Goal: Task Accomplishment & Management: Manage account settings

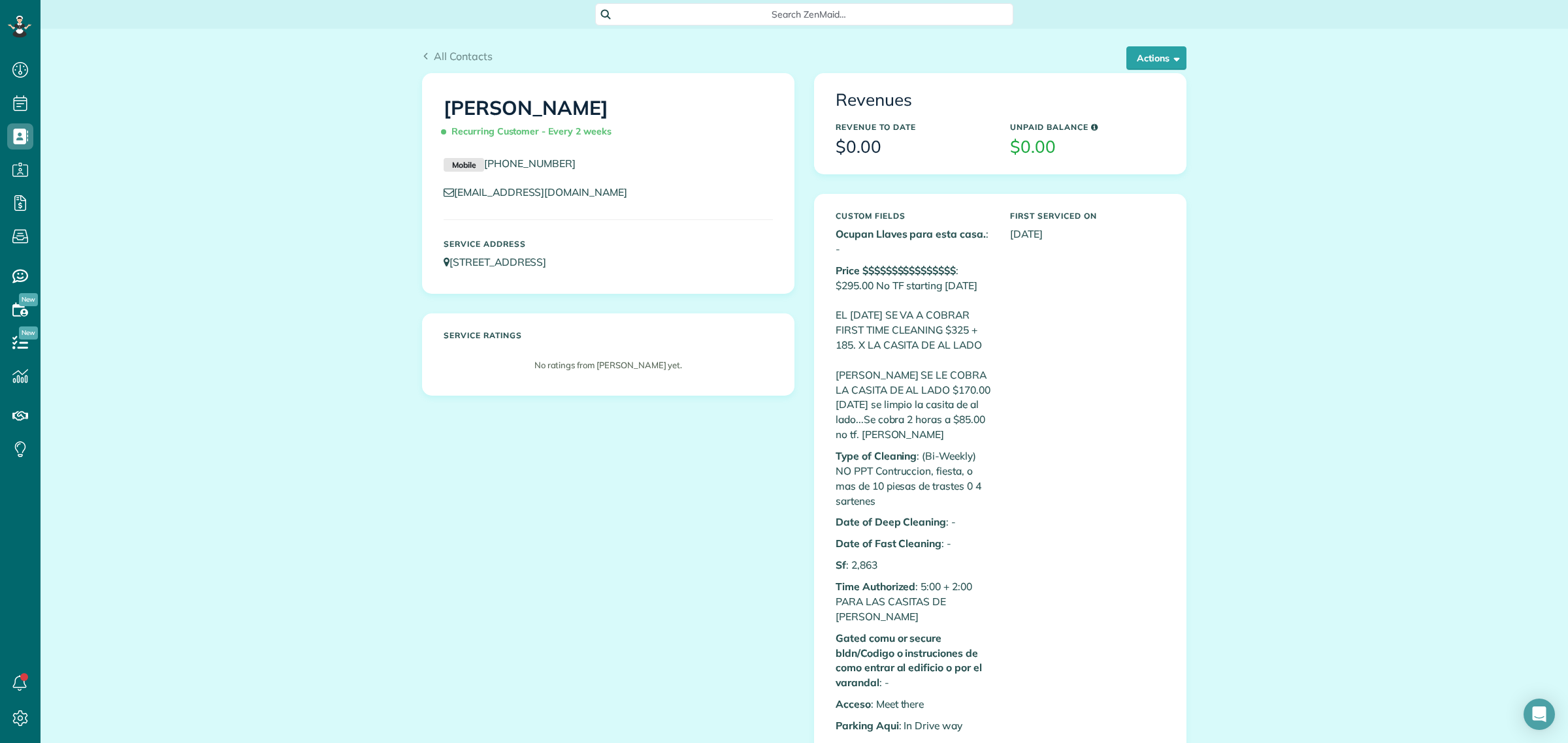
scroll to position [5, 5]
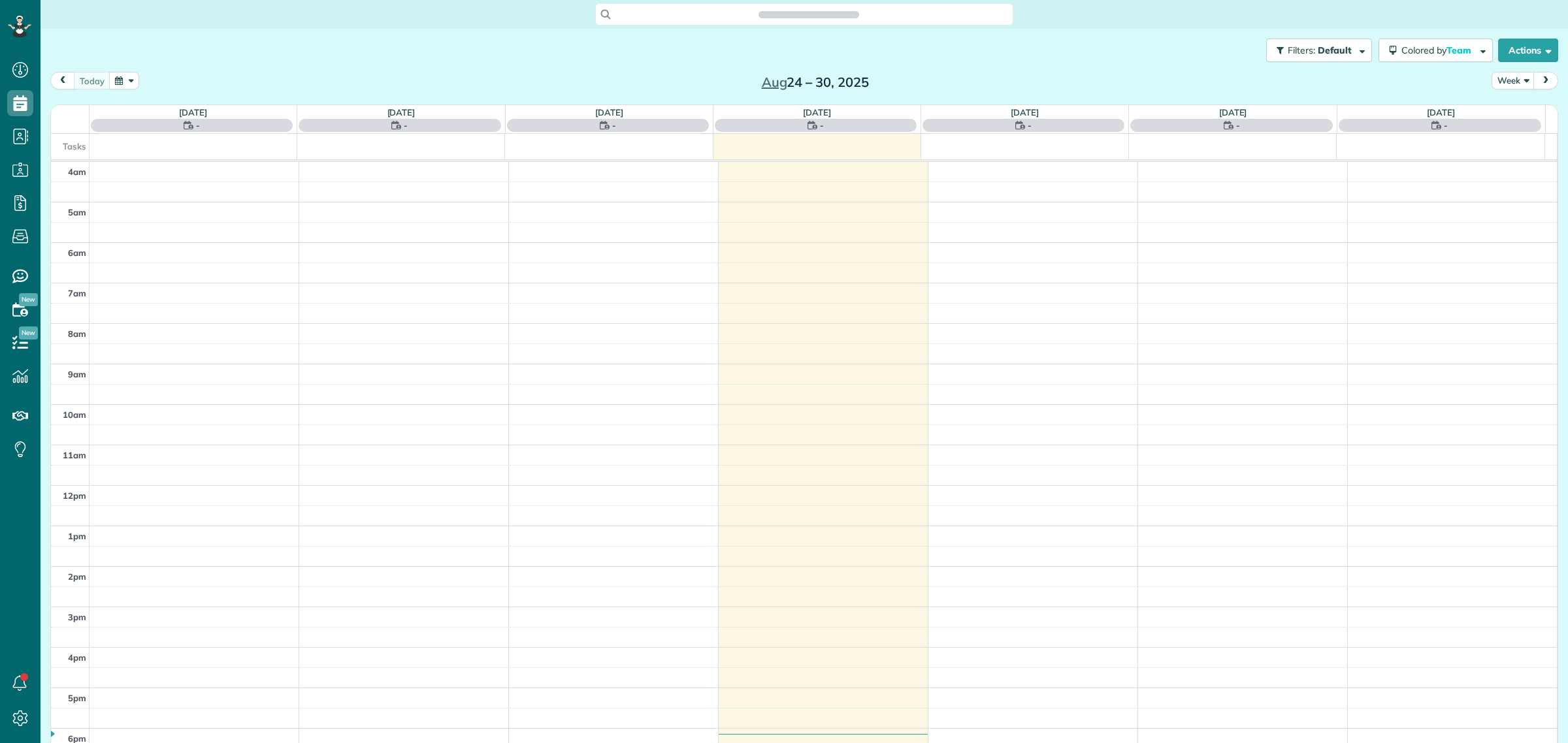
scroll to position [55, 0]
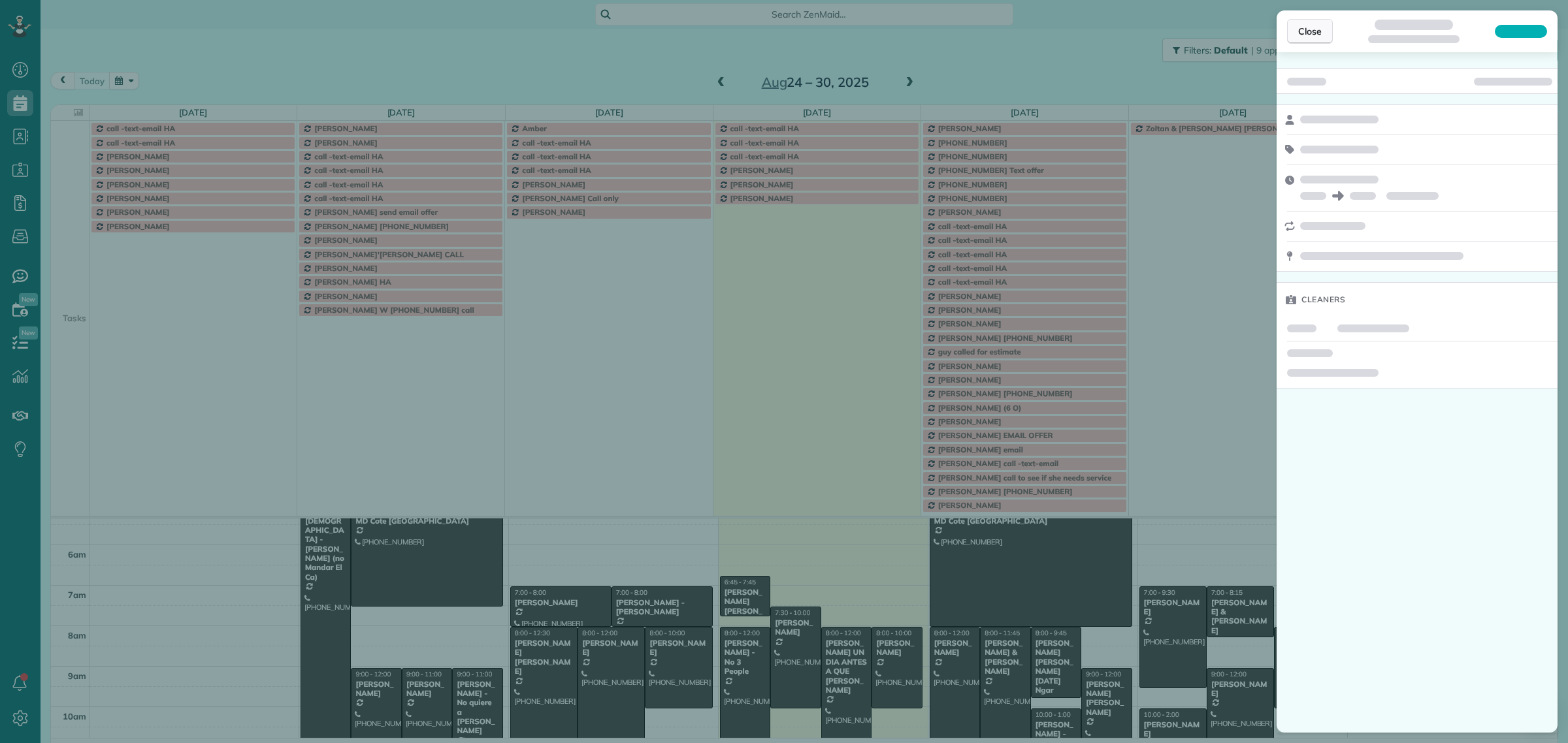
click at [1313, 33] on span "Close" at bounding box center [1310, 31] width 24 height 13
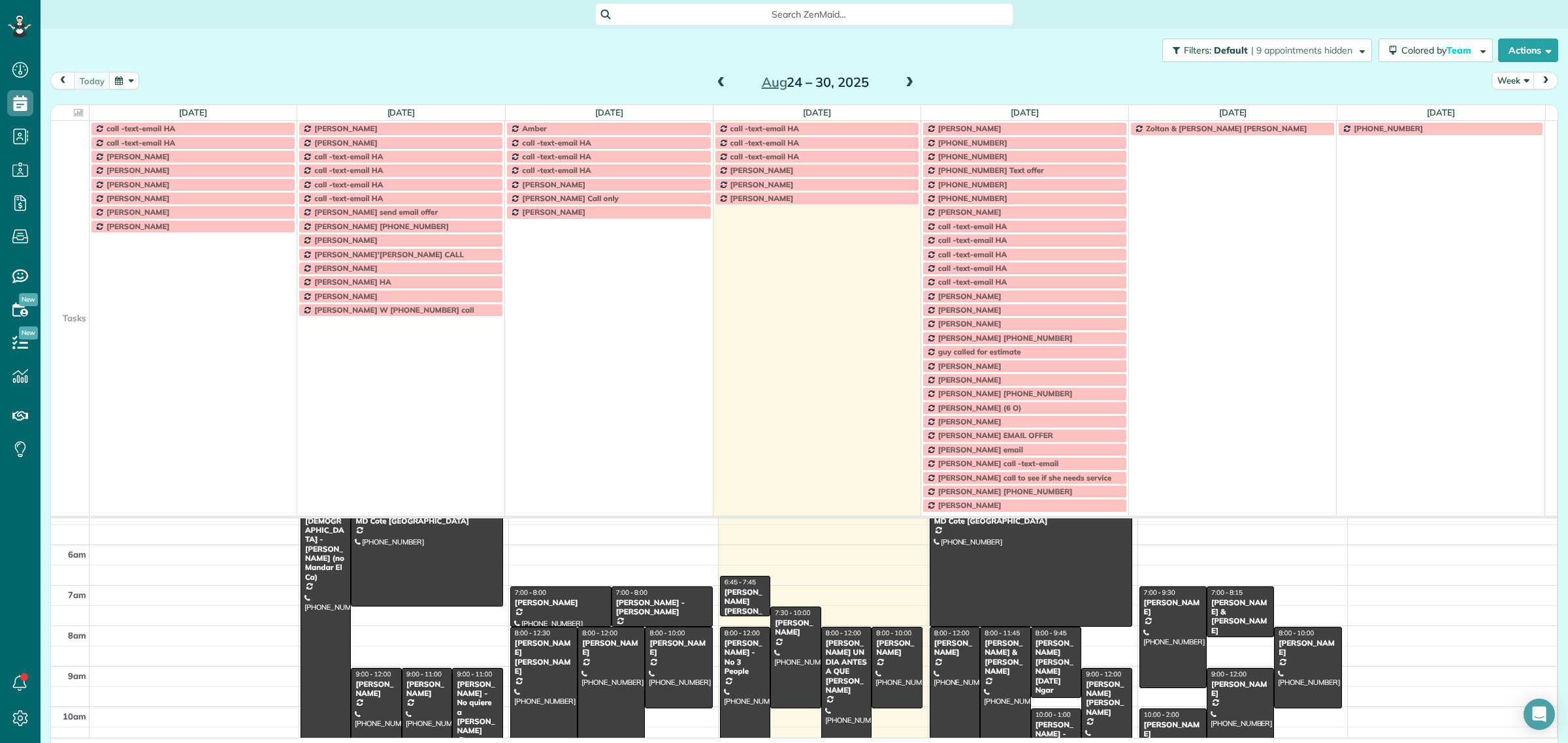
click at [78, 230] on td at bounding box center [69, 226] width 39 height 14
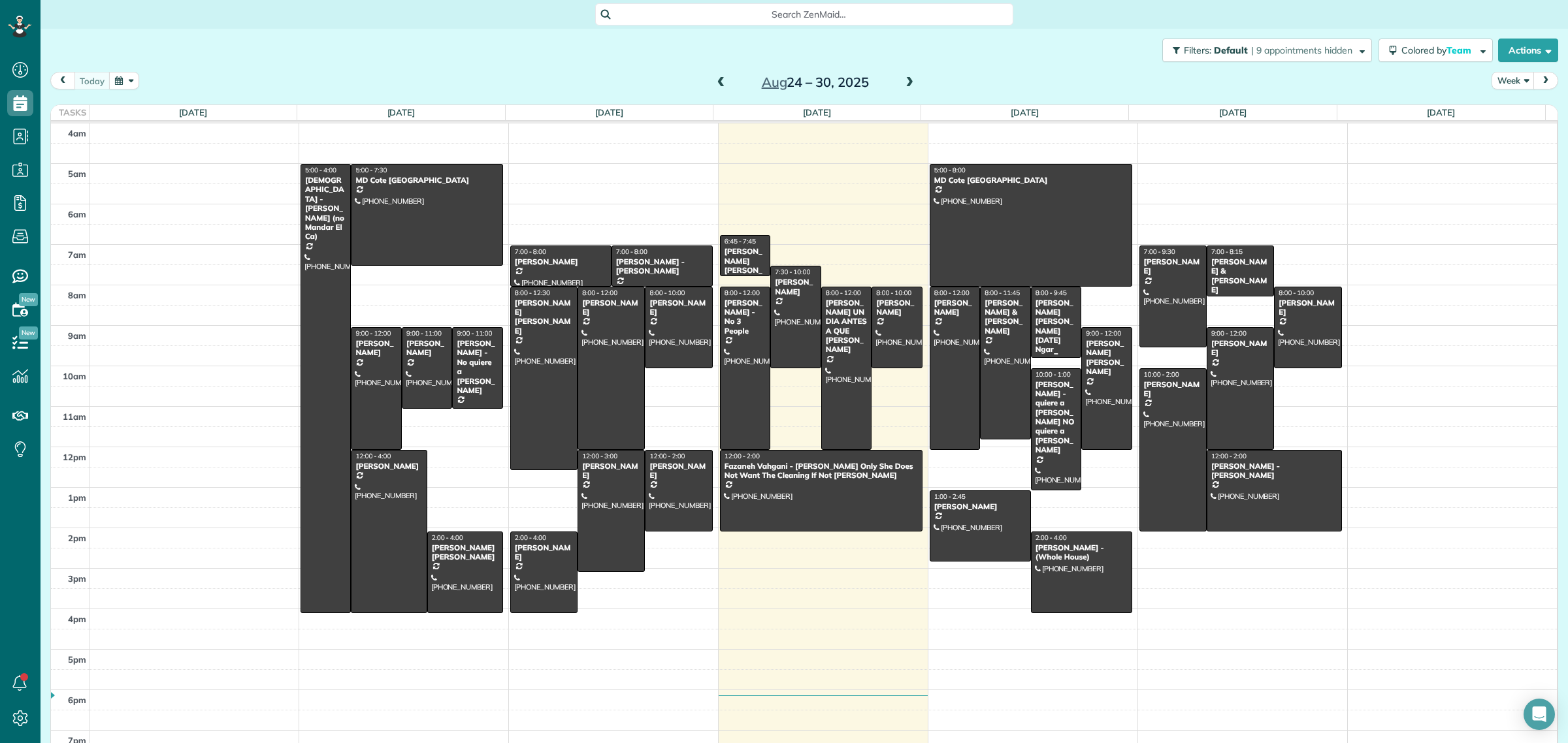
click at [1043, 318] on div "Jessica Ngar Diana Patterson 8/28/25 Ngar" at bounding box center [1055, 326] width 43 height 57
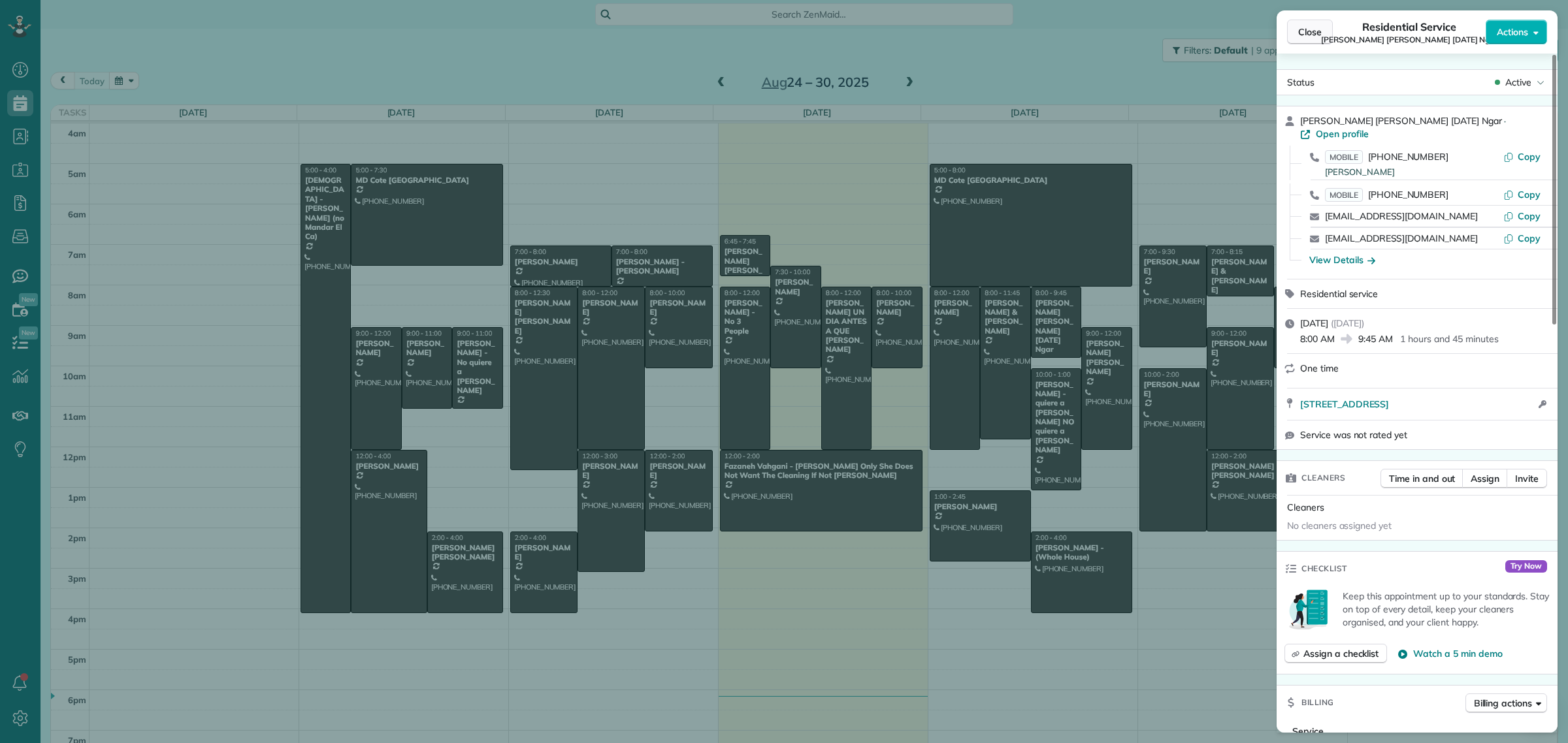
click at [1309, 28] on span "Close" at bounding box center [1310, 32] width 24 height 13
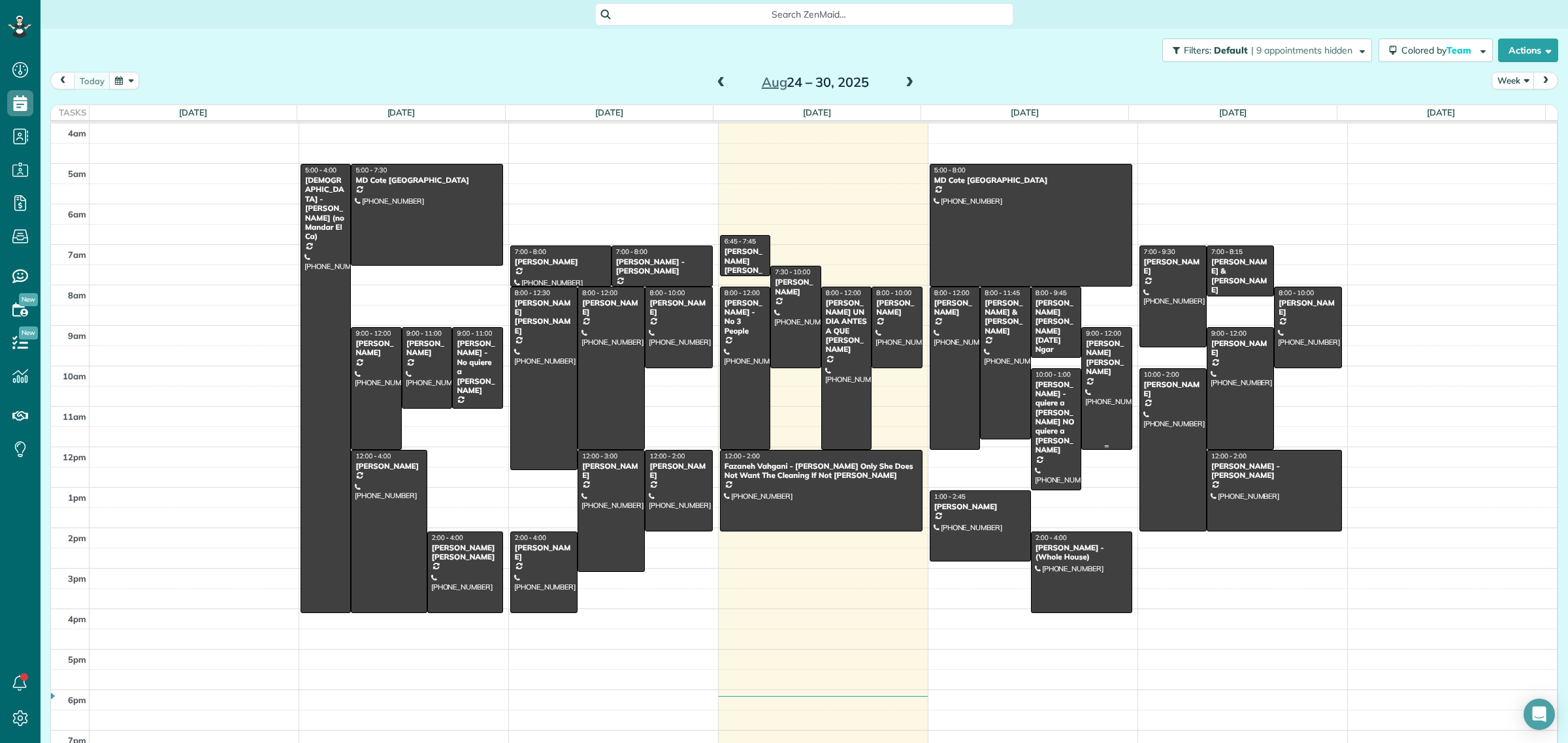
click at [1095, 368] on div at bounding box center [1106, 389] width 49 height 121
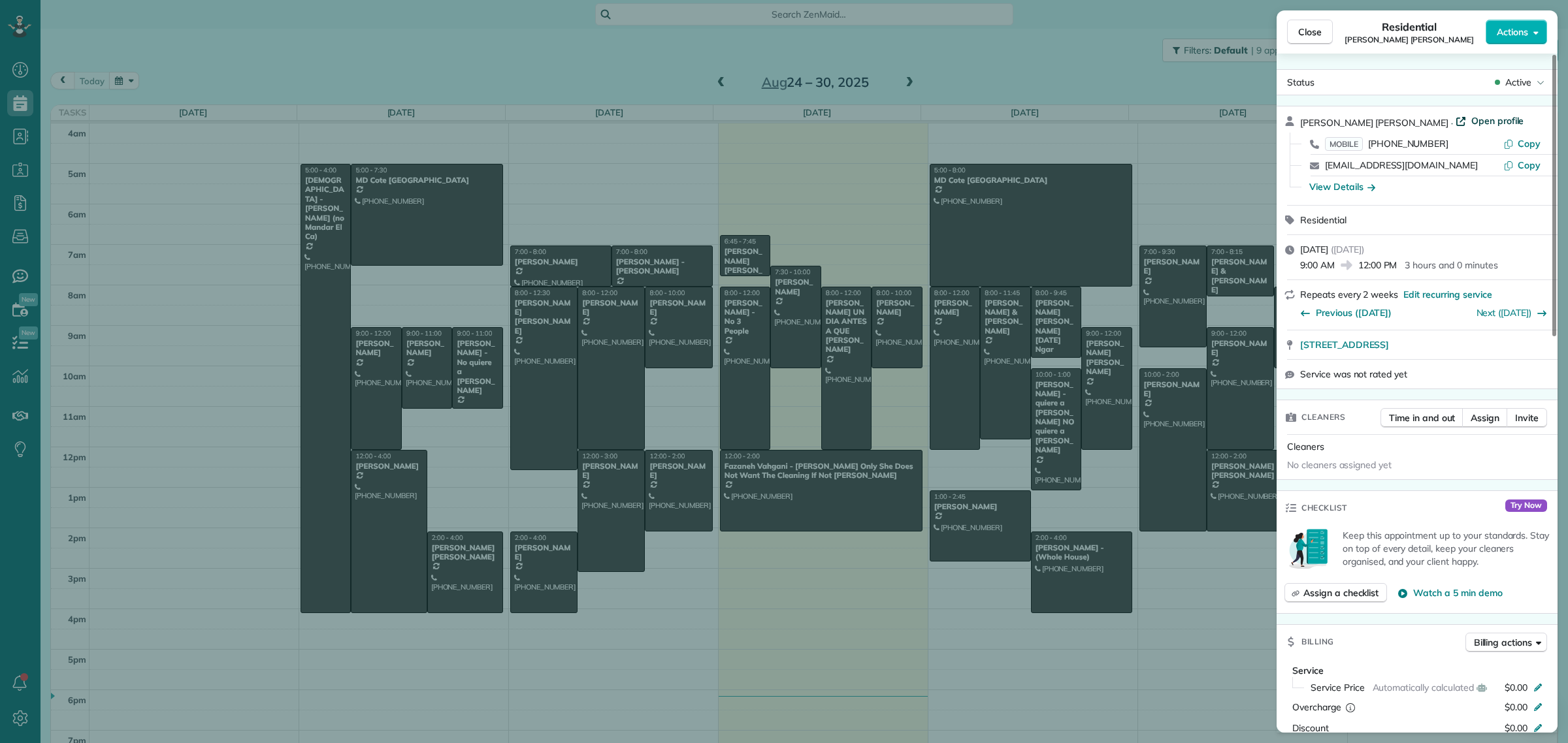
click at [1471, 118] on span "Open profile" at bounding box center [1497, 120] width 53 height 13
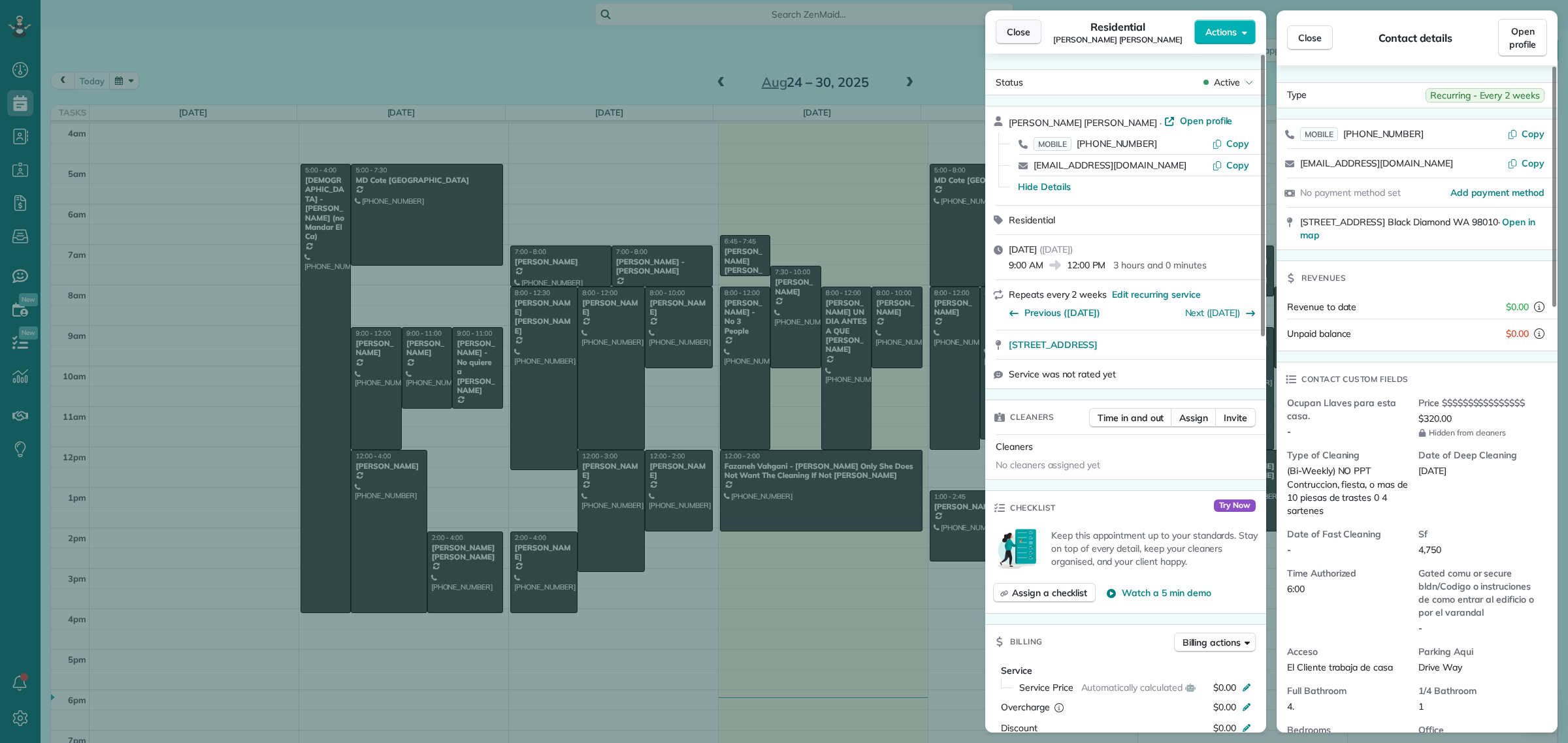
click at [1013, 34] on span "Close" at bounding box center [1019, 32] width 24 height 13
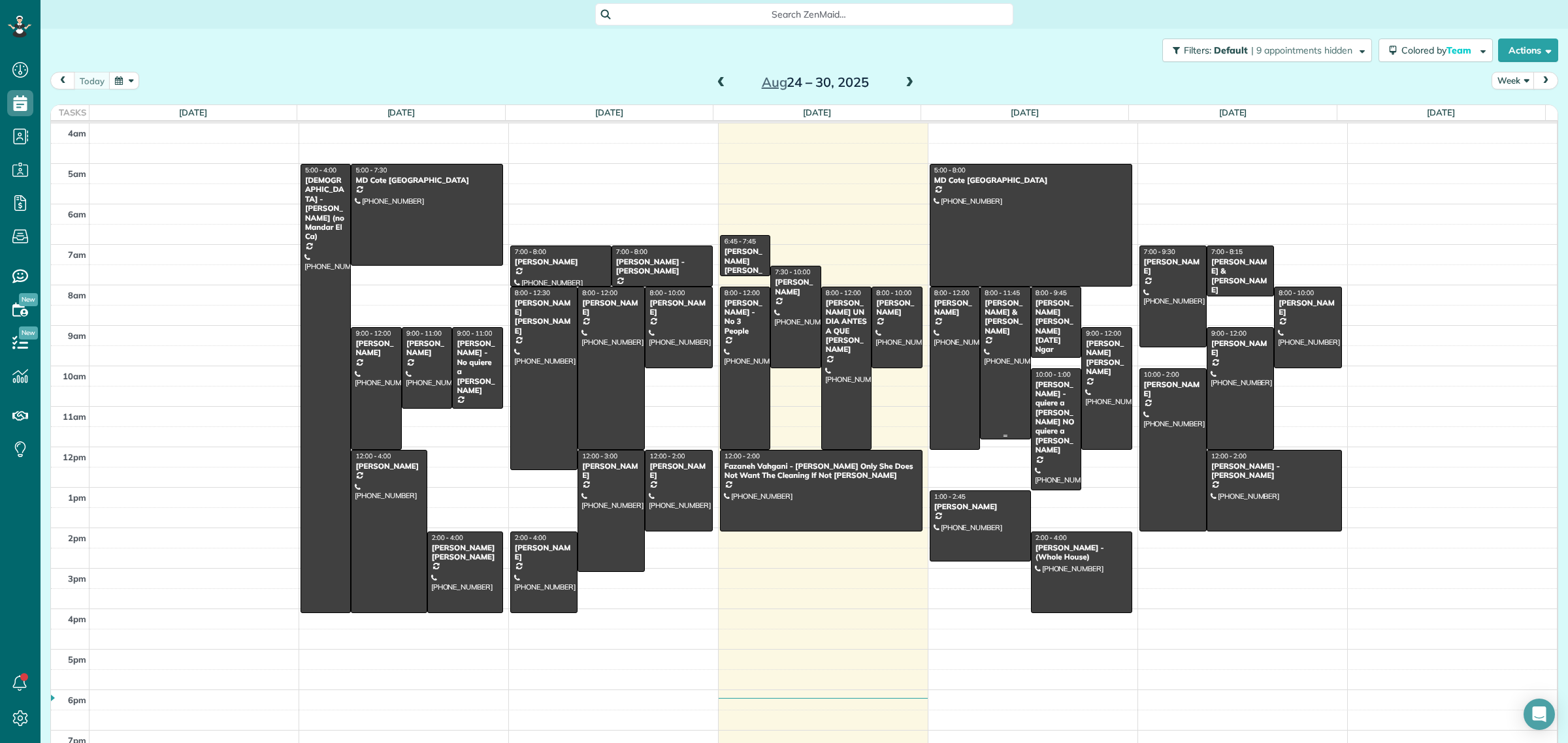
click at [990, 318] on div "[PERSON_NAME] & [PERSON_NAME]" at bounding box center [1005, 317] width 43 height 38
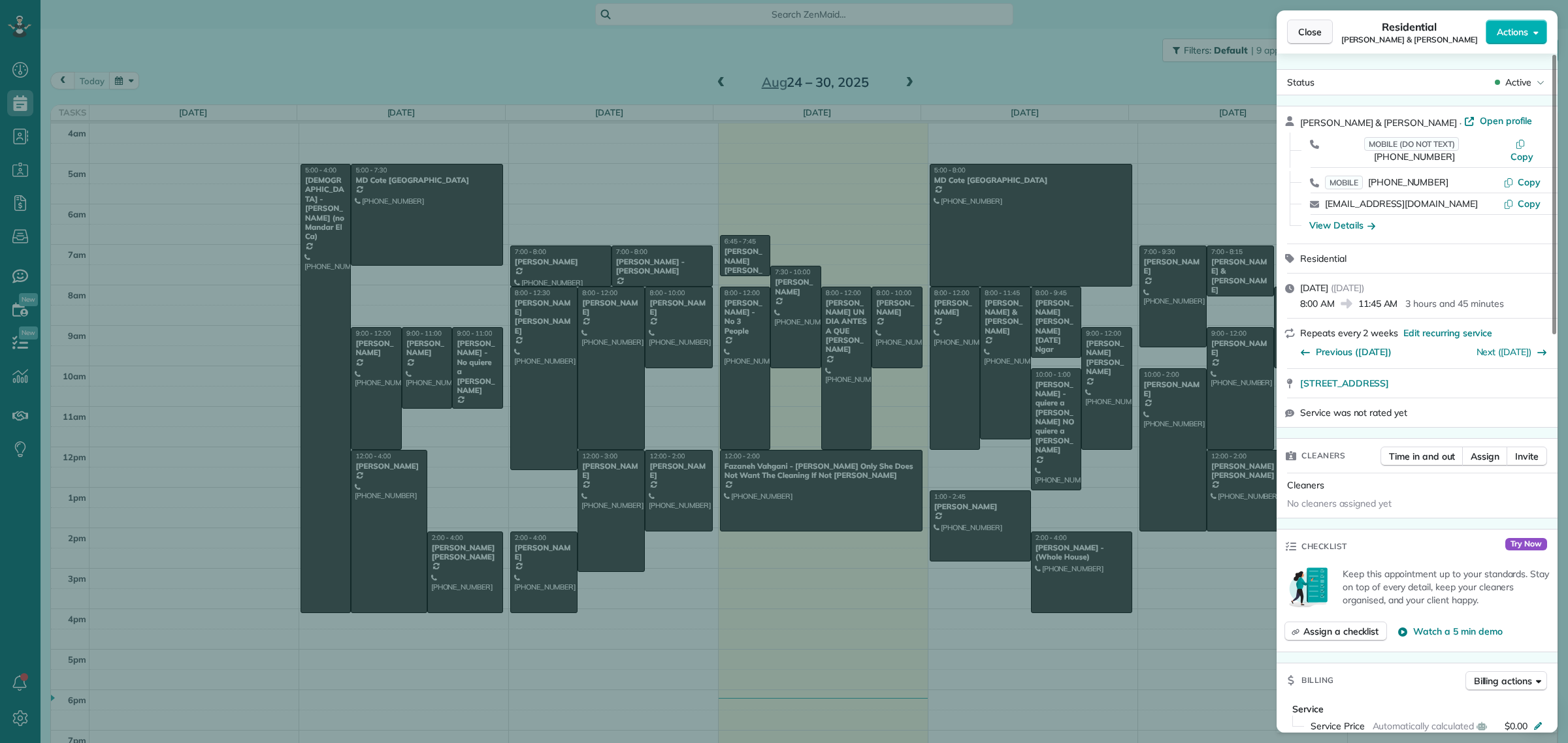
click at [1324, 28] on button "Close" at bounding box center [1309, 32] width 46 height 25
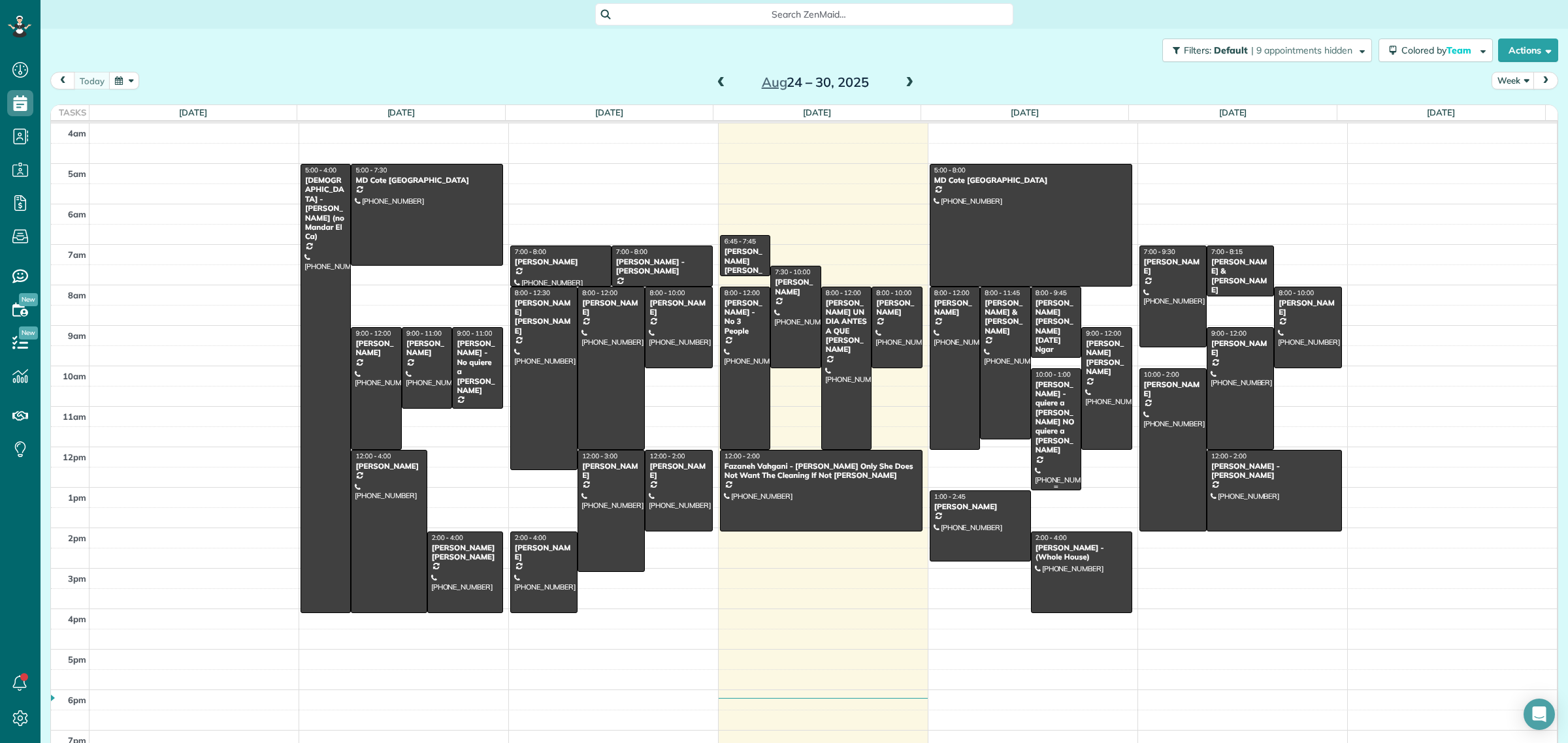
click at [1036, 410] on div "Jackie Johnston - quiere a Iris NO quiere a Dalia" at bounding box center [1055, 418] width 43 height 75
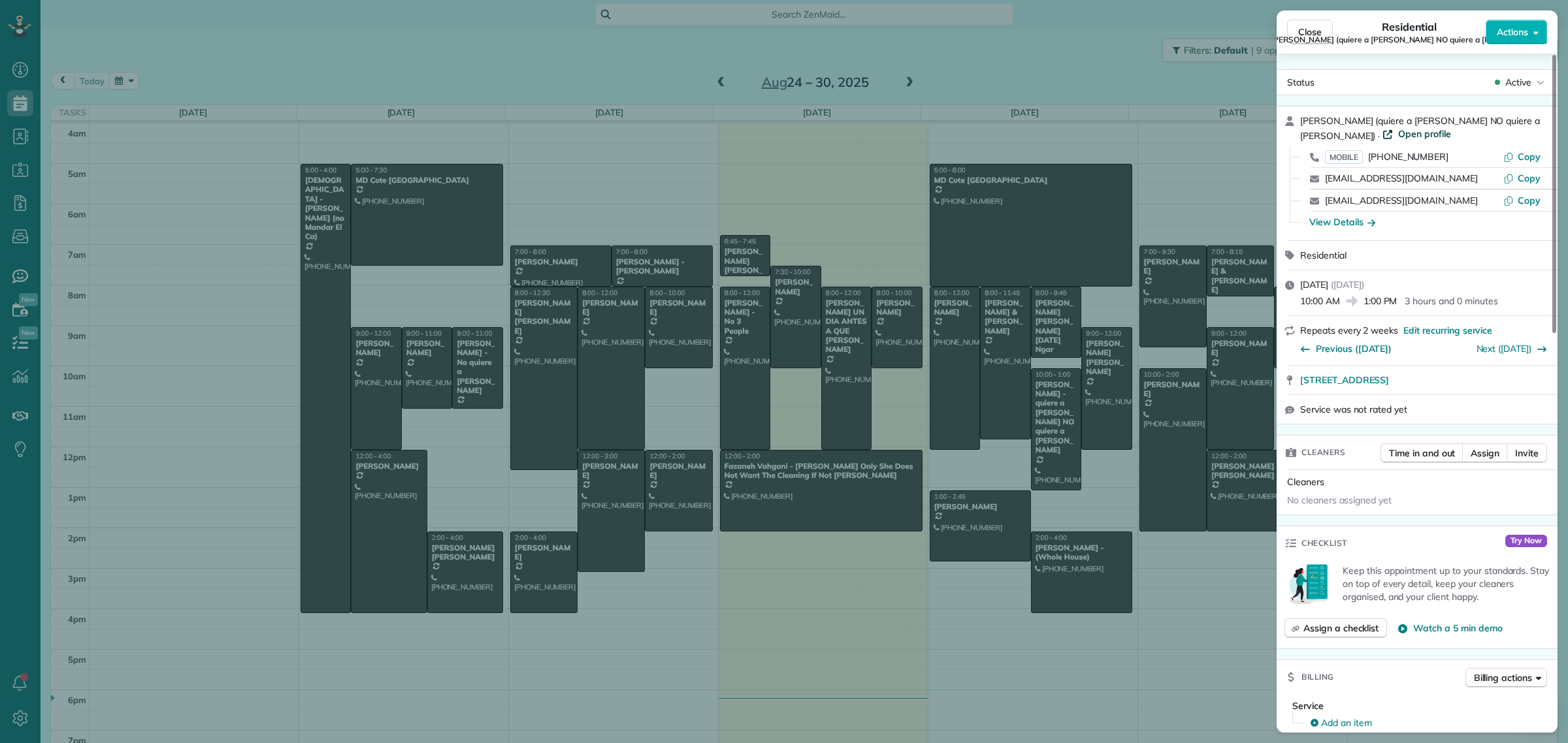
click at [1397, 129] on span "Open profile" at bounding box center [1423, 133] width 53 height 13
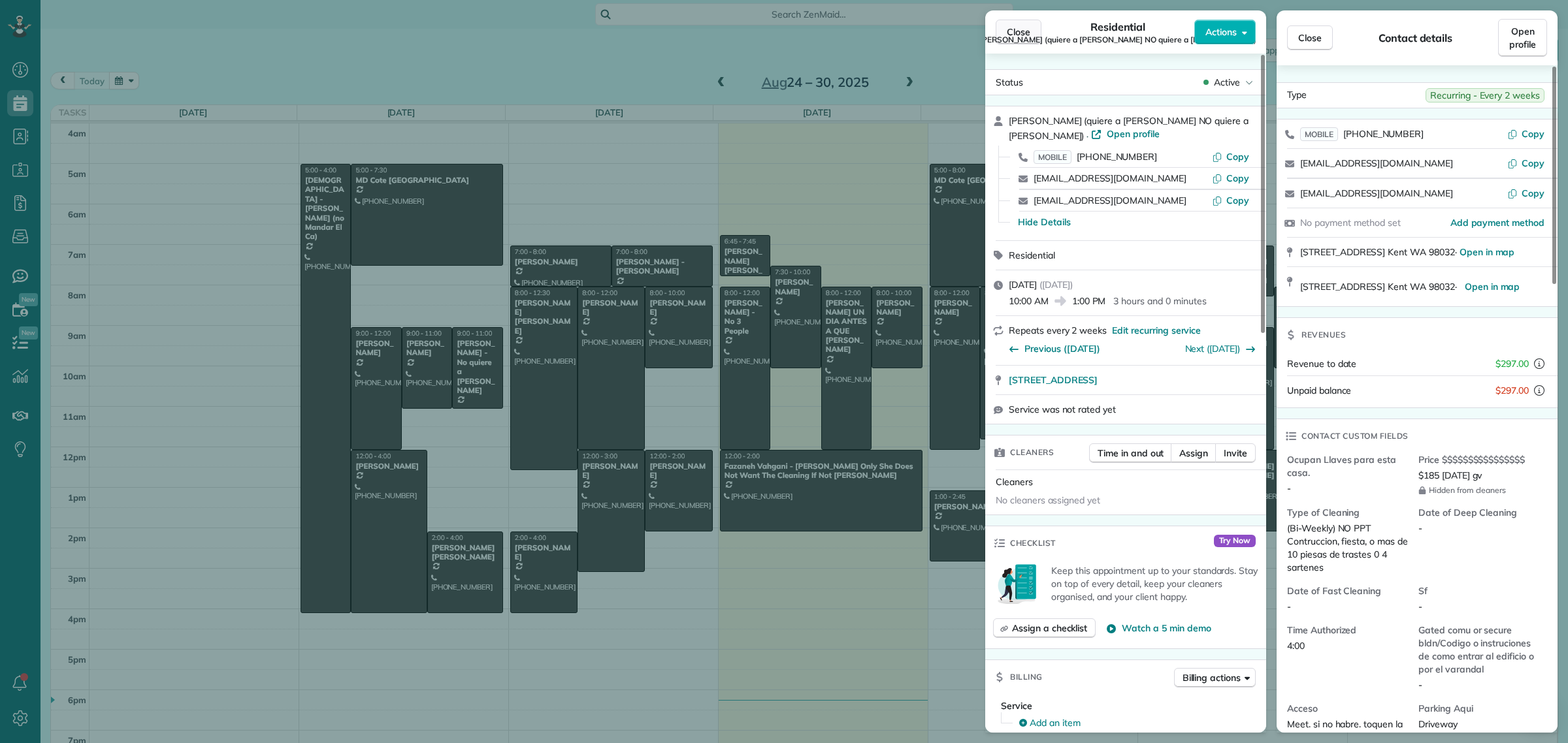
click at [1011, 28] on span "Close" at bounding box center [1019, 32] width 24 height 13
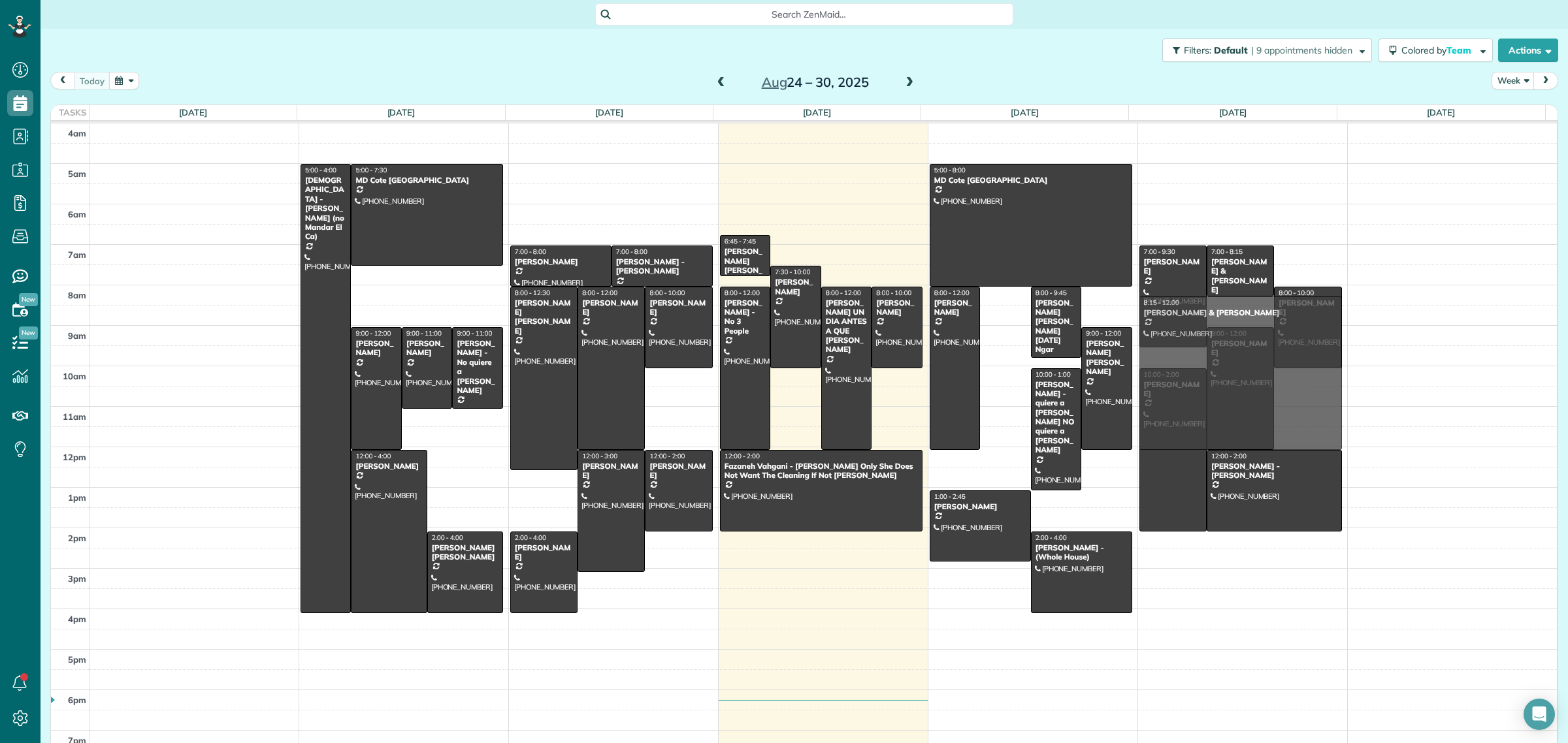
drag, startPoint x: 984, startPoint y: 320, endPoint x: 1179, endPoint y: 325, distance: 195.1
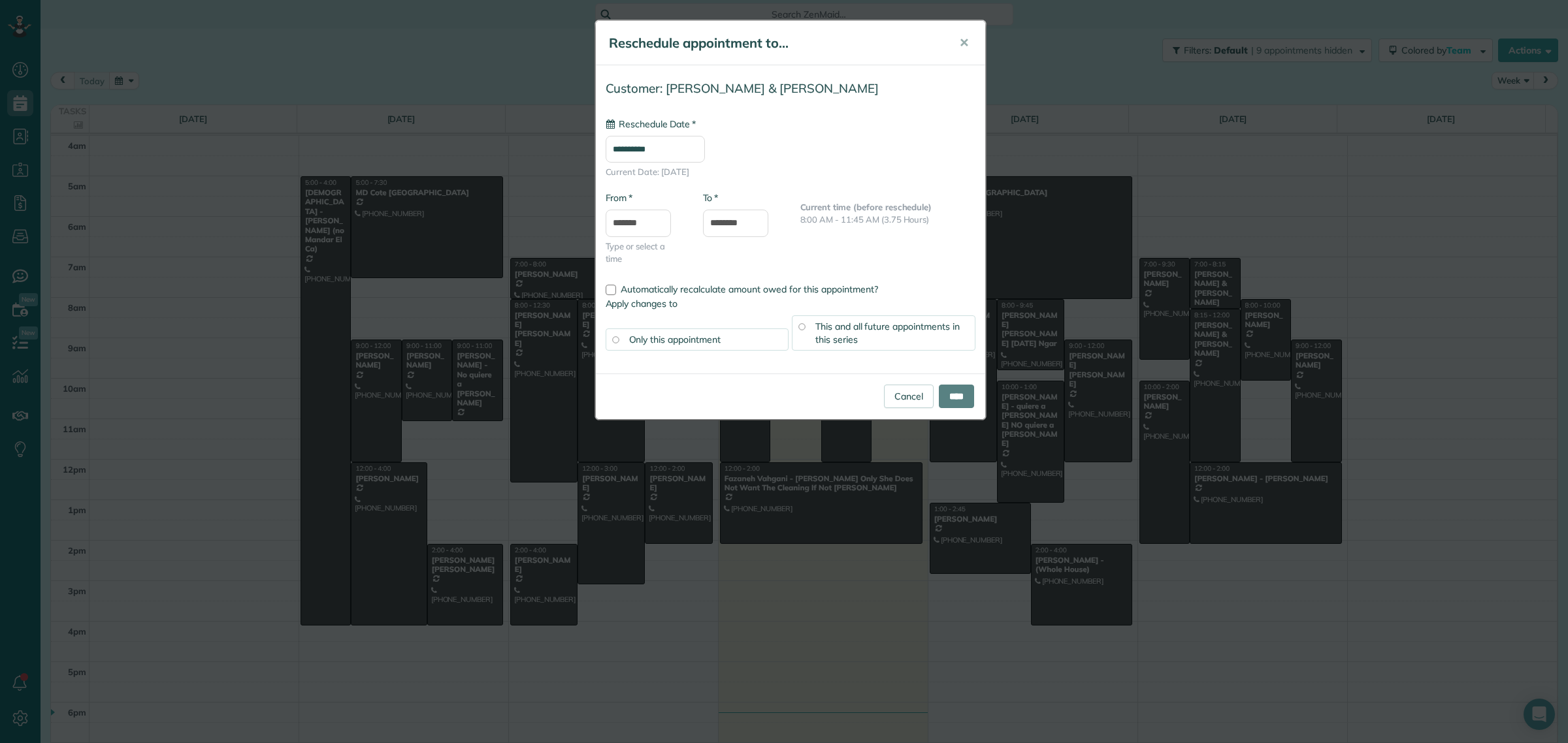
type input "**********"
click at [957, 401] on input "****" at bounding box center [956, 397] width 36 height 24
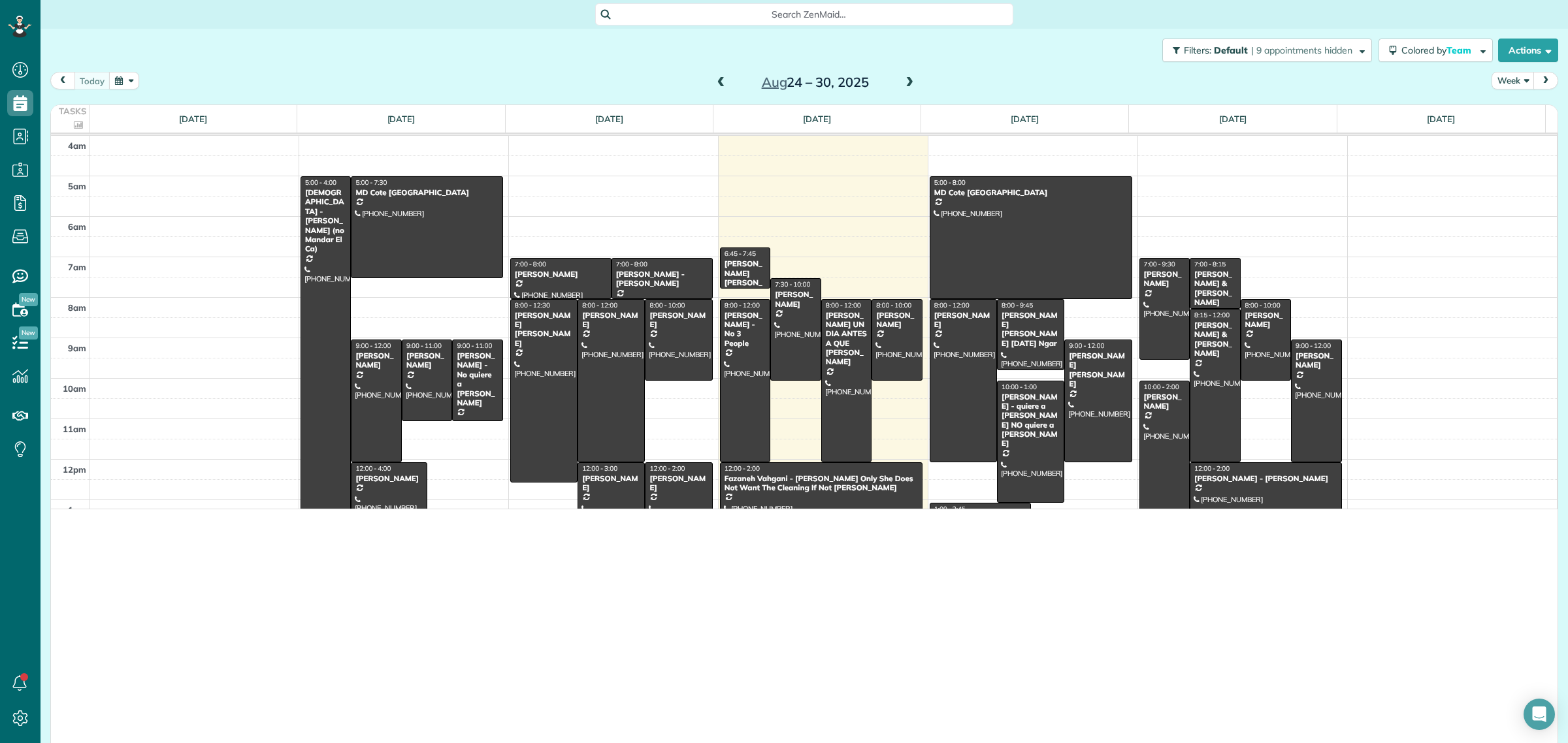
scroll to position [743, 40]
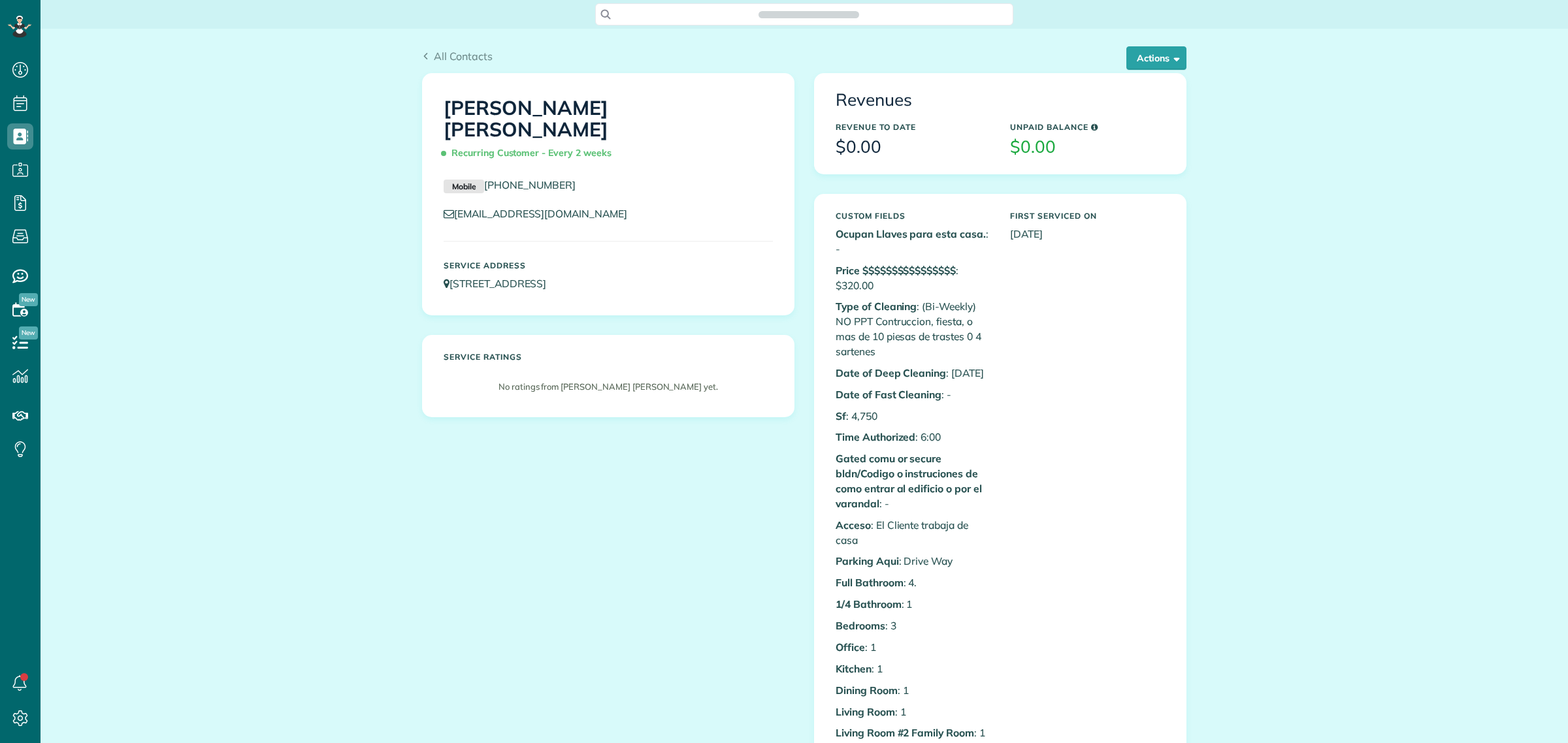
scroll to position [5, 5]
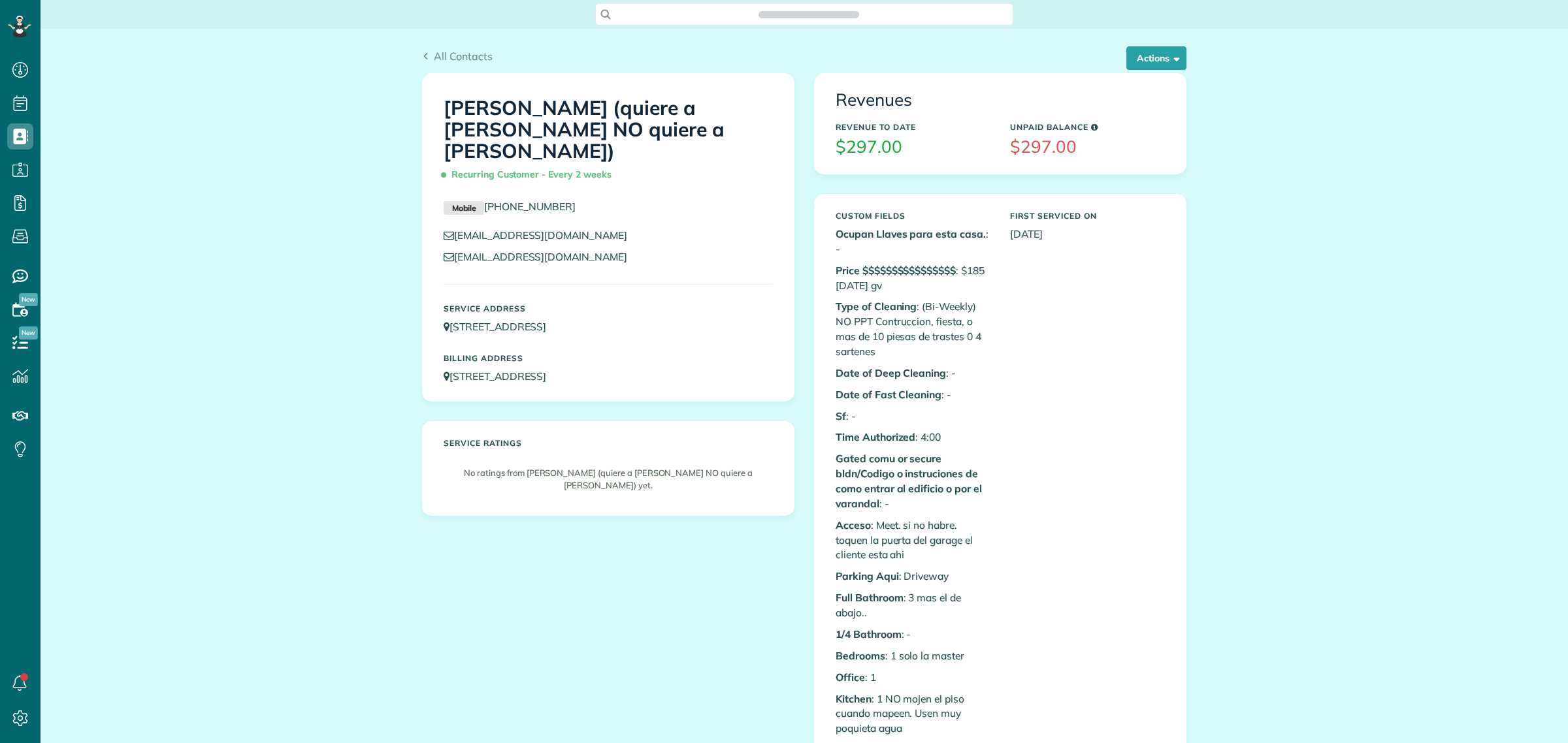
scroll to position [5, 5]
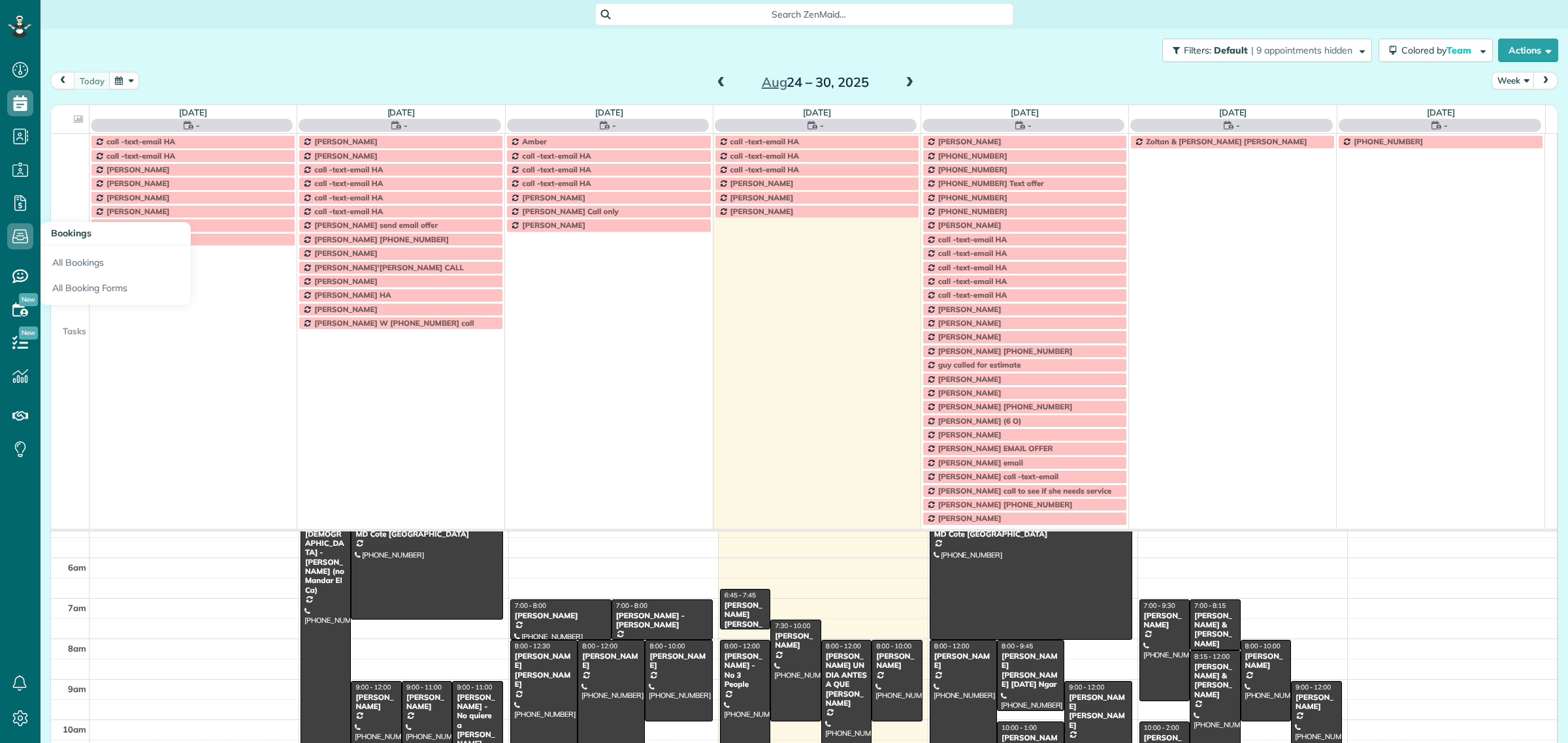
scroll to position [5, 5]
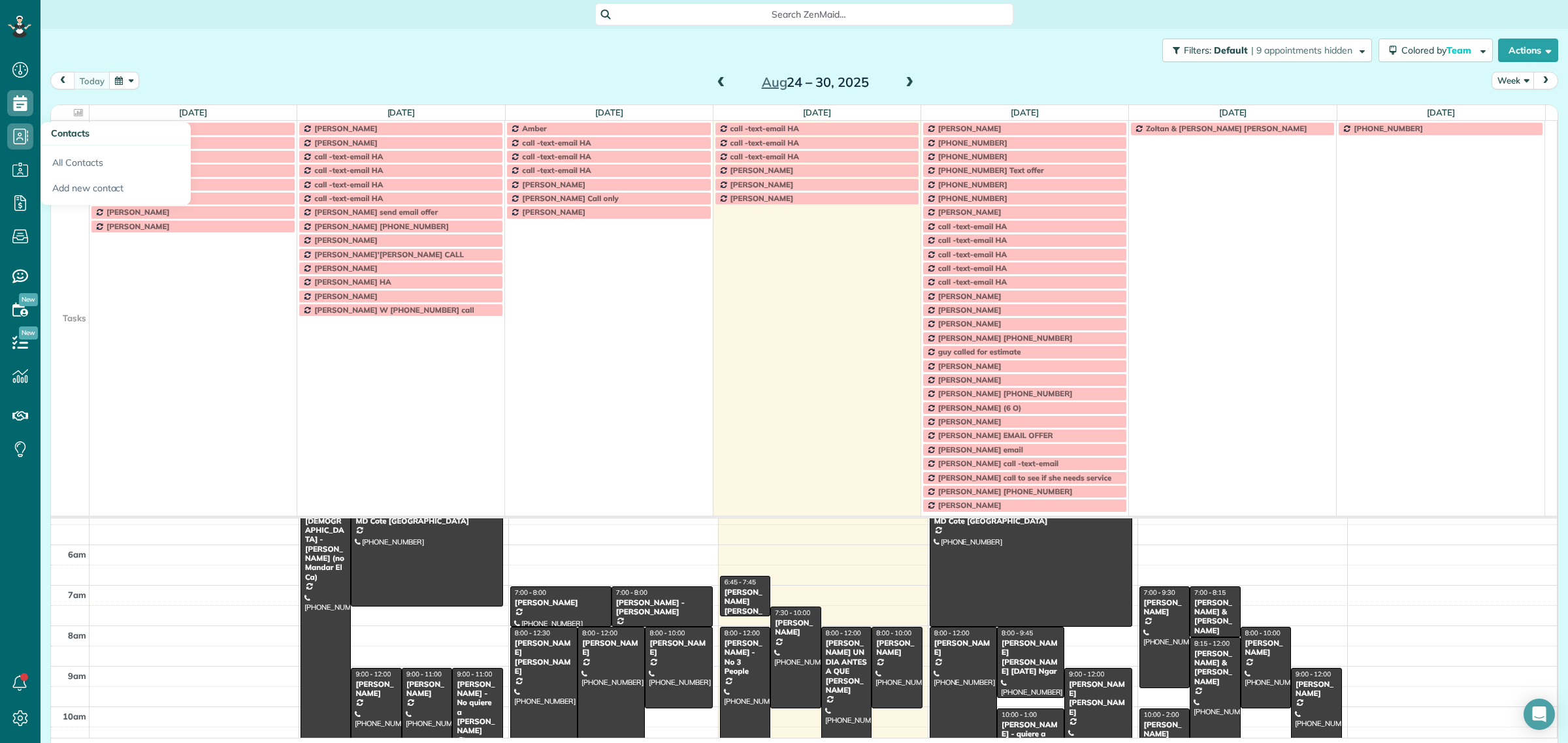
click at [45, 263] on div "Filters: Default | 9 appointments hidden Colored by Team Color by Cleaner Color…" at bounding box center [804, 373] width 1527 height 688
click at [64, 260] on td at bounding box center [69, 255] width 39 height 14
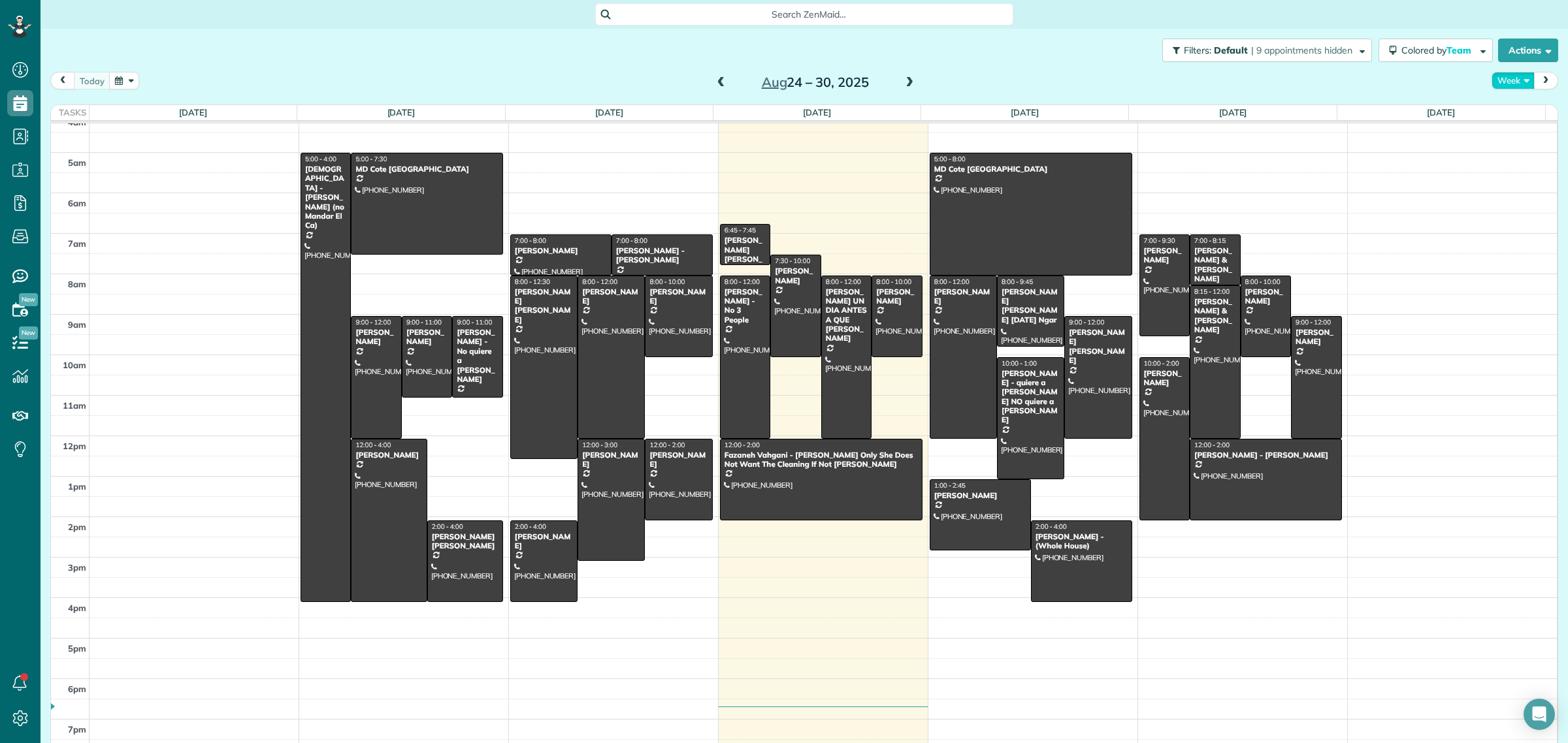
click at [1491, 81] on button "Week" at bounding box center [1511, 80] width 43 height 18
click at [1503, 118] on link "Day" at bounding box center [1543, 111] width 103 height 26
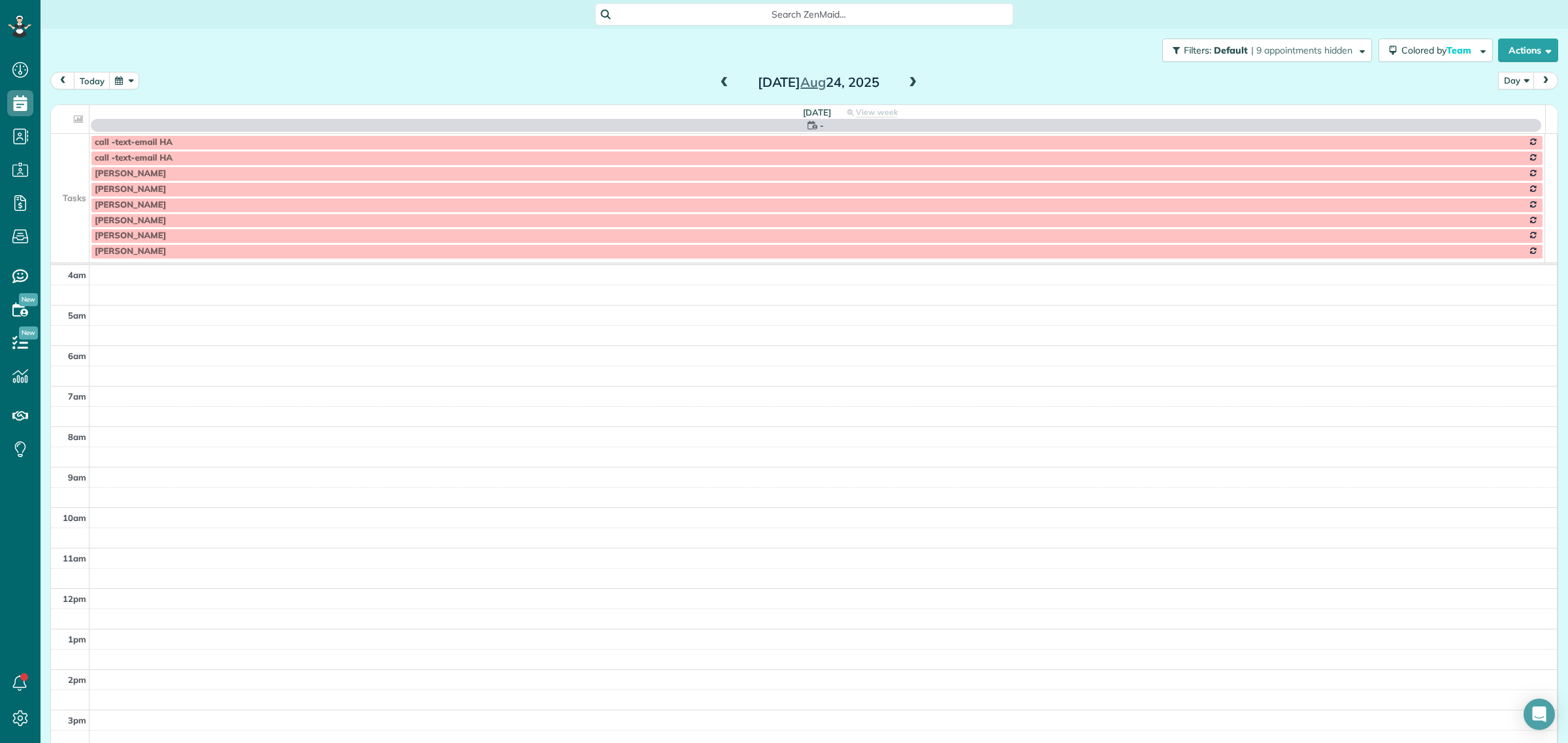
scroll to position [122, 0]
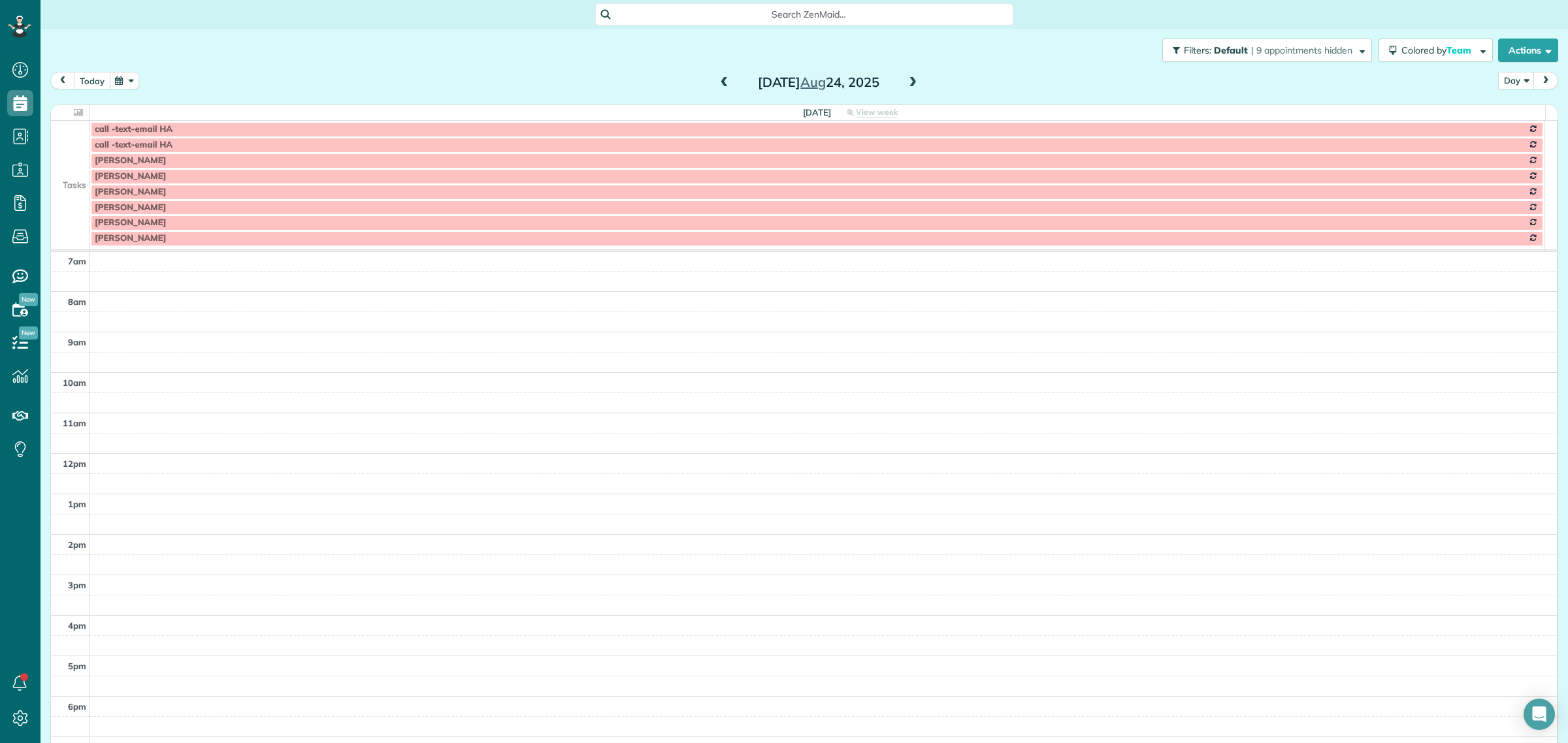
click at [89, 81] on button "today" at bounding box center [91, 80] width 37 height 18
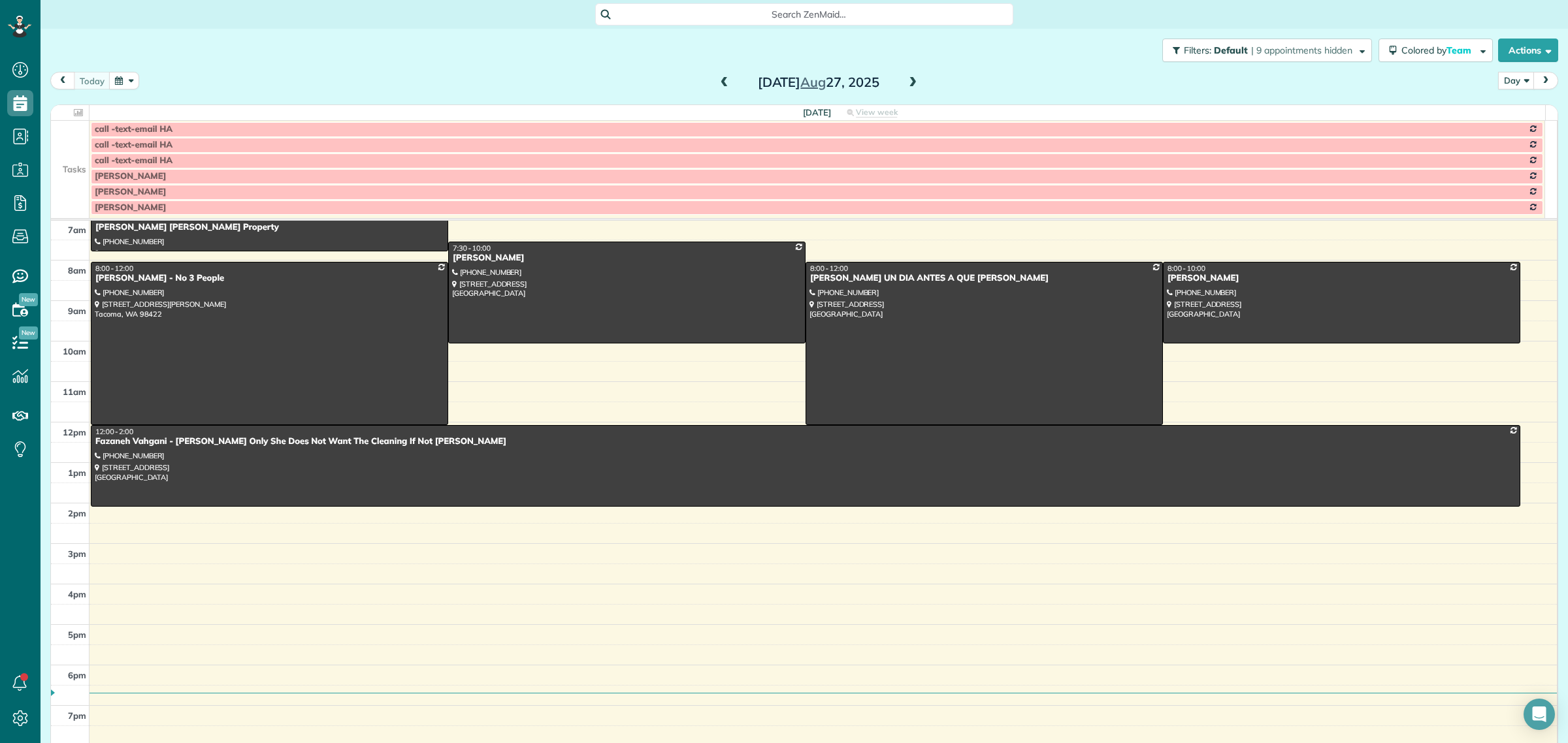
click at [905, 79] on span at bounding box center [912, 83] width 14 height 12
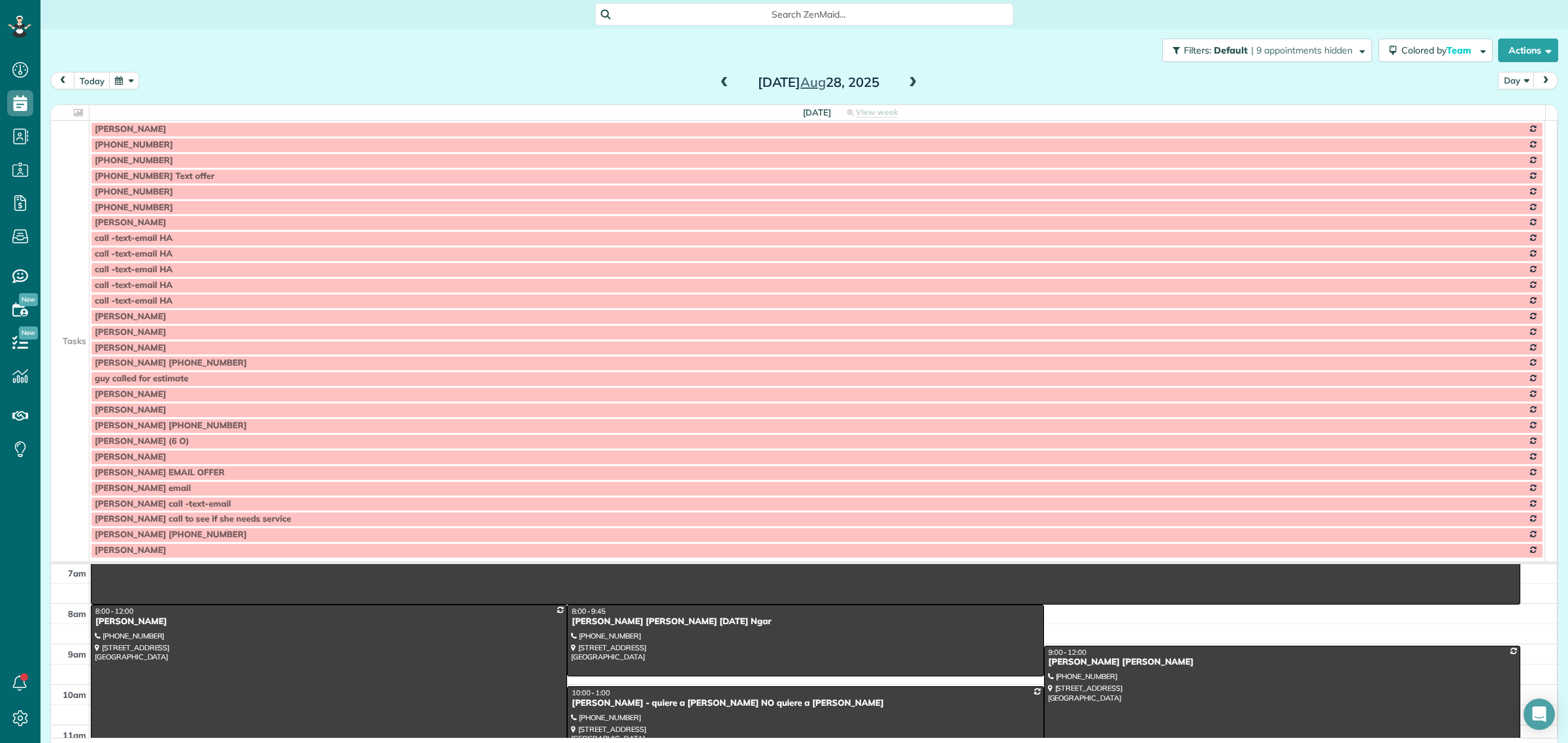
click at [79, 200] on td at bounding box center [69, 192] width 39 height 16
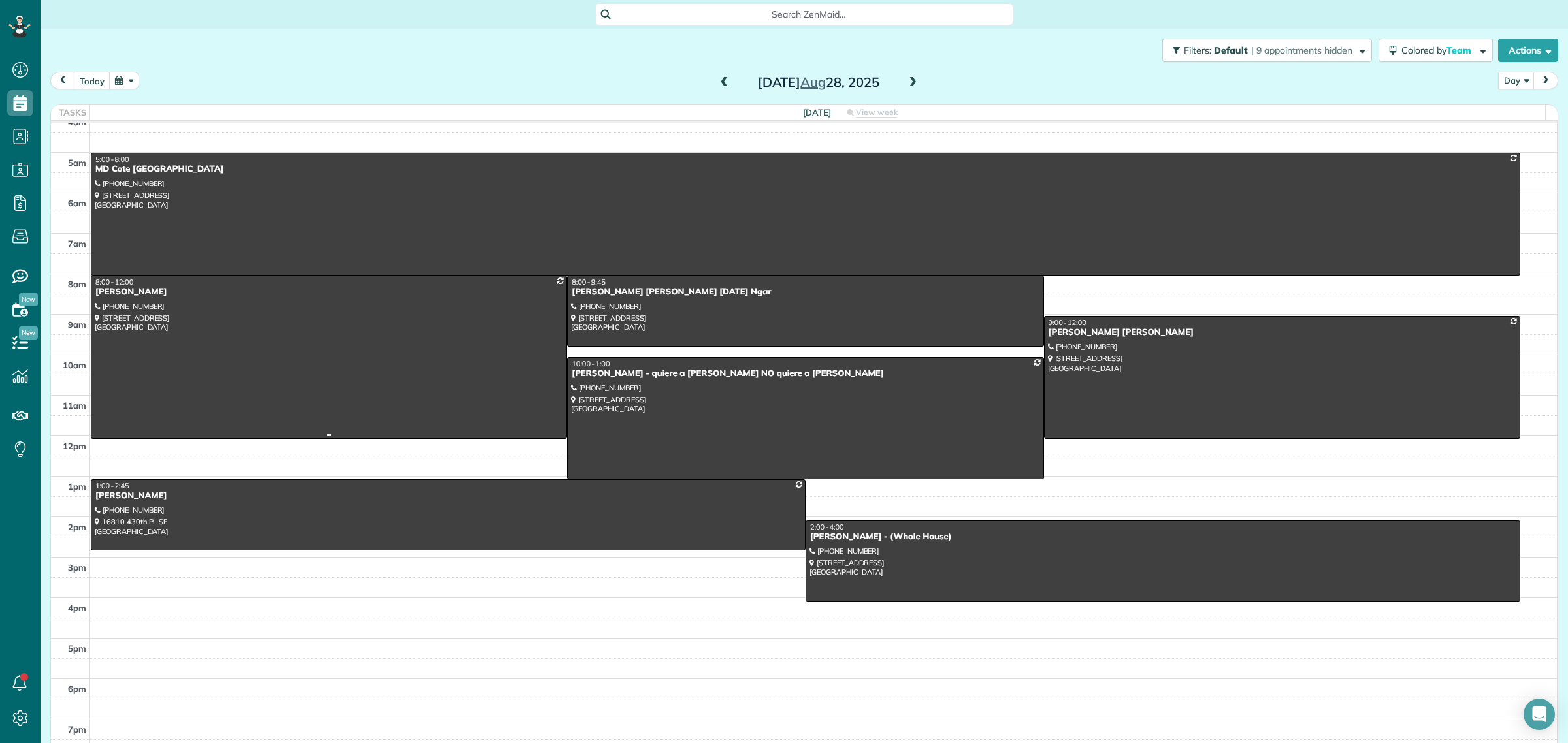
scroll to position [0, 0]
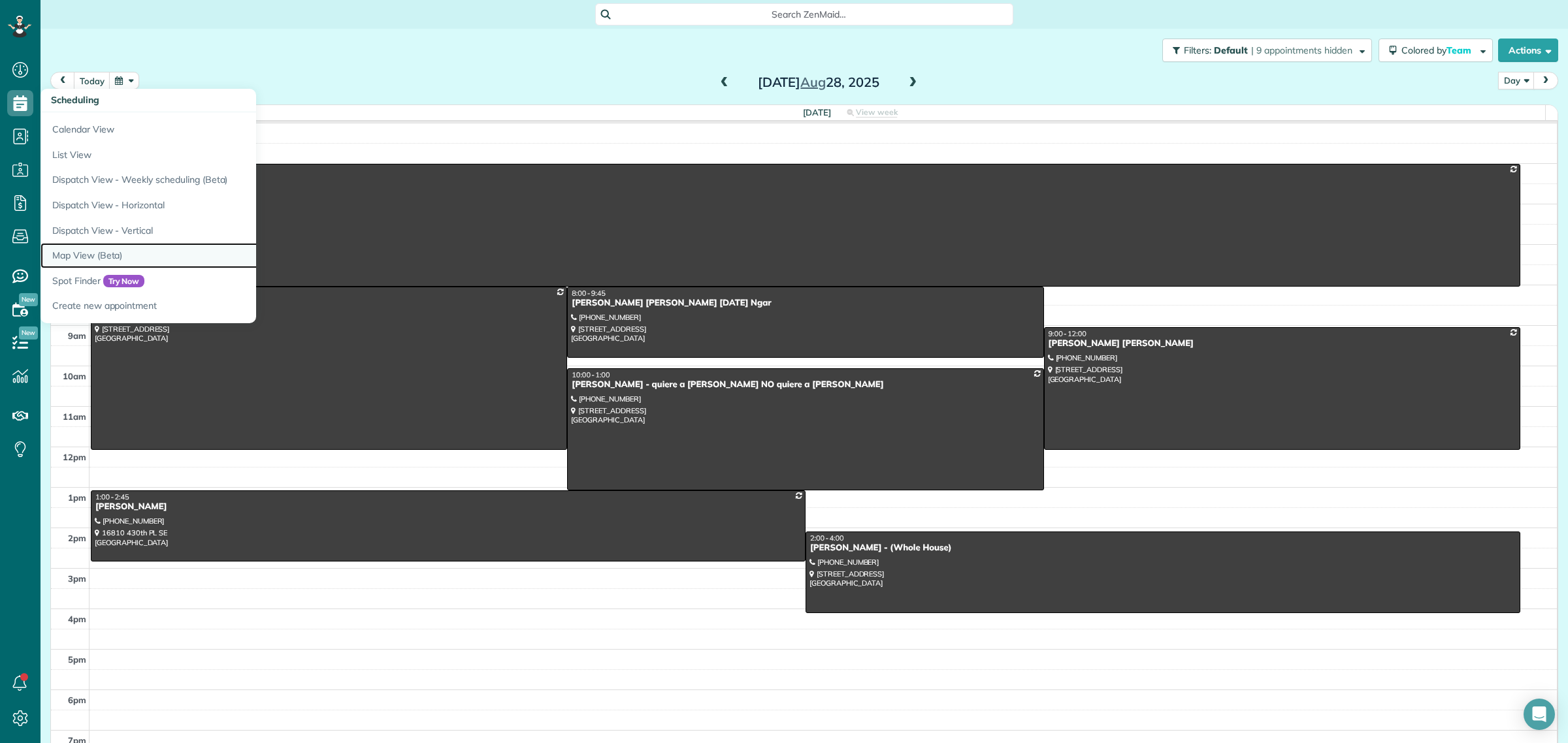
click at [100, 254] on link "Map View (Beta)" at bounding box center [203, 256] width 326 height 26
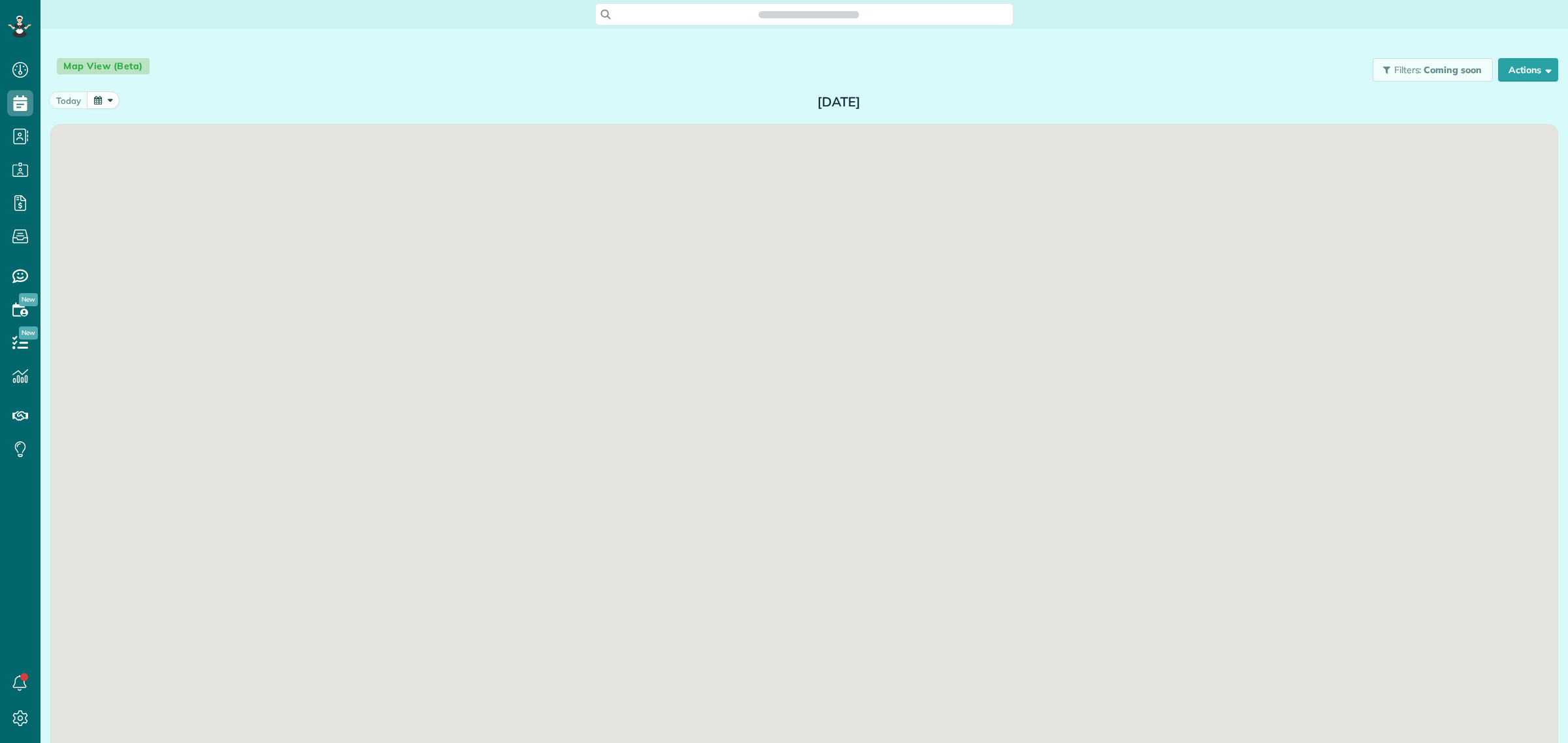
scroll to position [5, 5]
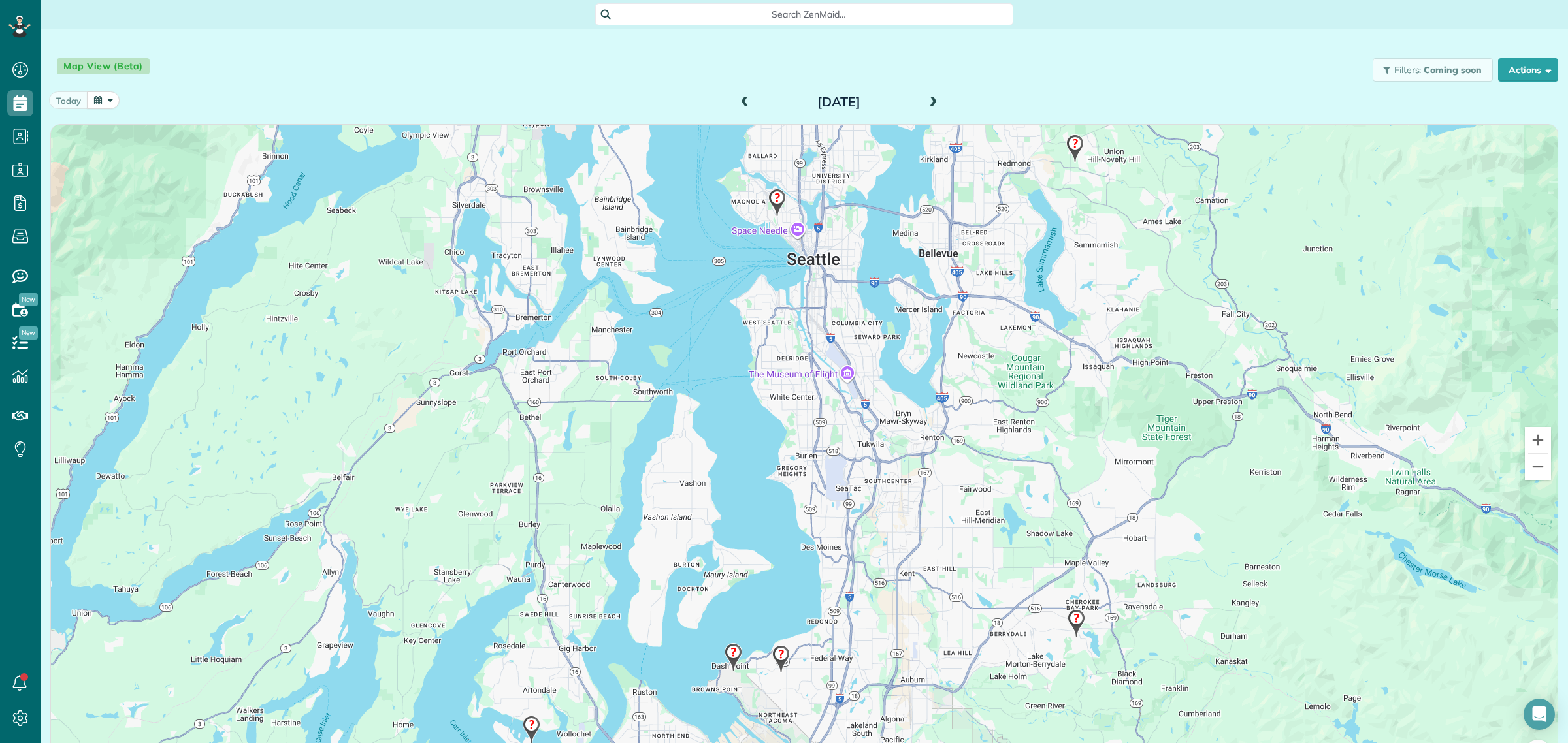
click at [925, 98] on span at bounding box center [932, 102] width 14 height 12
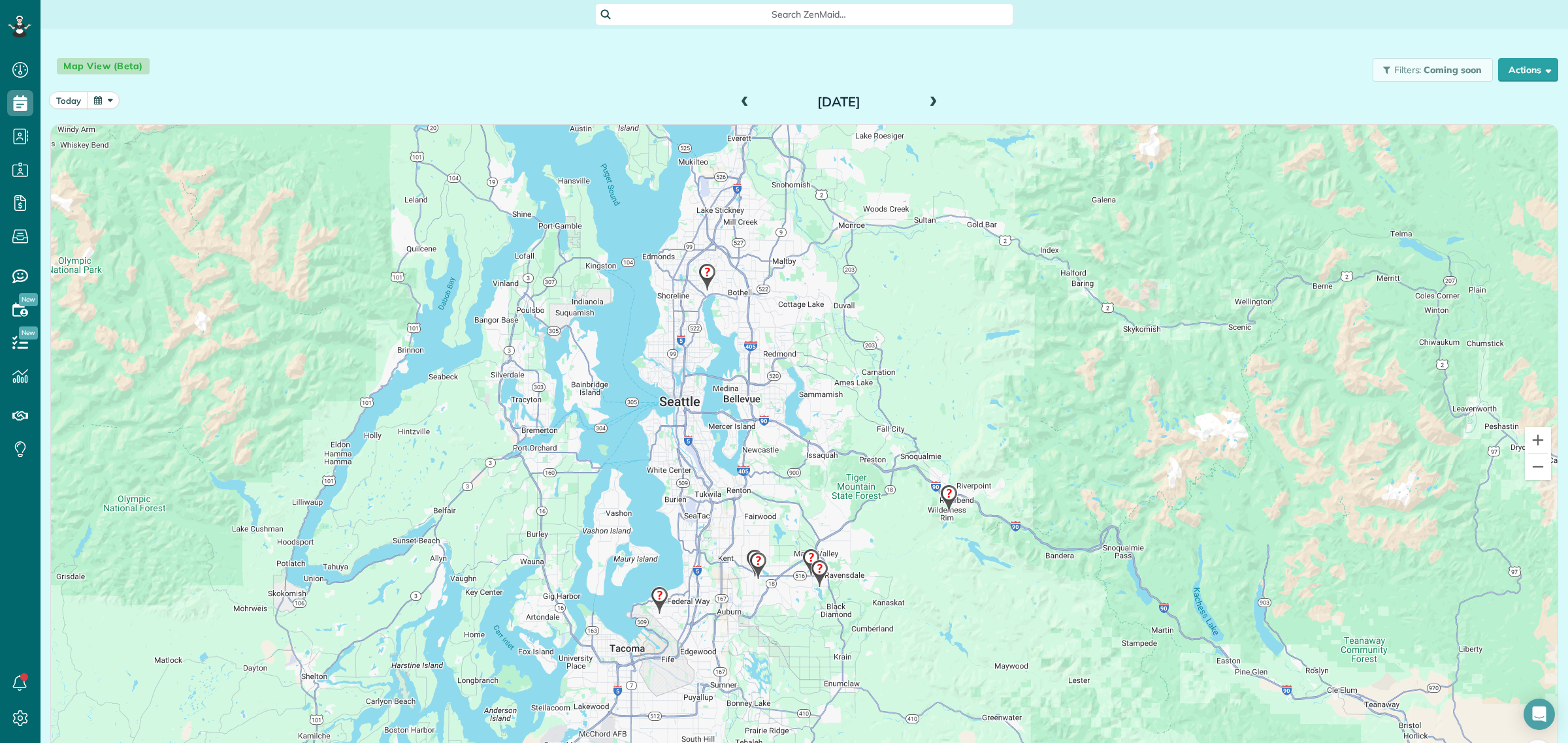
click at [702, 266] on img at bounding box center [707, 277] width 28 height 39
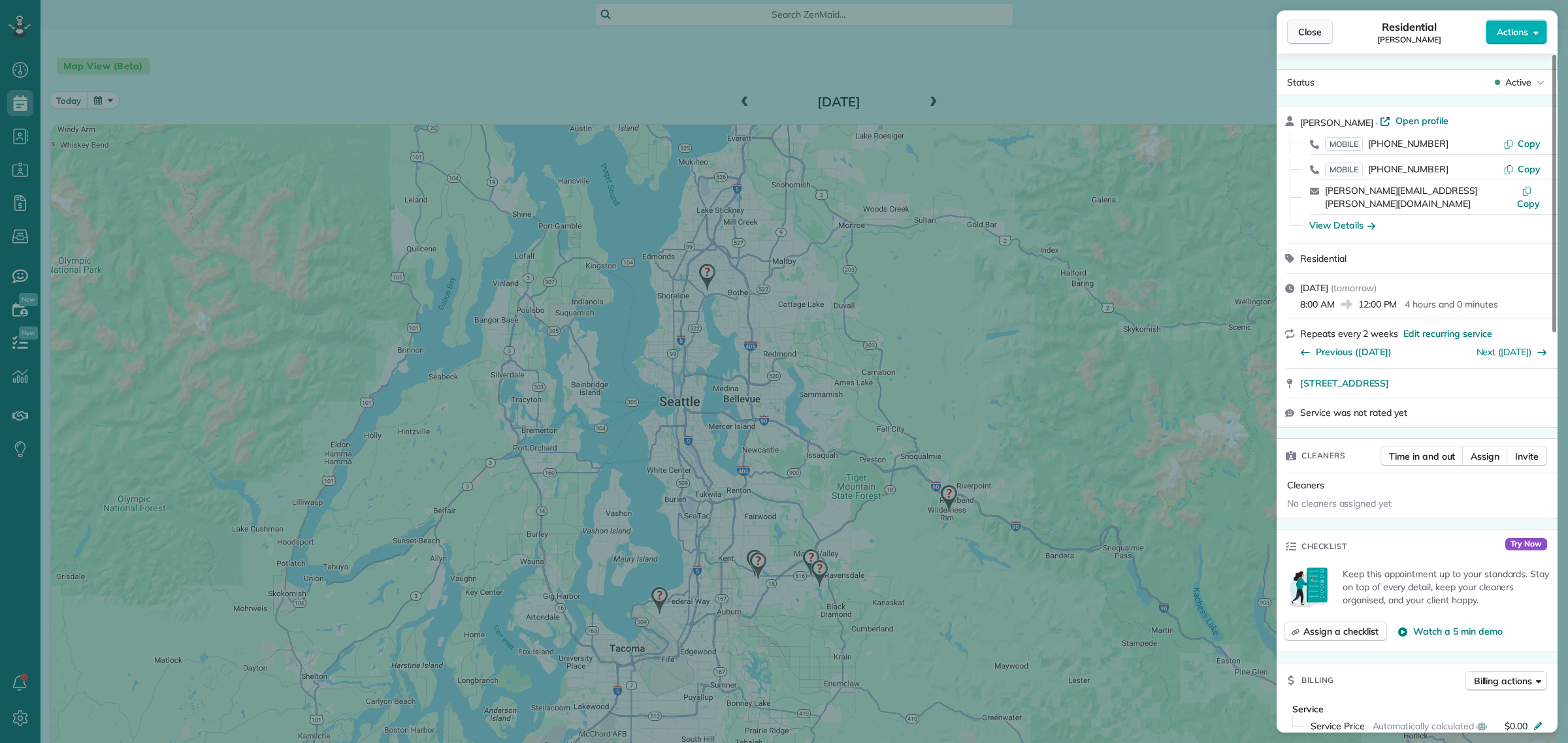
click at [1317, 28] on span "Close" at bounding box center [1310, 32] width 24 height 13
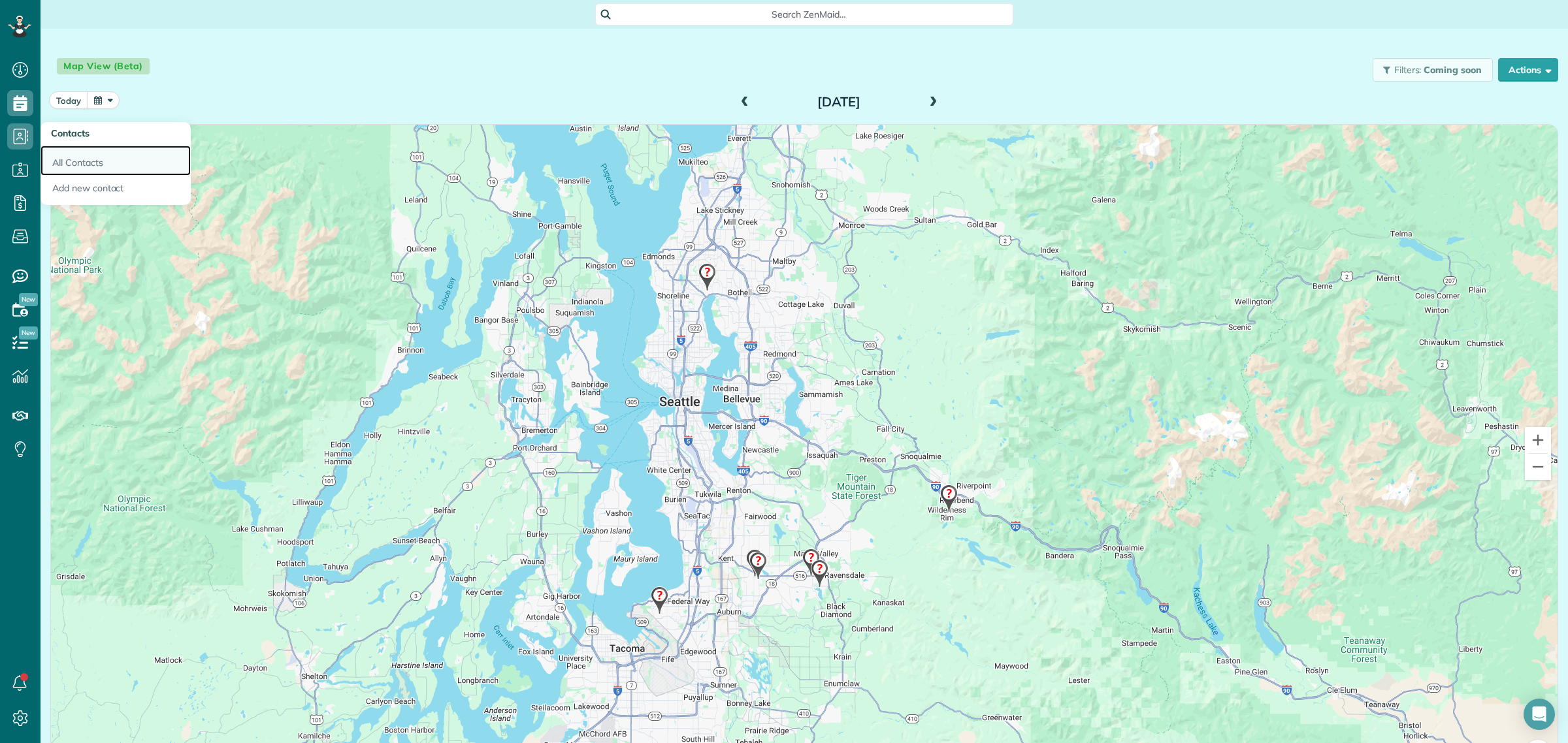
click at [83, 168] on link "All Contacts" at bounding box center [115, 161] width 150 height 30
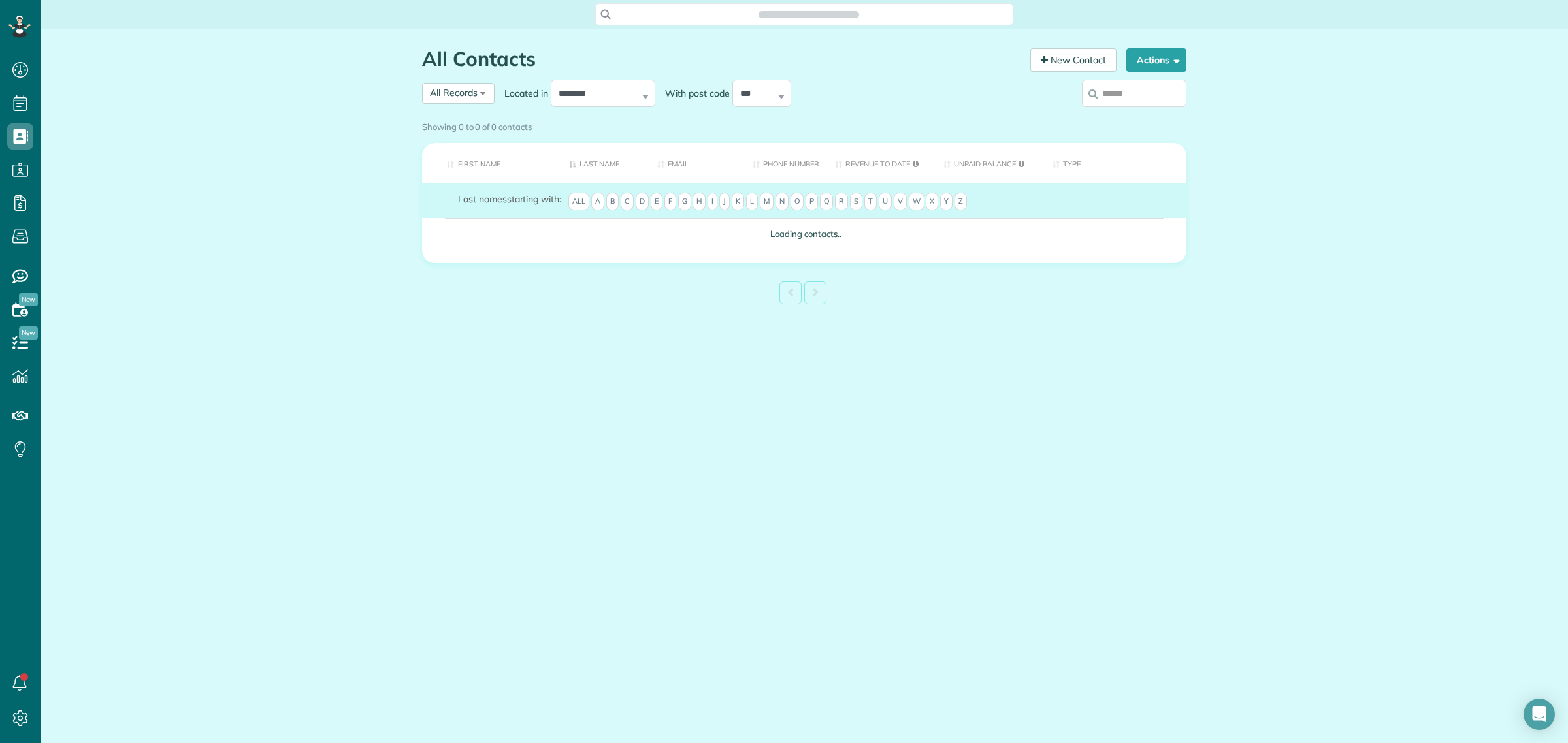
scroll to position [5, 5]
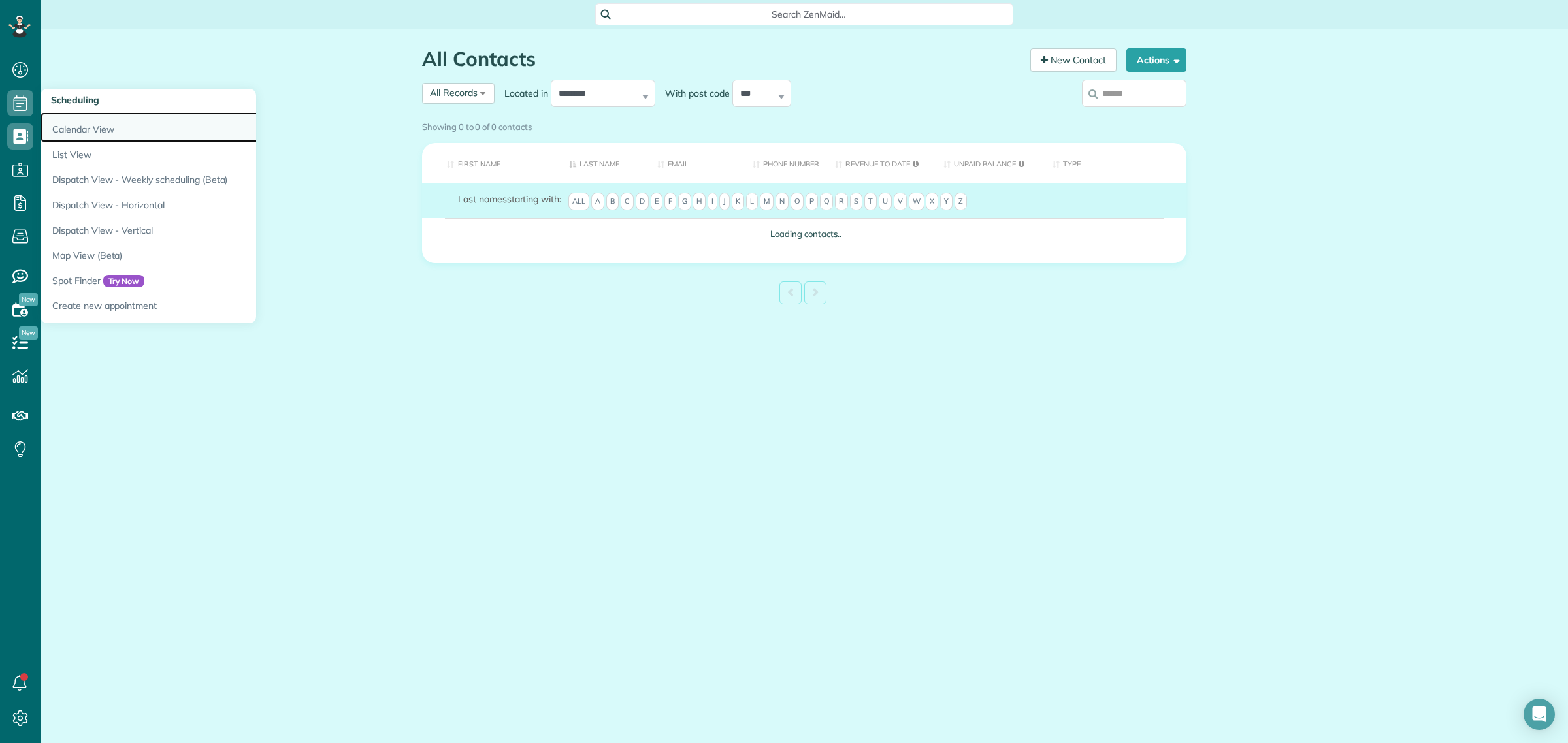
click at [79, 123] on link "Calendar View" at bounding box center [203, 127] width 326 height 30
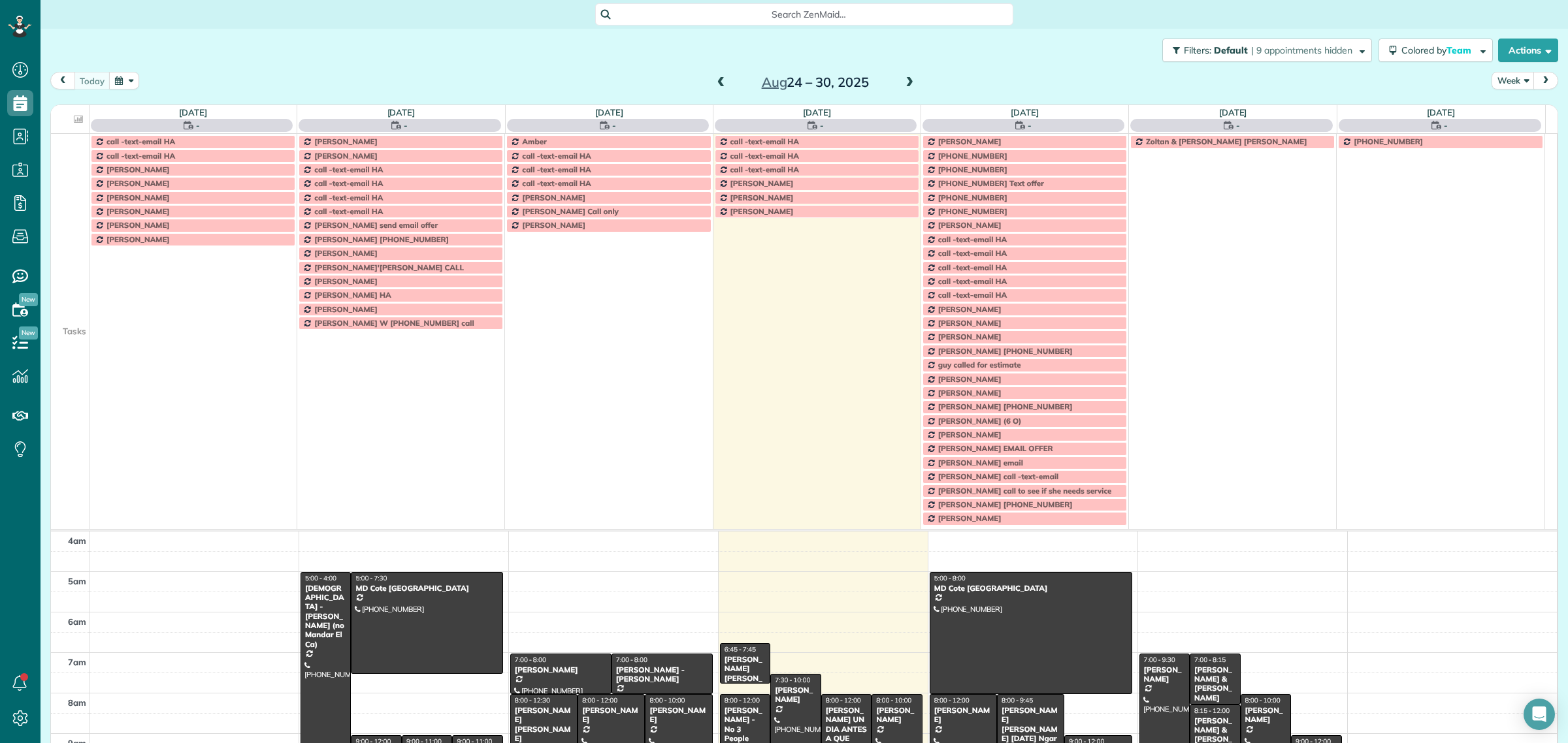
scroll to position [55, 0]
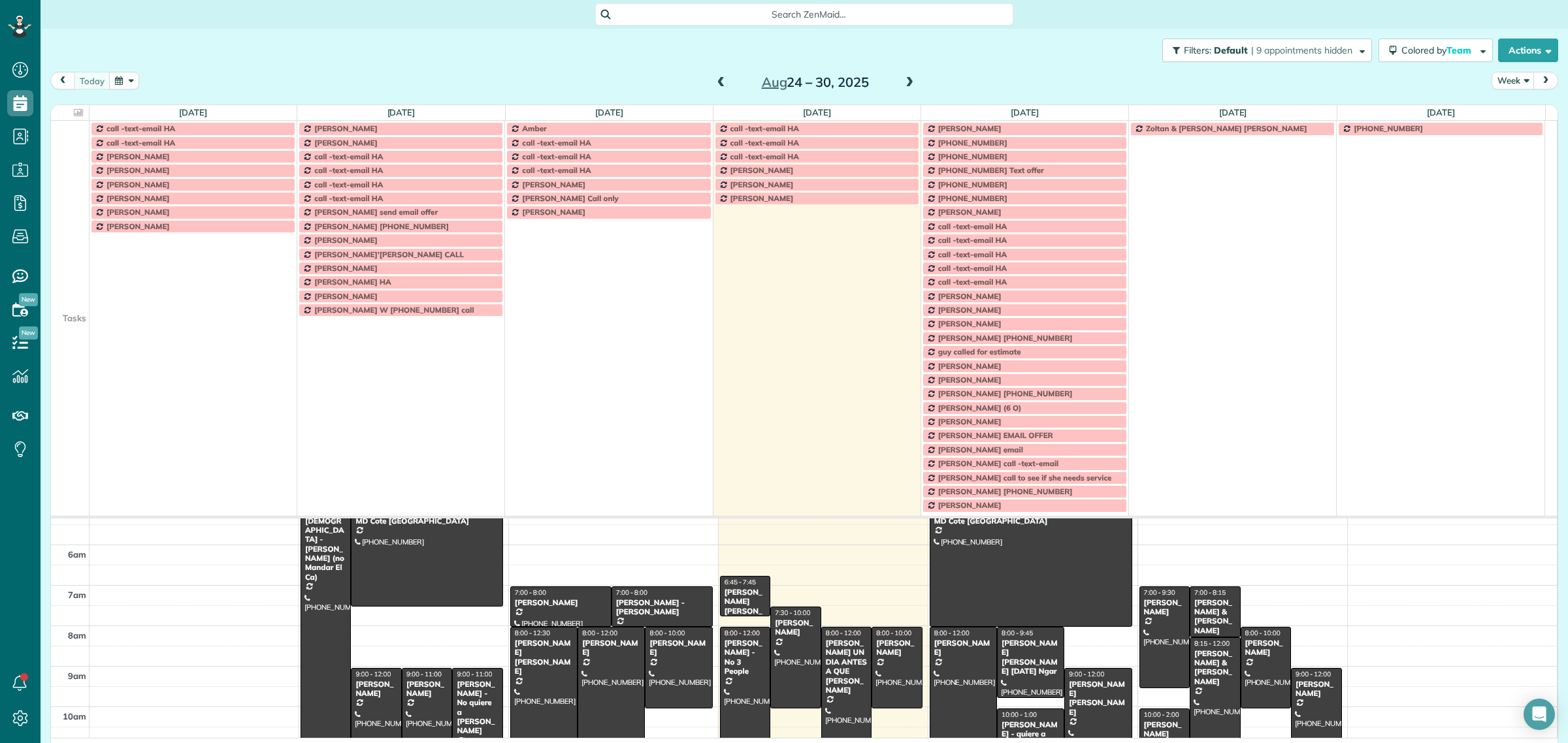
click at [79, 232] on td at bounding box center [69, 226] width 39 height 14
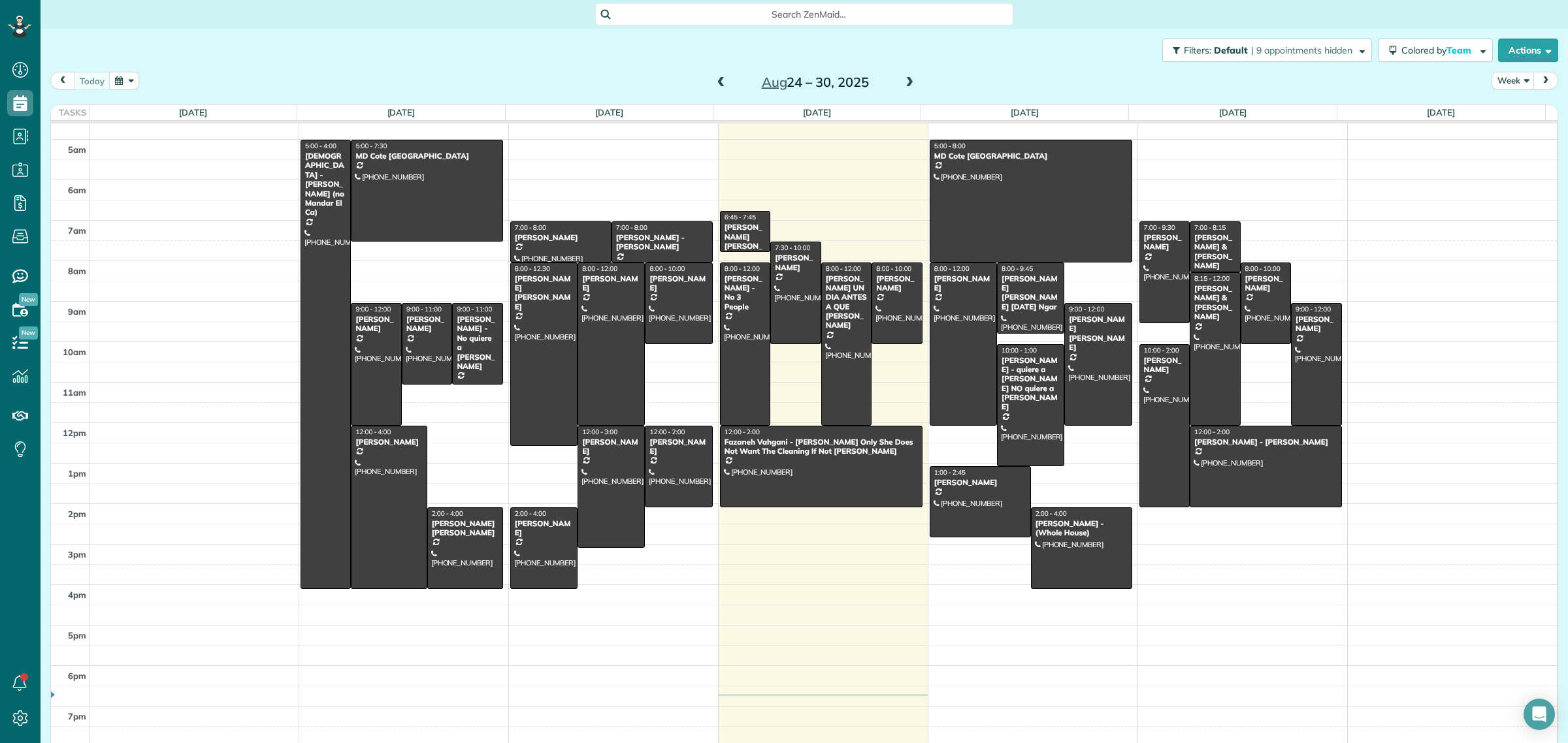
scroll to position [15, 0]
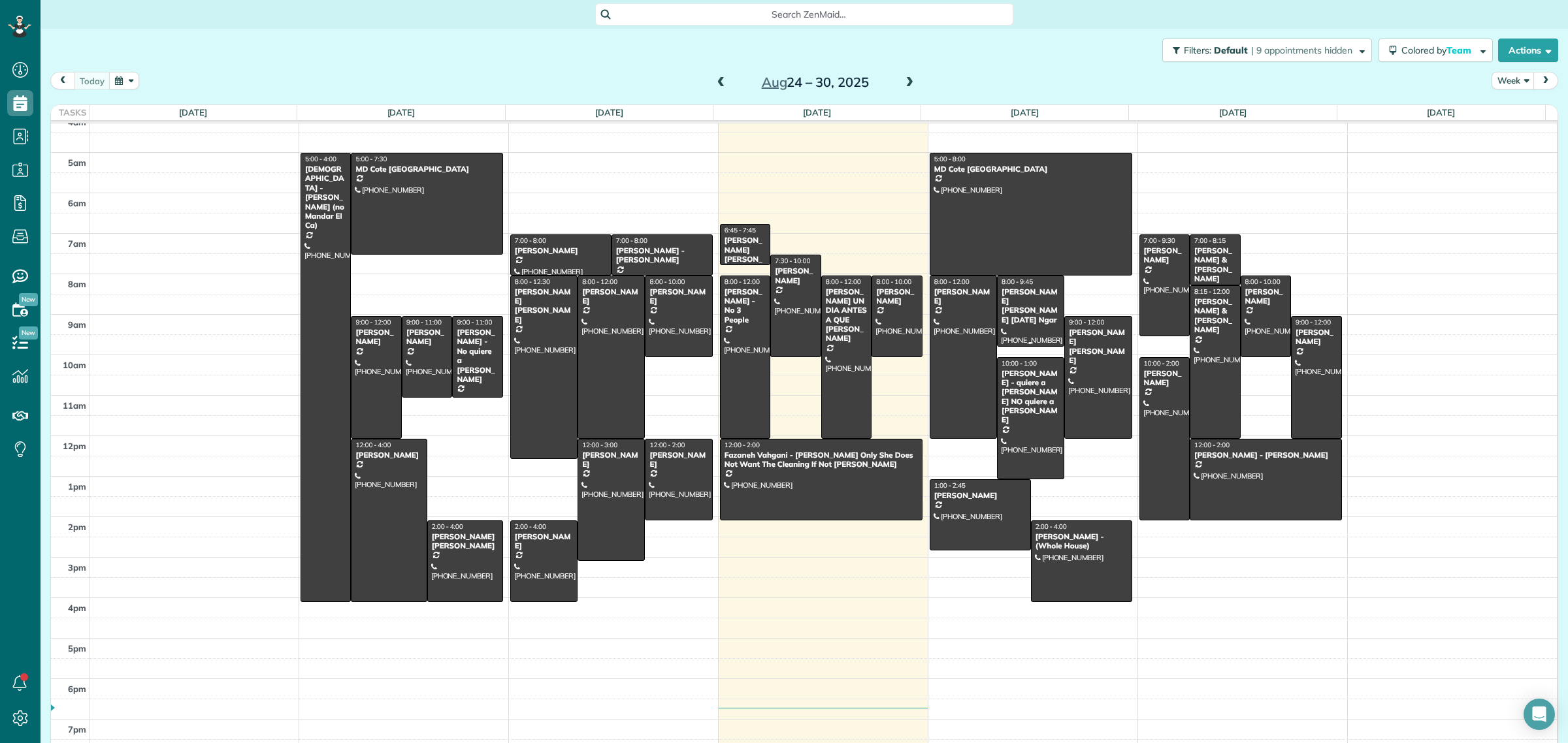
click at [1008, 282] on div "8:00 - 9:45 Jessica Ngar Diana Patterson 8/28/25 Ngar" at bounding box center [1030, 302] width 60 height 48
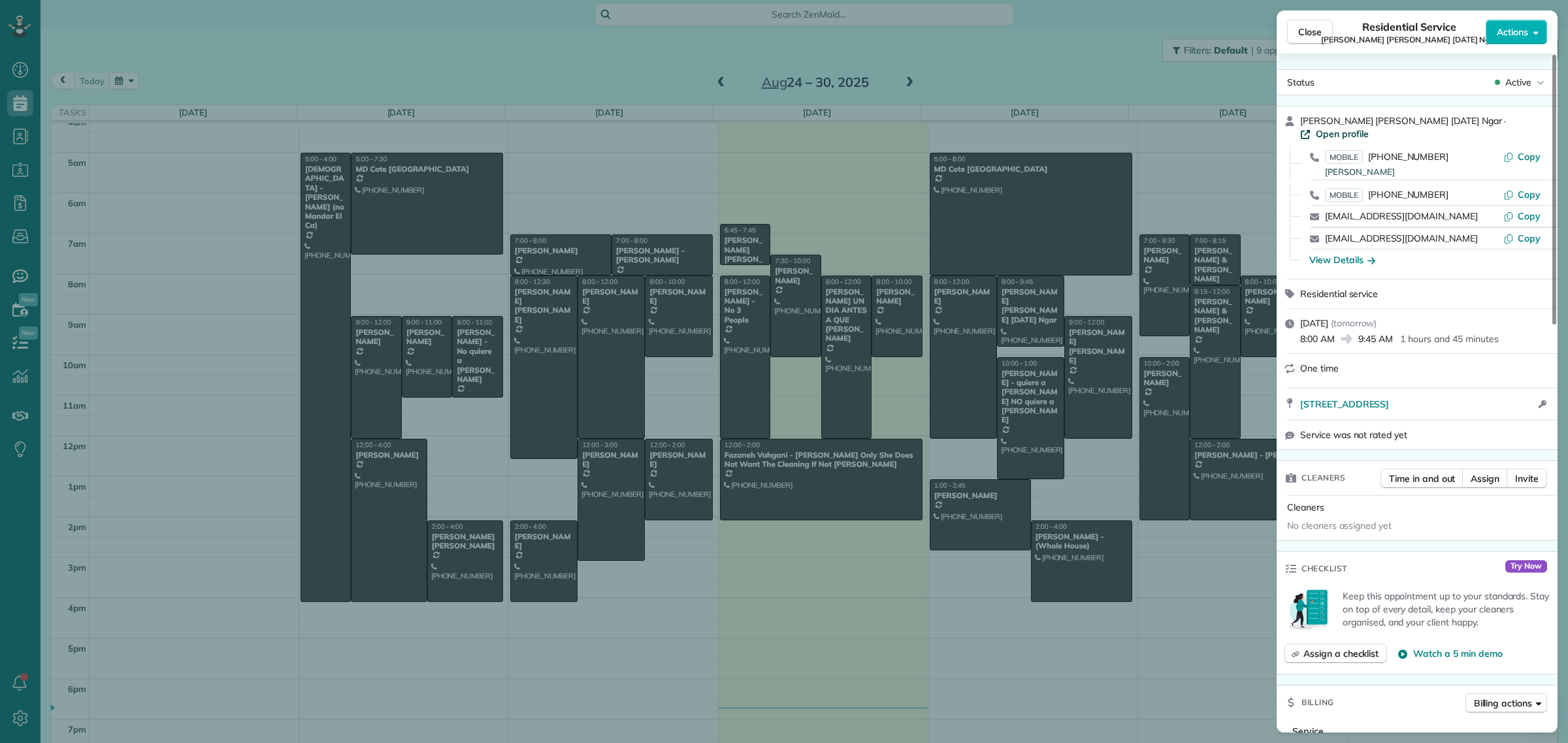
click at [1356, 136] on span "Open profile" at bounding box center [1341, 133] width 53 height 13
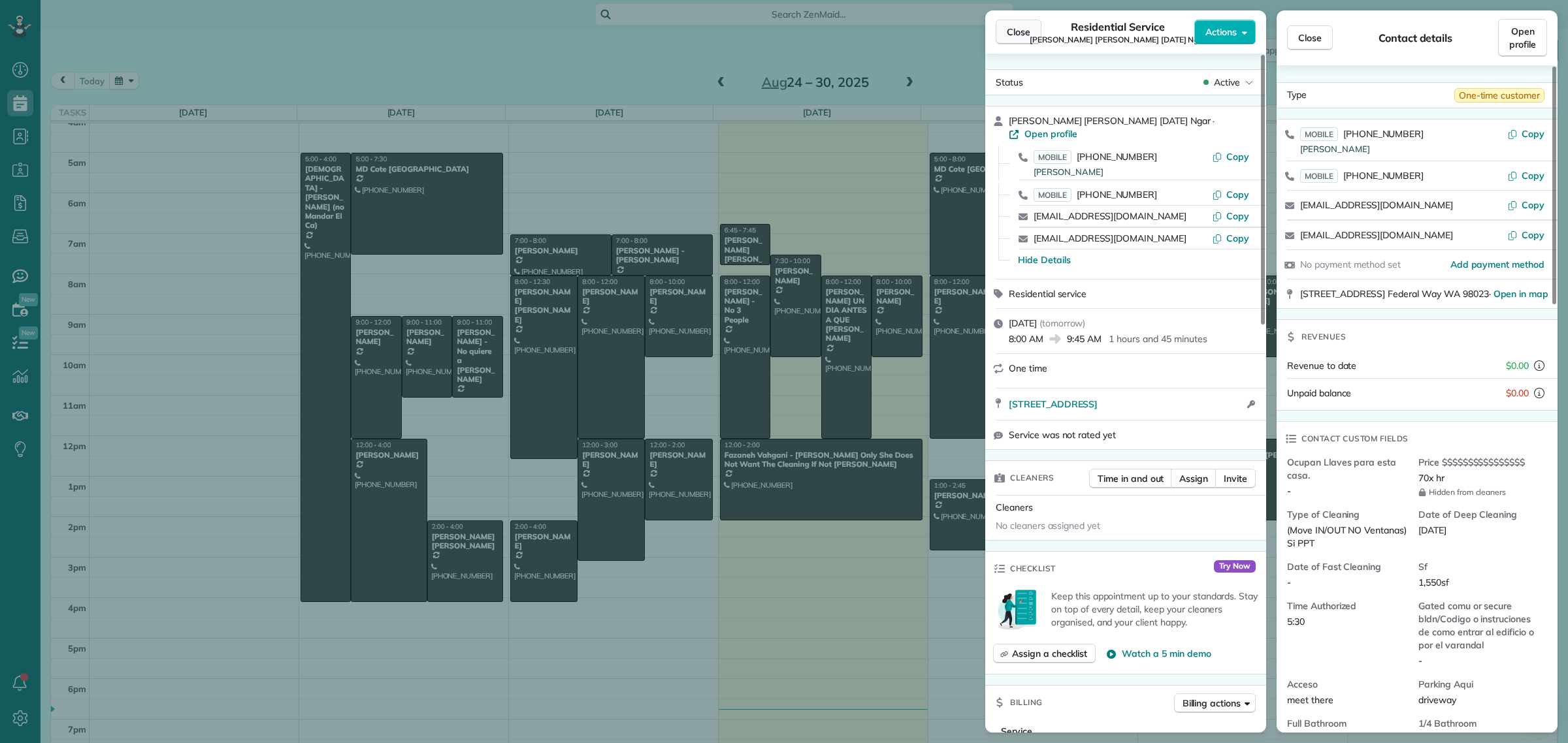
click at [1017, 35] on span "Close" at bounding box center [1019, 32] width 24 height 13
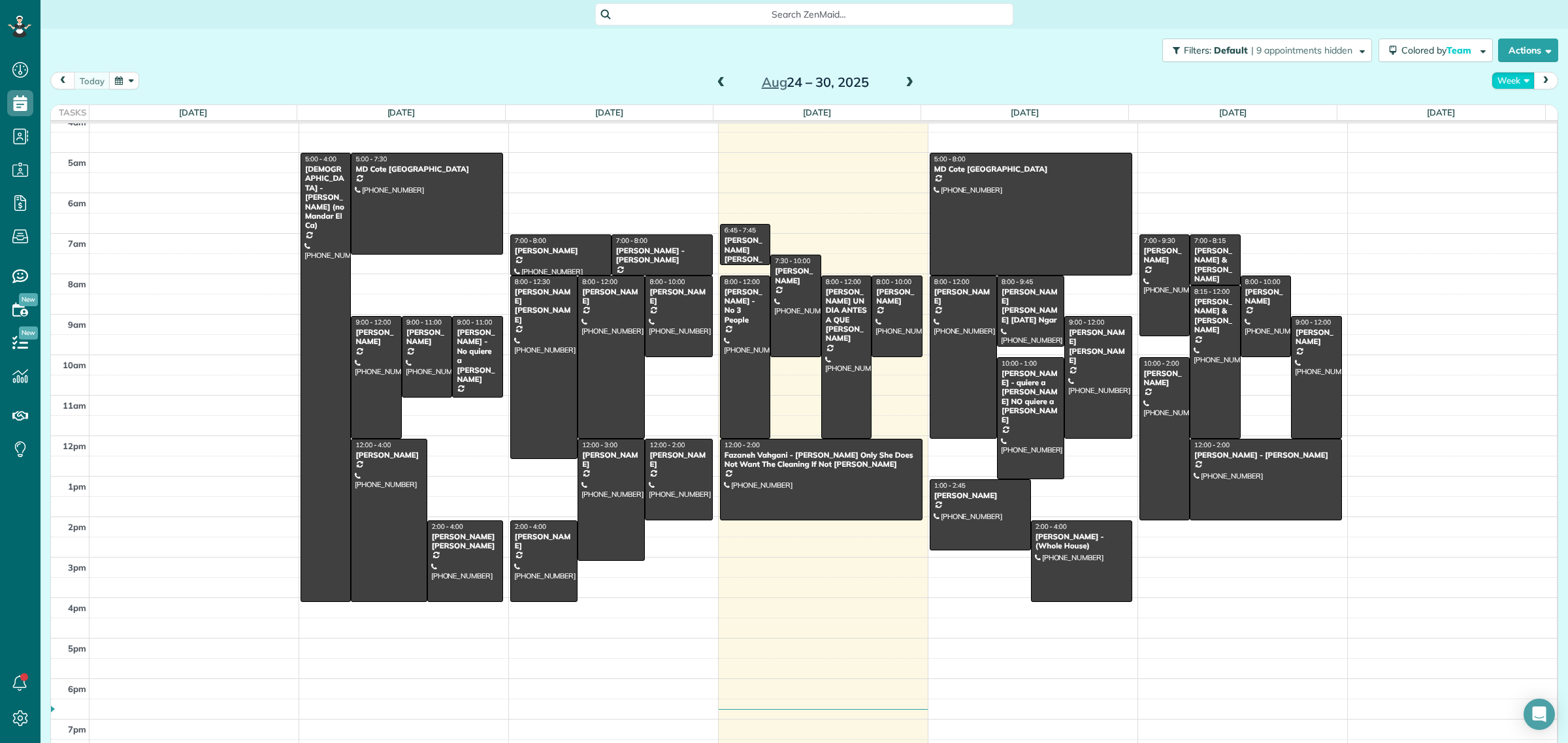
click at [1499, 71] on button "Week" at bounding box center [1511, 80] width 43 height 18
click at [1499, 105] on link "Day" at bounding box center [1543, 111] width 103 height 26
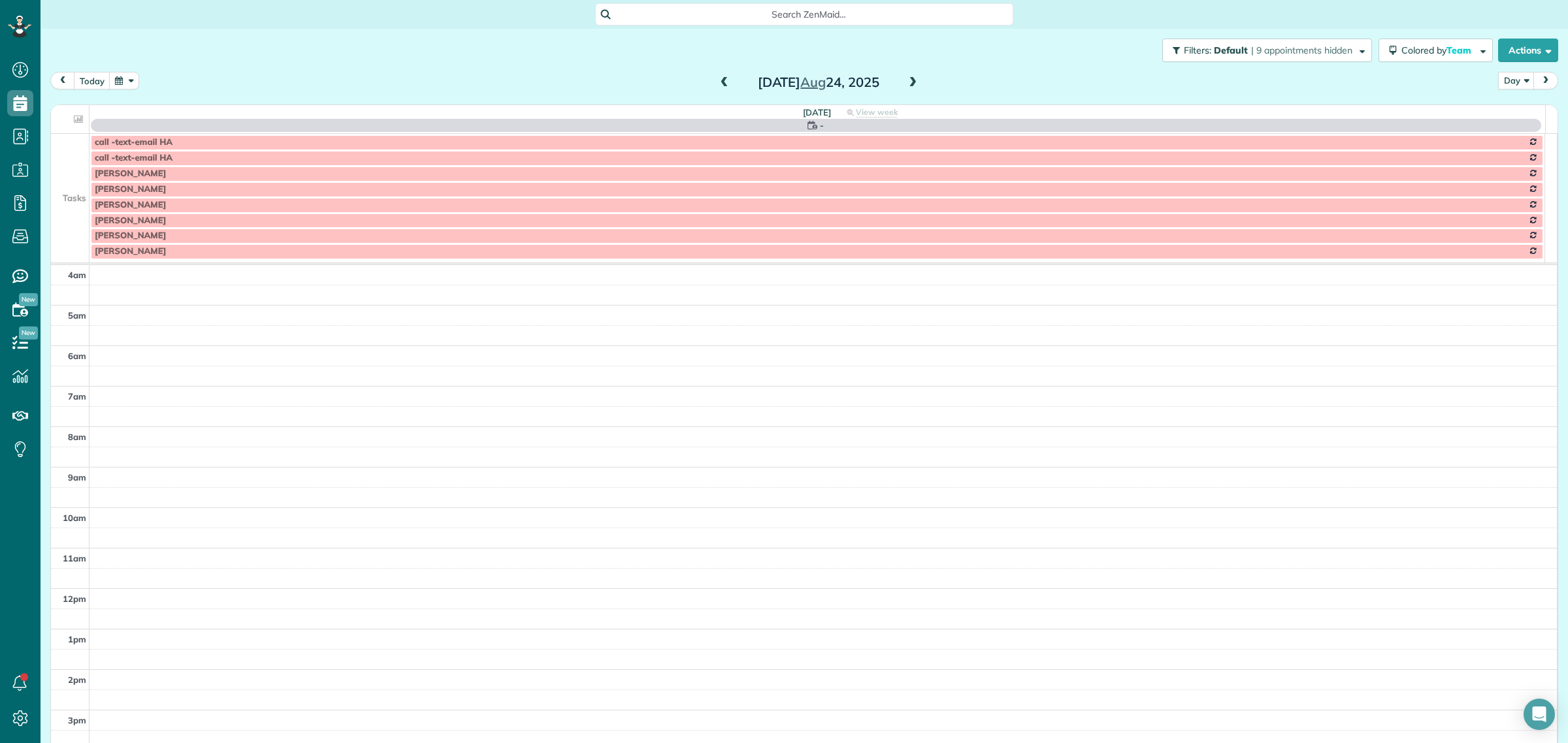
scroll to position [122, 0]
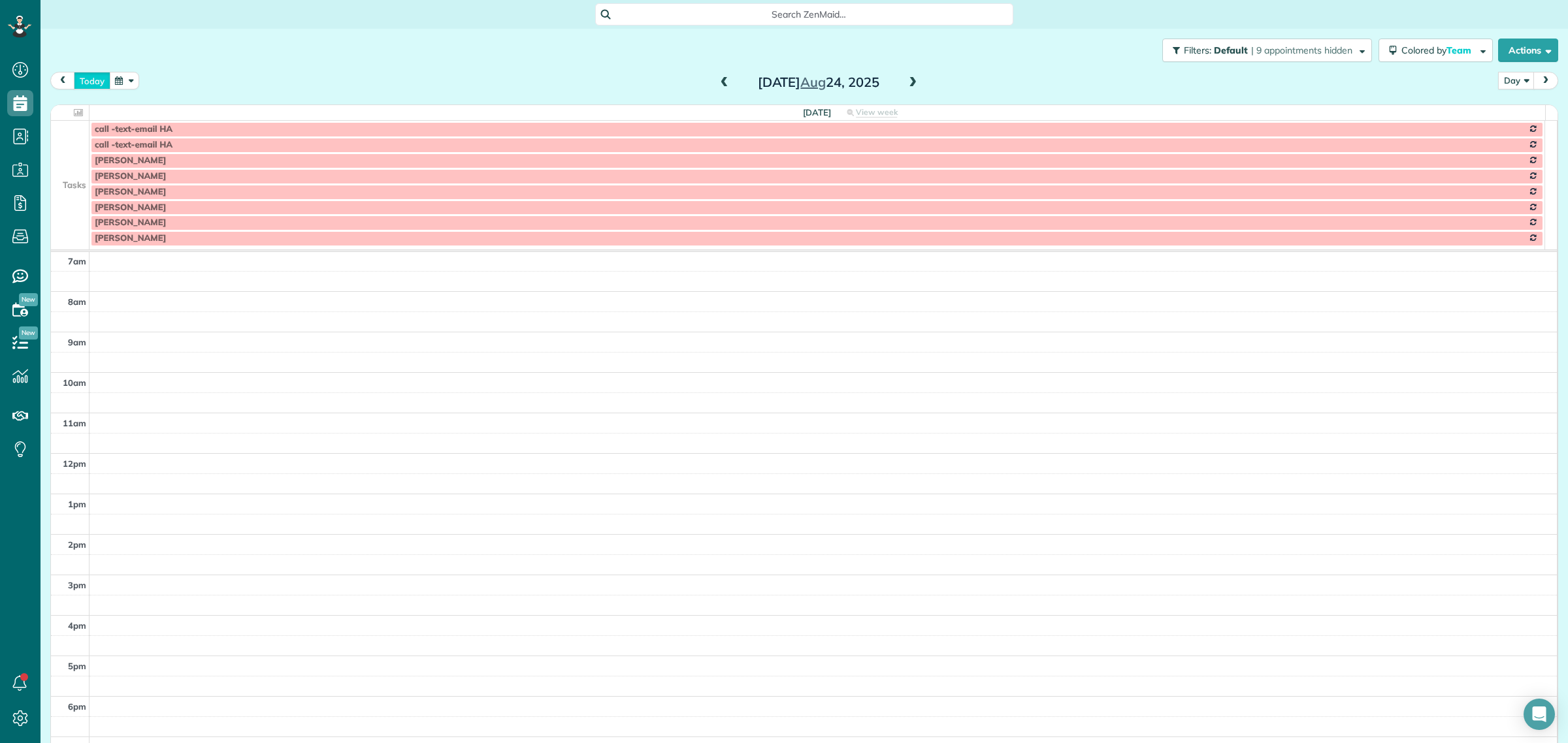
click at [93, 77] on button "today" at bounding box center [91, 80] width 37 height 18
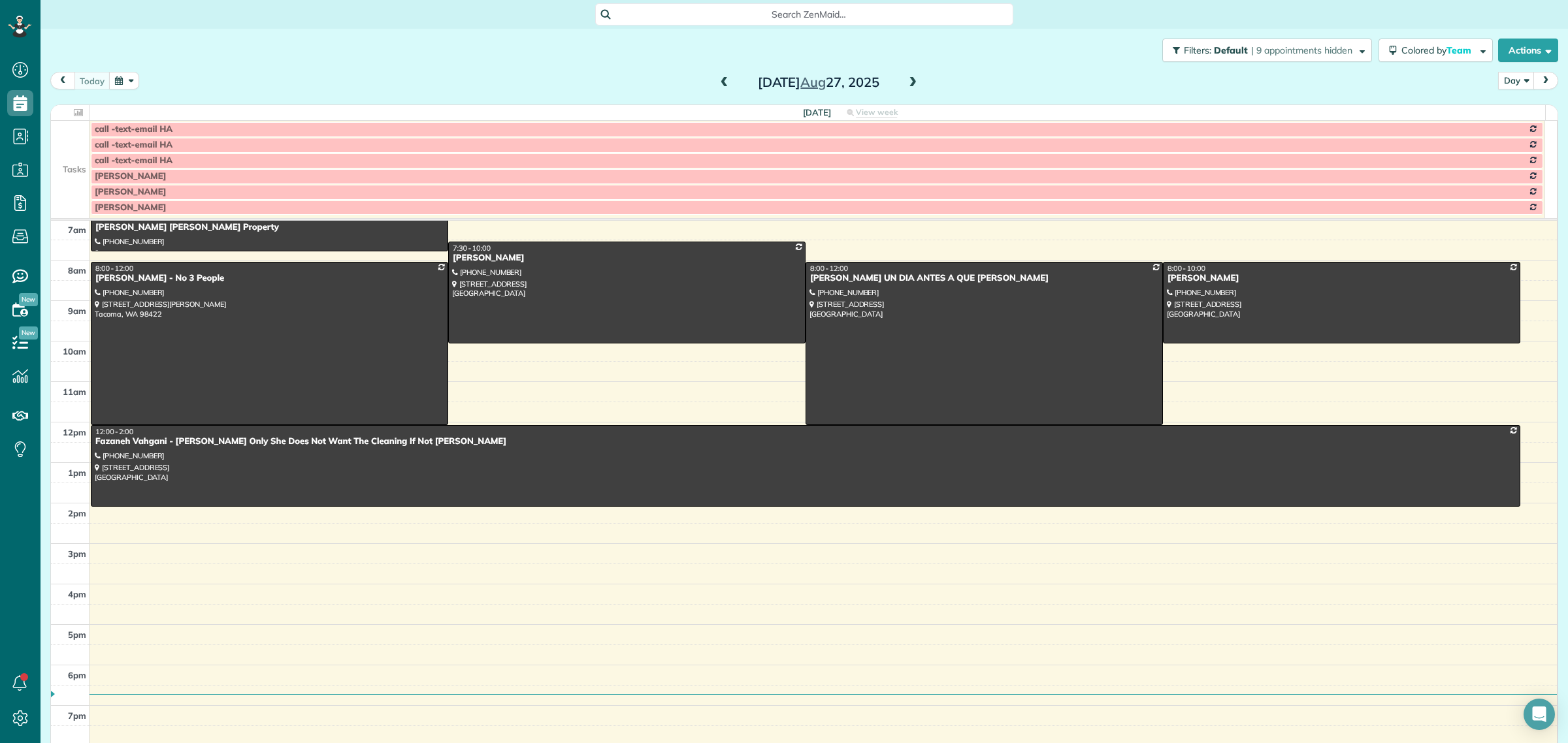
click at [905, 79] on span at bounding box center [912, 83] width 14 height 12
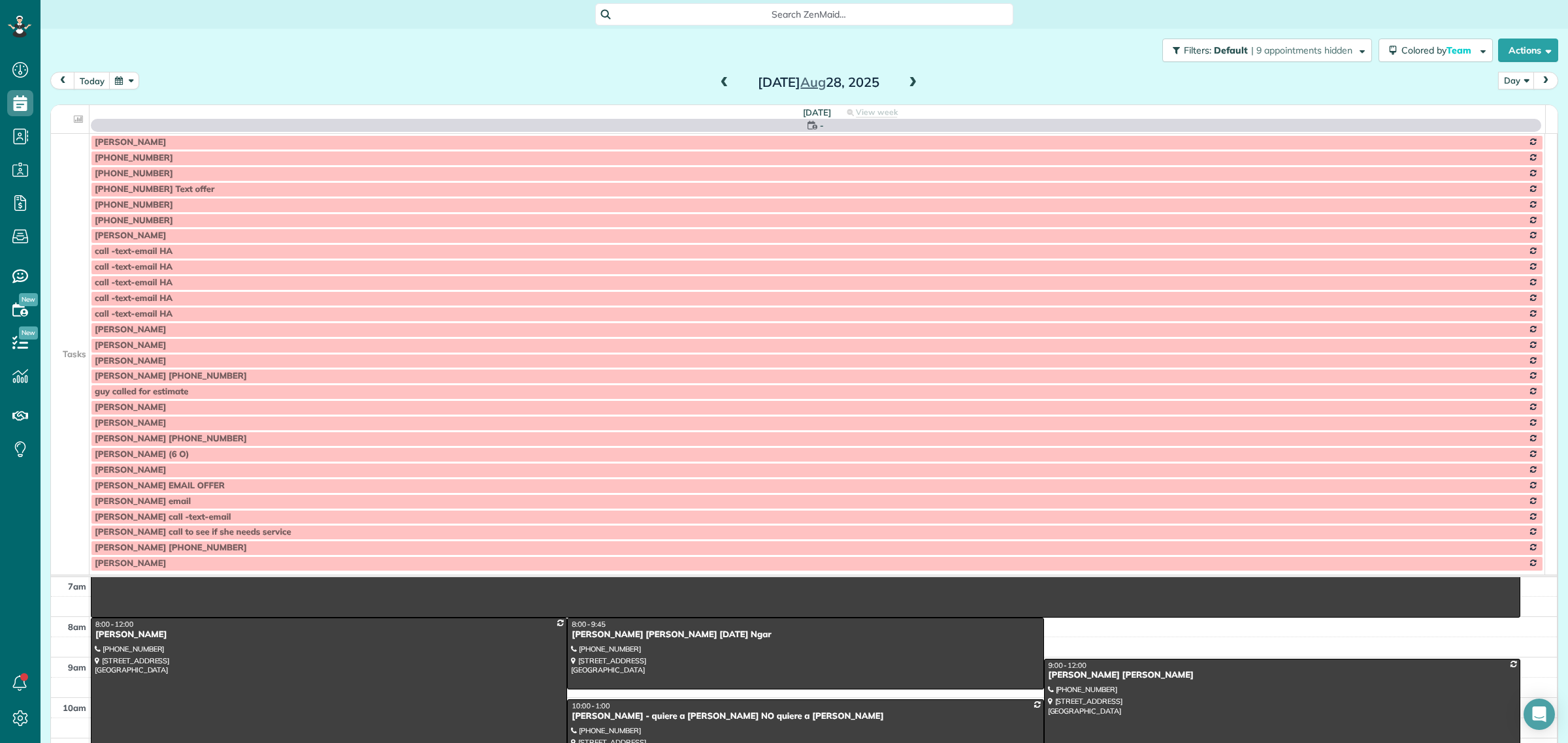
click at [67, 262] on td at bounding box center [69, 267] width 39 height 16
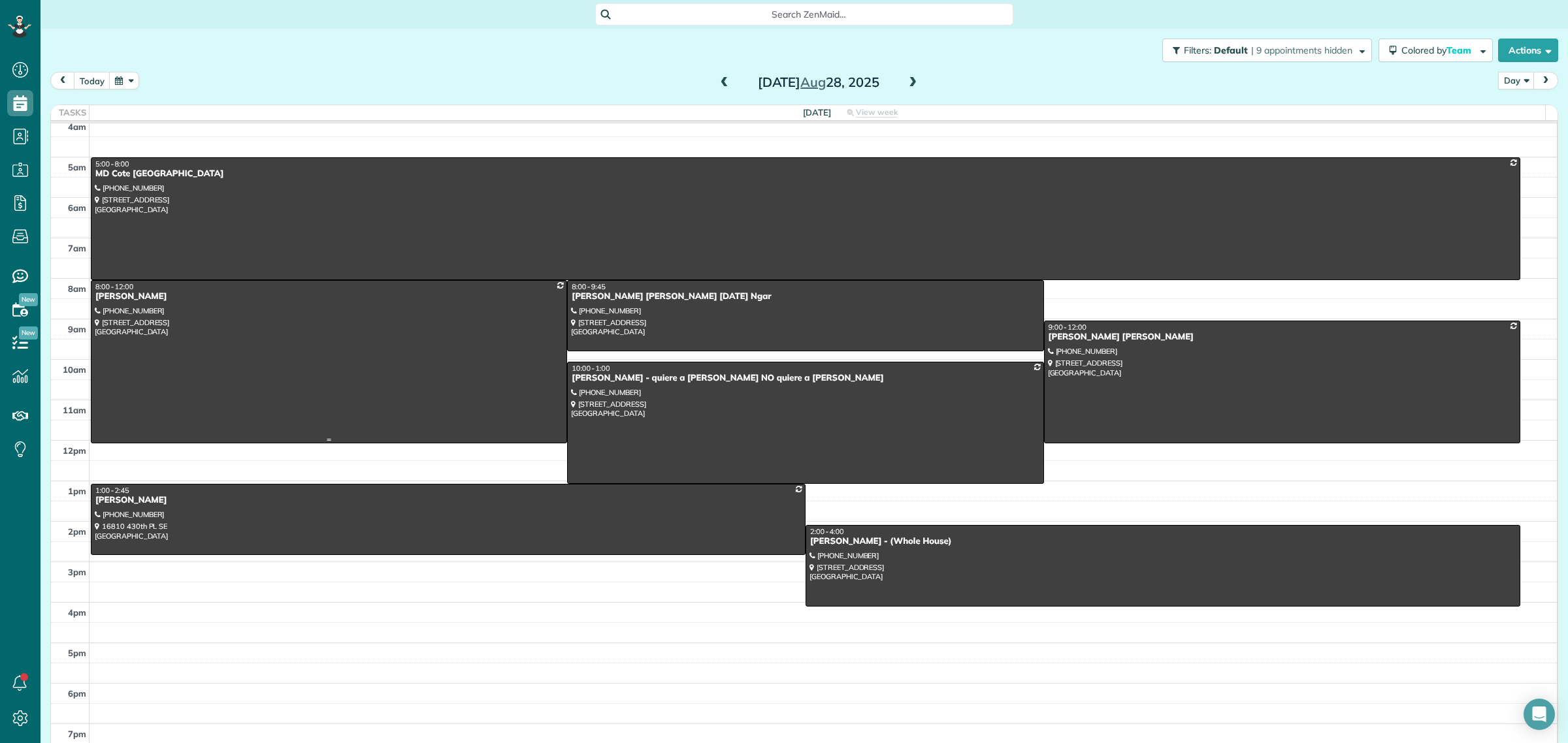
scroll to position [0, 0]
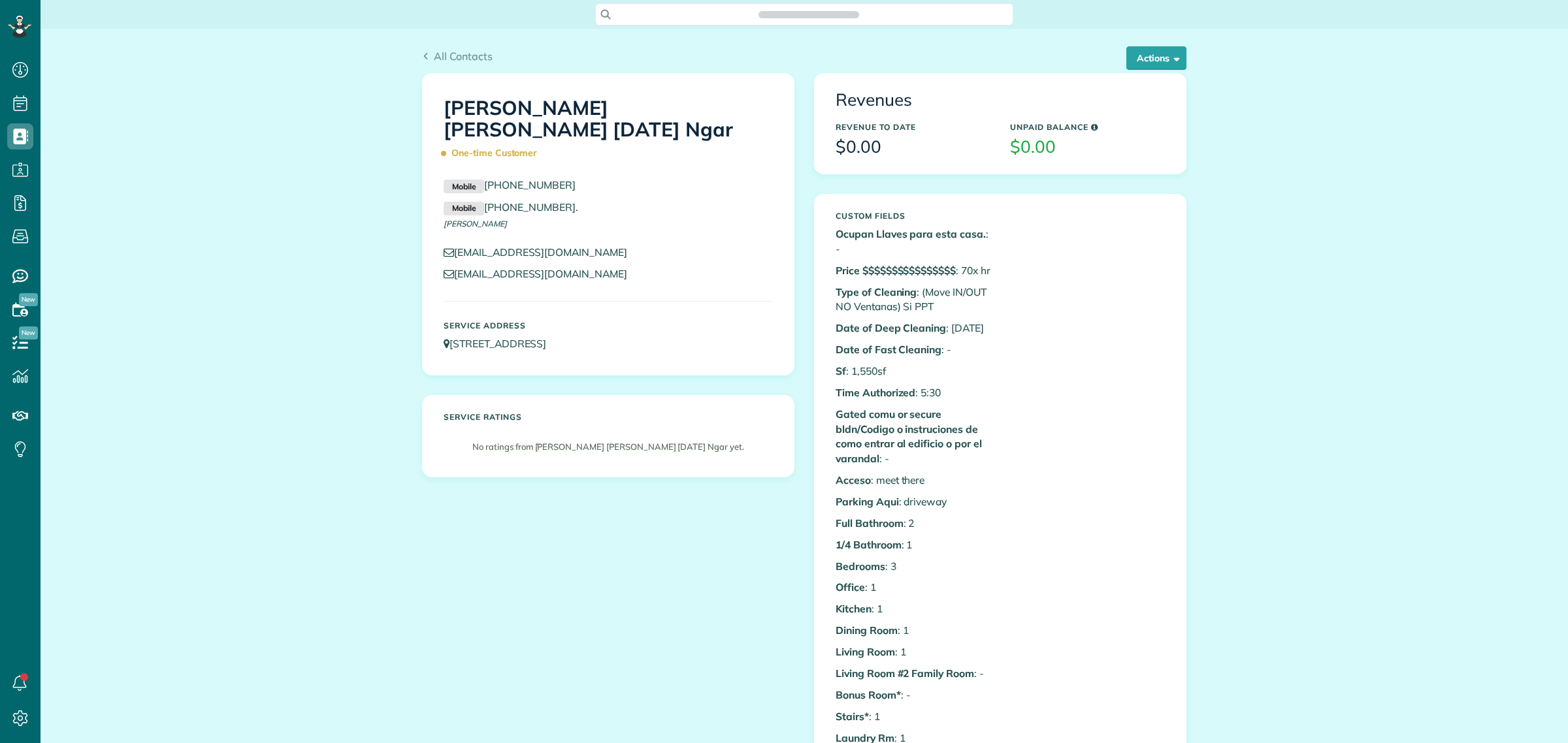
scroll to position [5, 5]
drag, startPoint x: 602, startPoint y: 125, endPoint x: 435, endPoint y: 106, distance: 168.1
click at [435, 106] on div "Jessica Ngar Diana Patterson 8/28/25 Ngar One-time Customer" at bounding box center [608, 128] width 349 height 87
copy h1 "[PERSON_NAME] [PERSON_NAME] [DATE] Ngar"
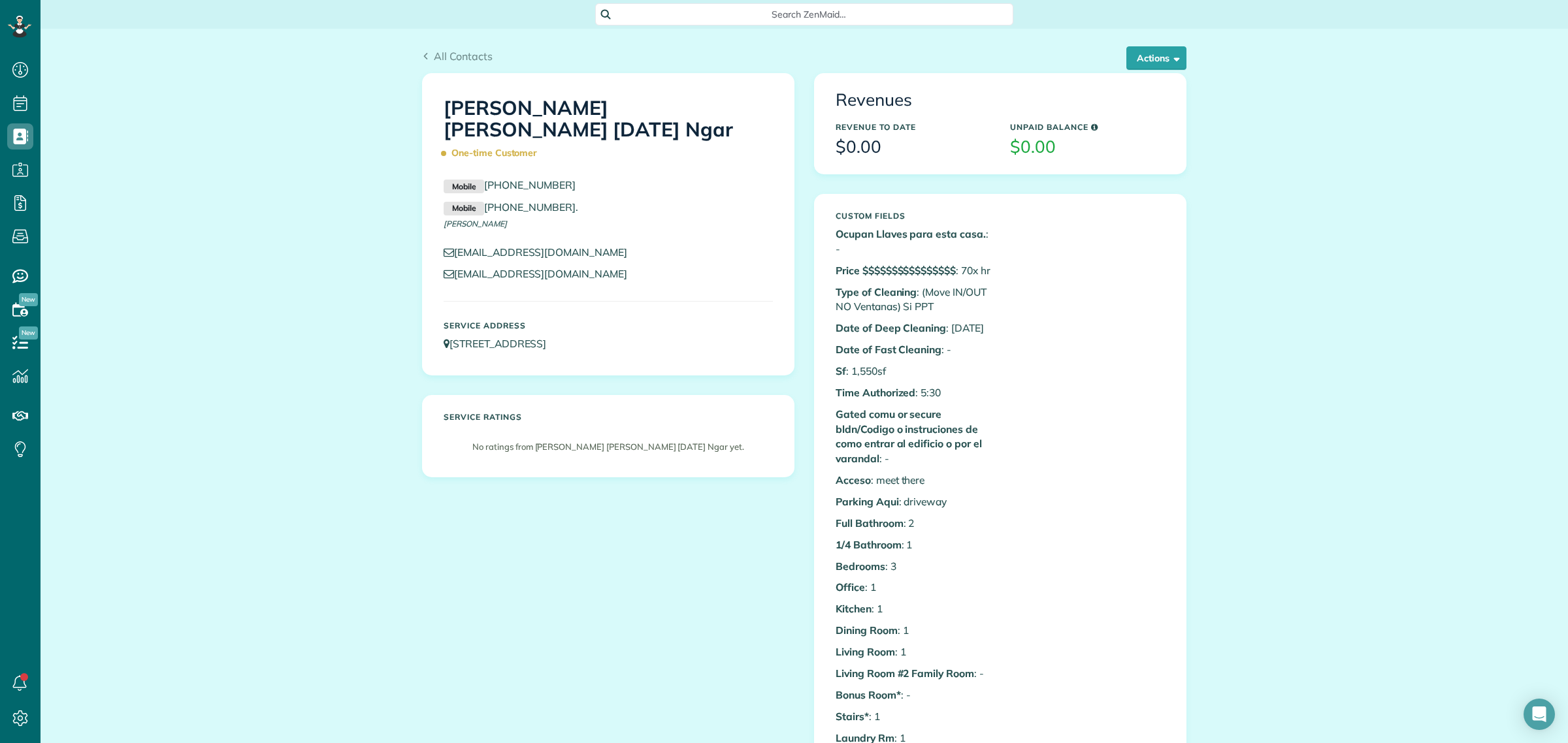
drag, startPoint x: 562, startPoint y: 182, endPoint x: 481, endPoint y: 184, distance: 81.0
click at [481, 184] on p "Mobile (209) 247-5863" at bounding box center [608, 186] width 329 height 16
copy link "[PHONE_NUMBER]"
drag, startPoint x: 745, startPoint y: 341, endPoint x: 446, endPoint y: 340, distance: 299.0
click at [446, 340] on p "[STREET_ADDRESS]" at bounding box center [608, 343] width 329 height 15
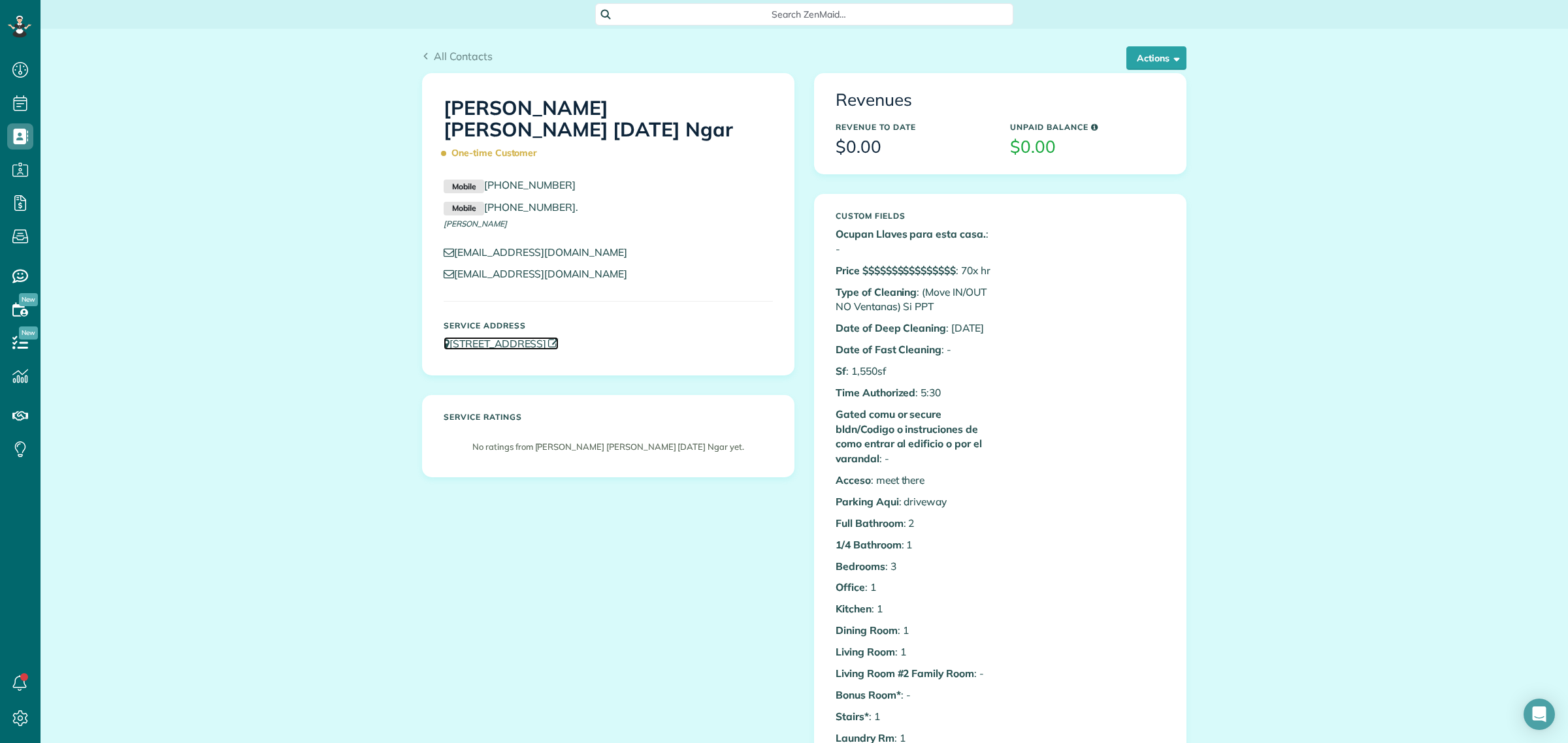
copy link "[STREET_ADDRESS]"
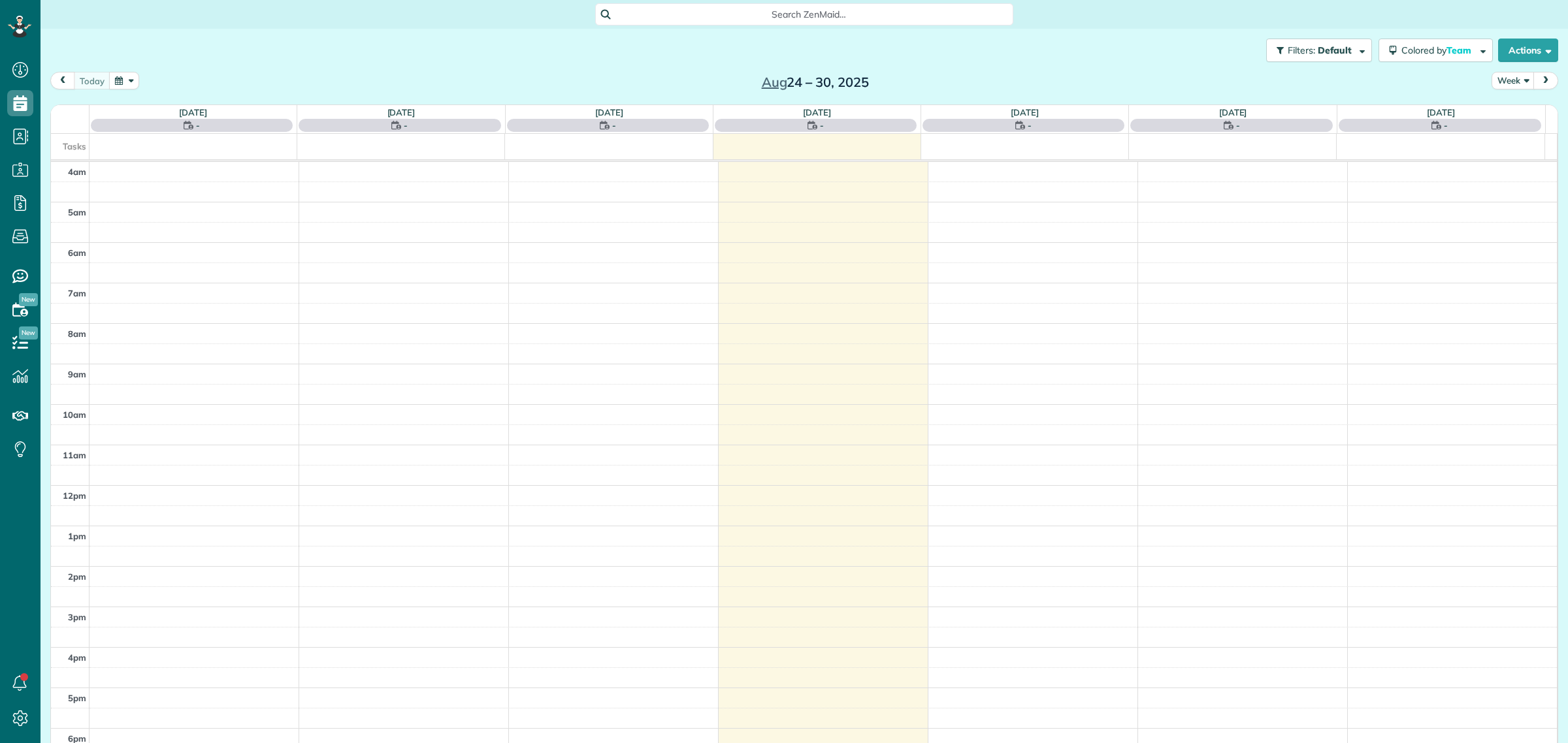
scroll to position [55, 0]
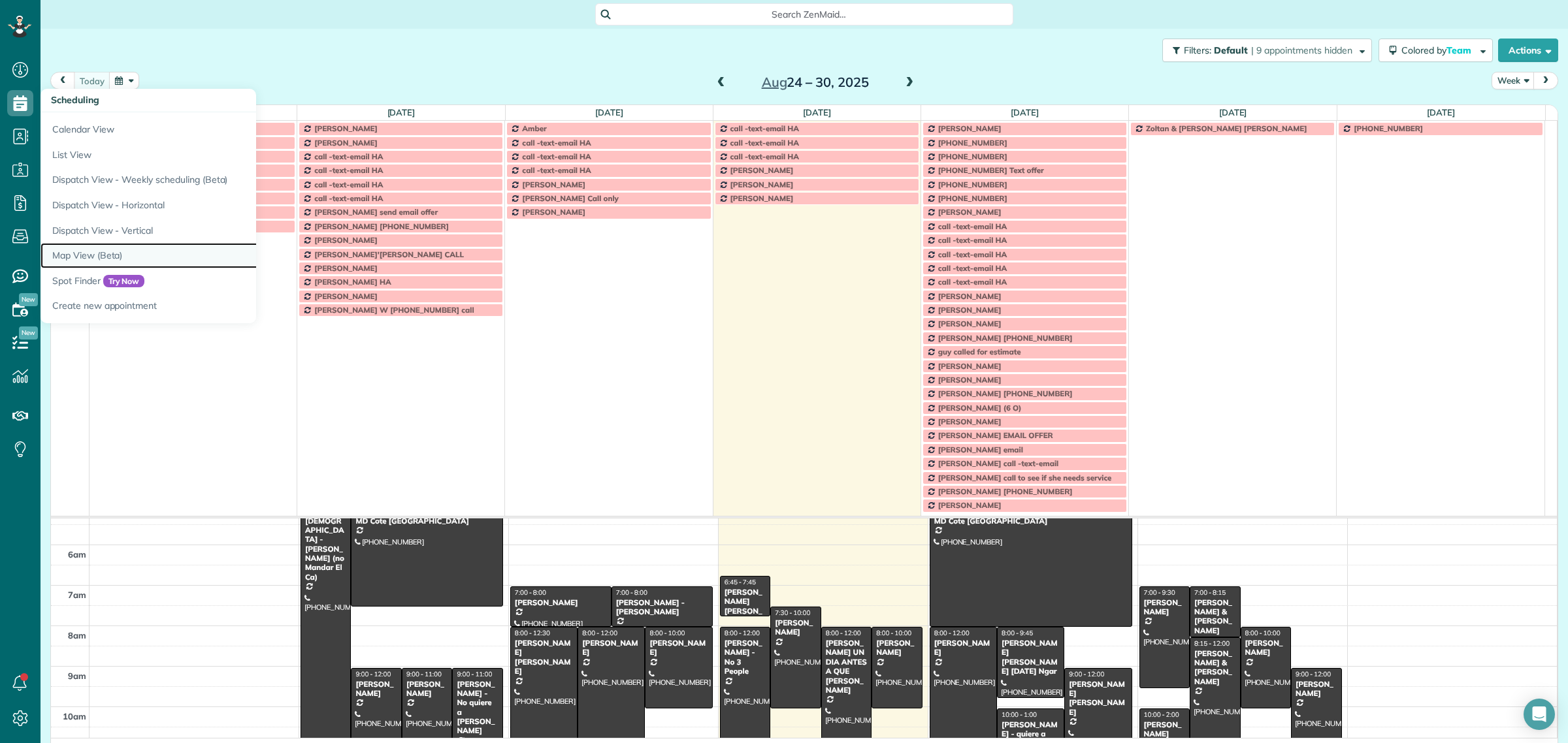
click at [79, 256] on link "Map View (Beta)" at bounding box center [203, 256] width 326 height 26
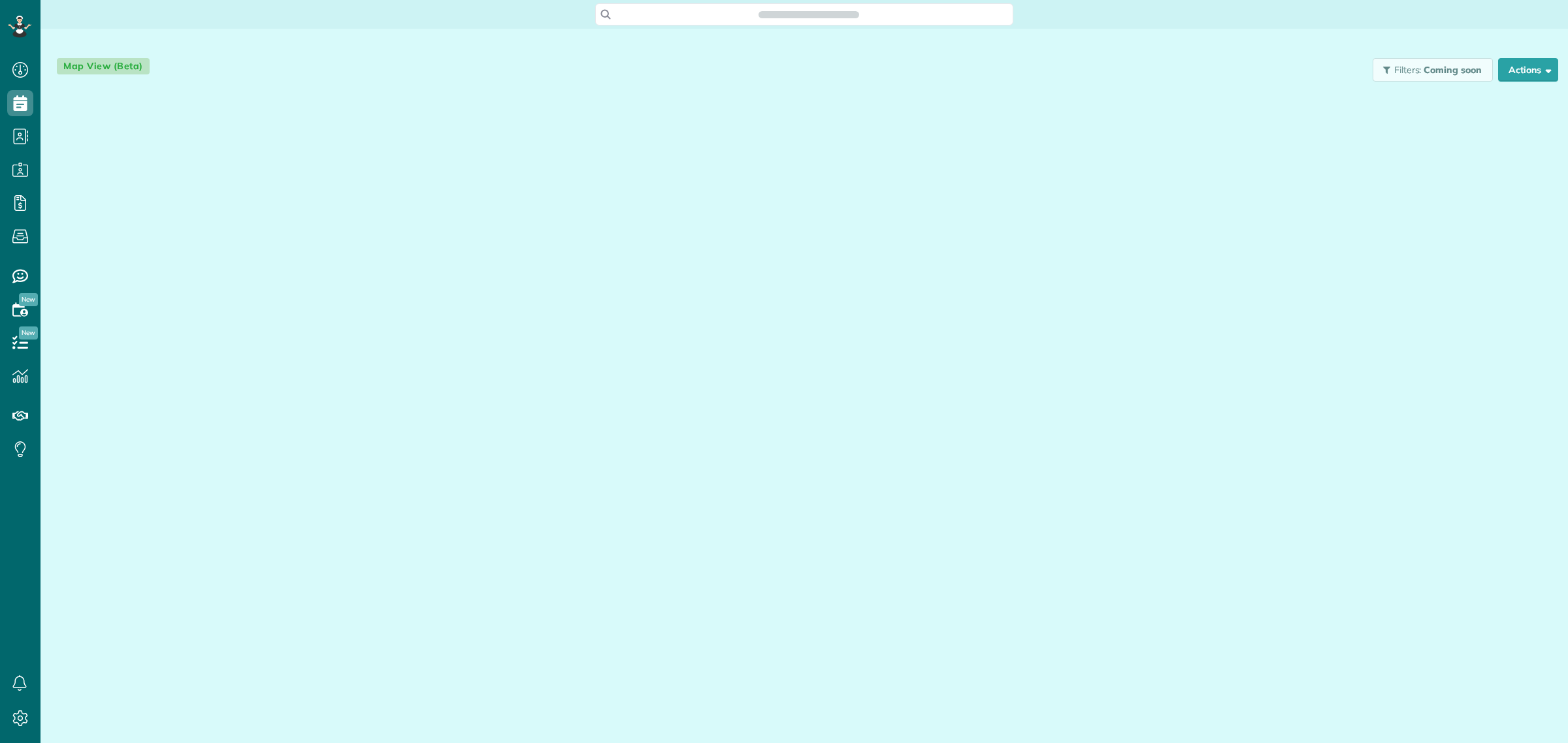
scroll to position [5, 5]
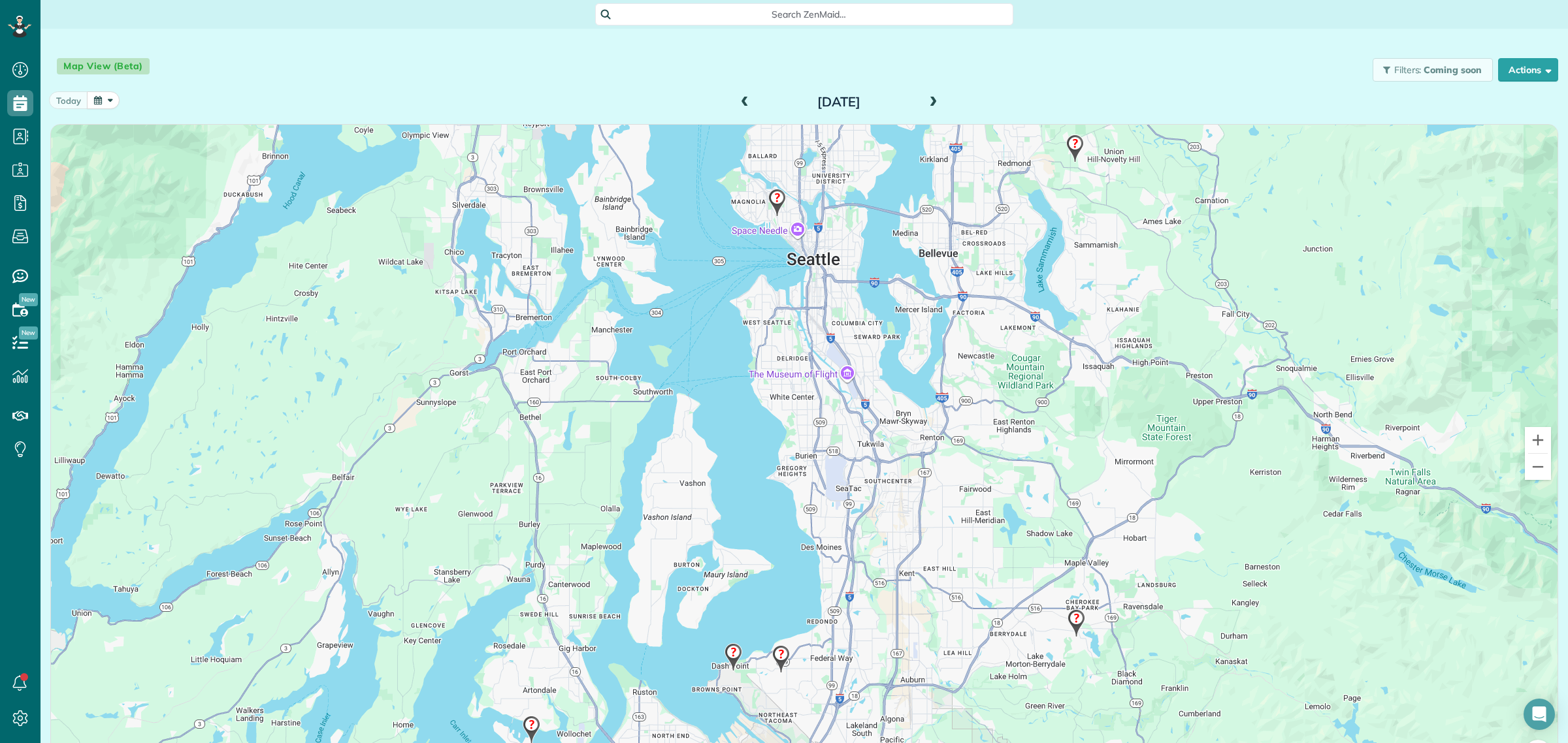
click at [925, 101] on span at bounding box center [932, 102] width 14 height 12
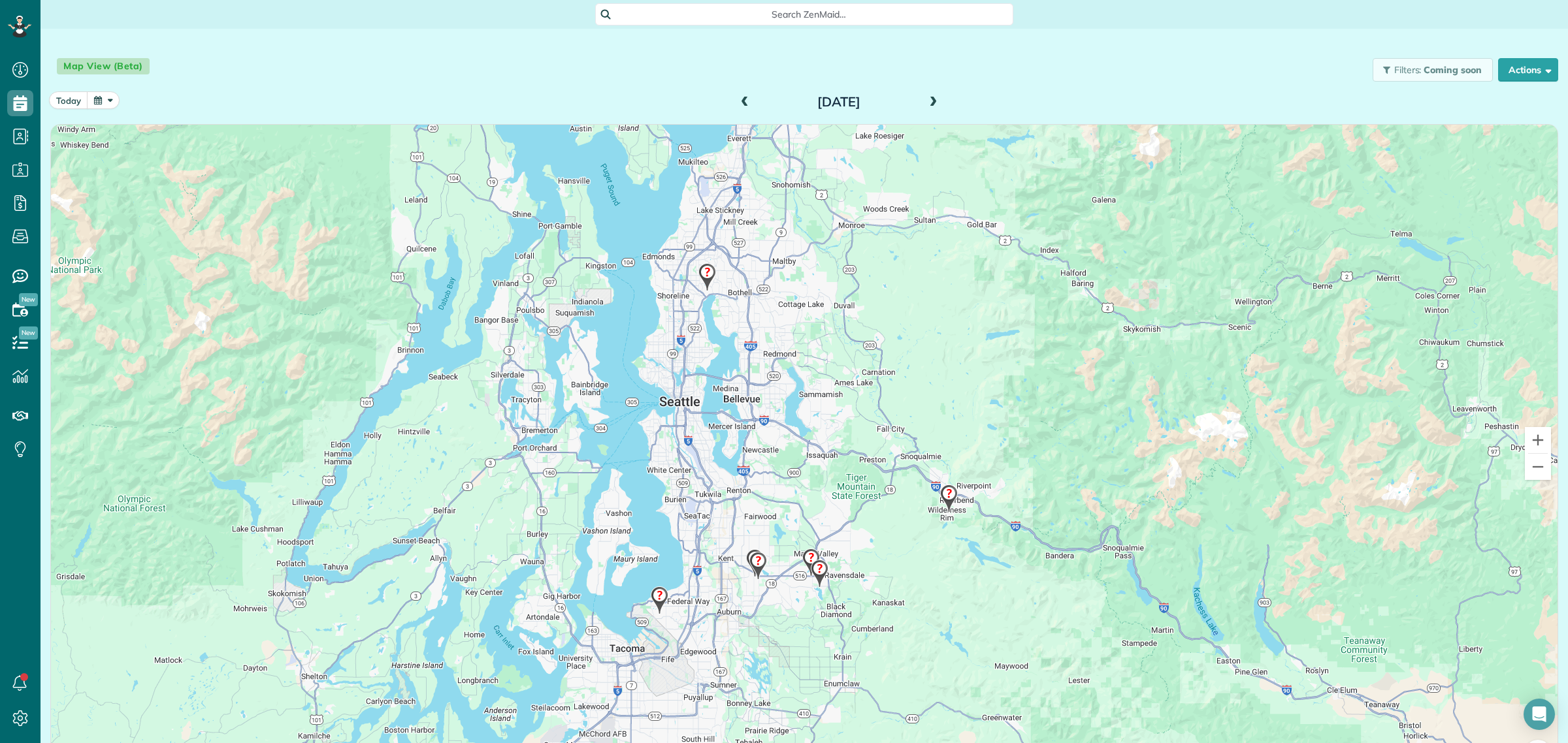
click at [748, 562] on img at bounding box center [758, 565] width 28 height 39
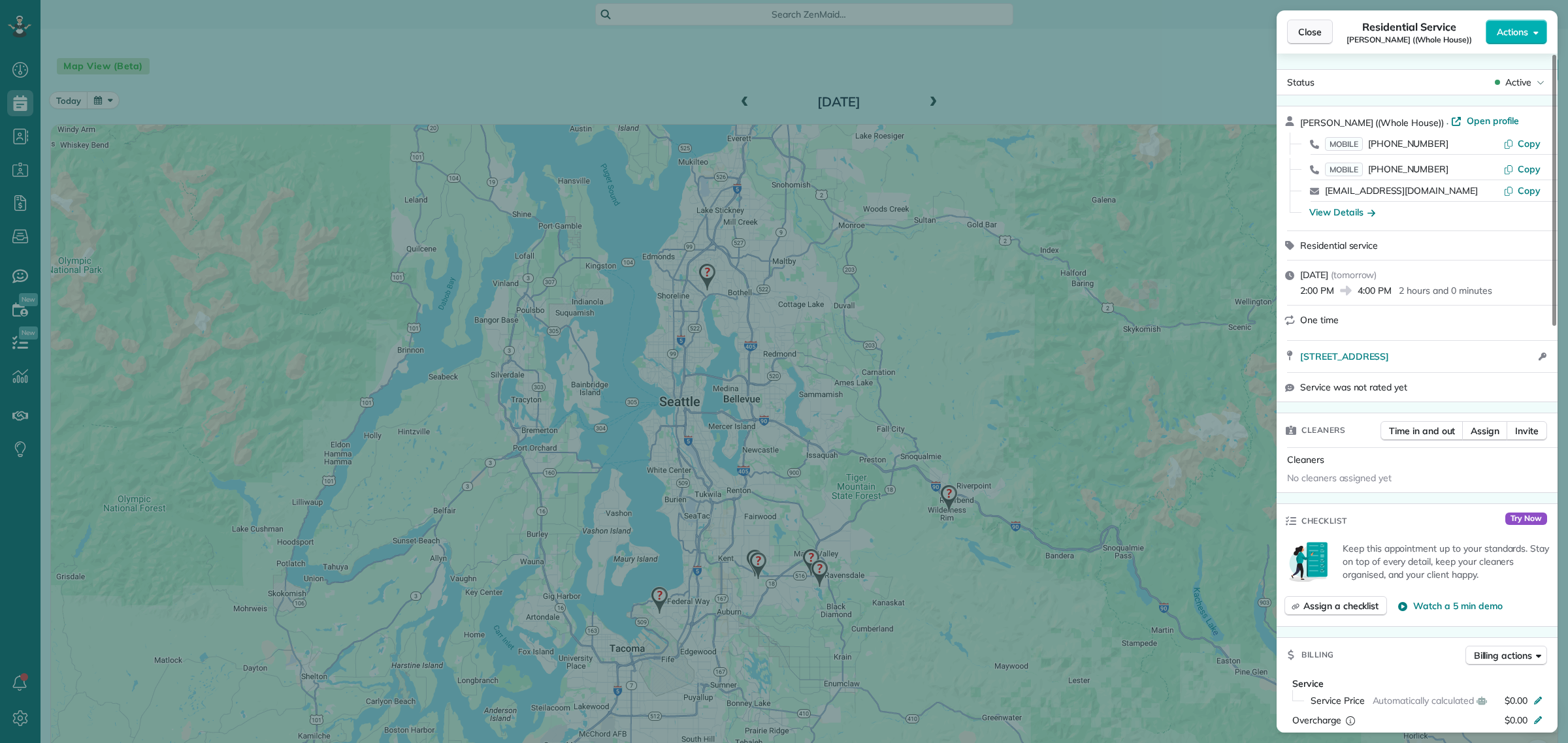
click at [1311, 31] on span "Close" at bounding box center [1310, 32] width 24 height 13
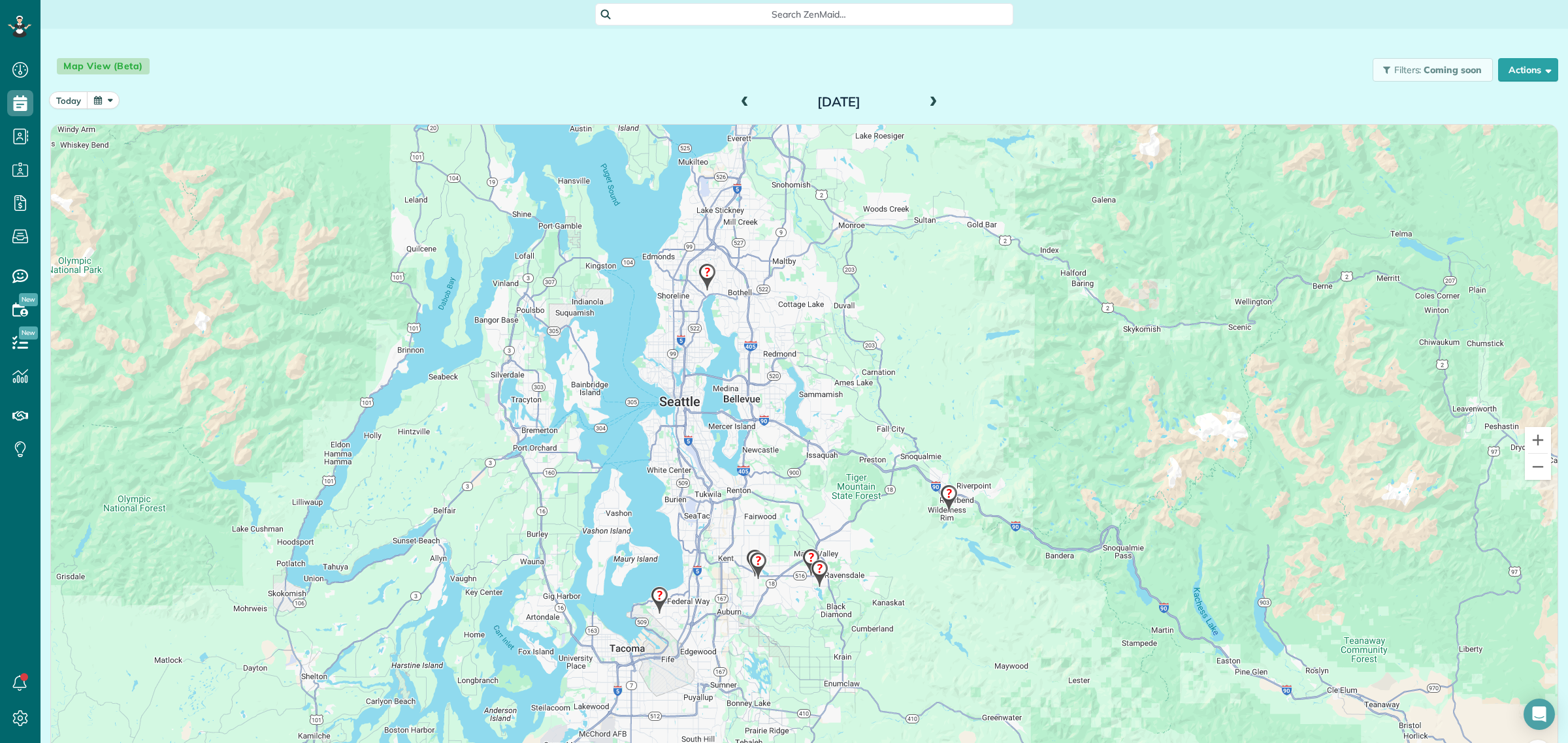
click at [744, 556] on img at bounding box center [758, 565] width 28 height 39
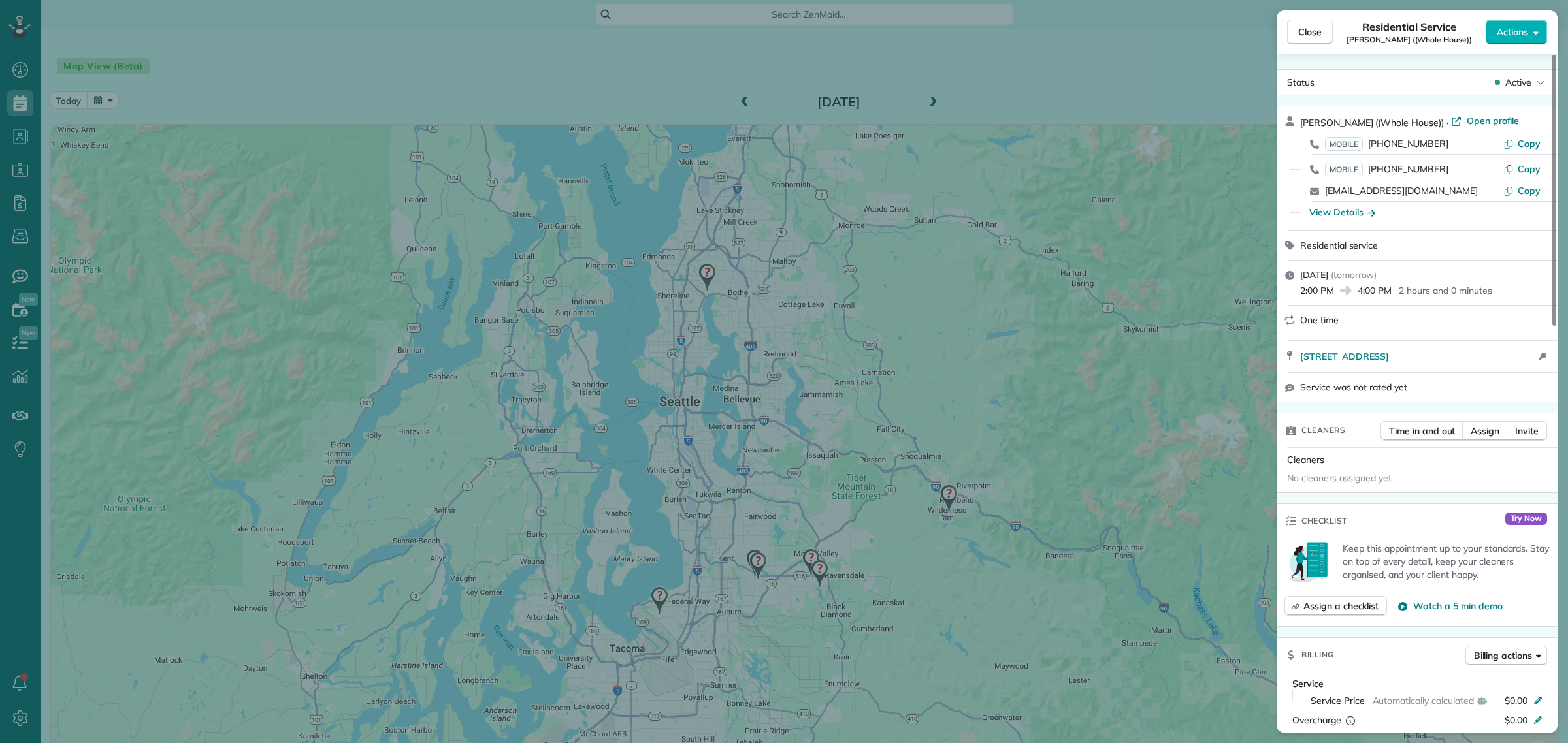
drag, startPoint x: 1314, startPoint y: 30, endPoint x: 1280, endPoint y: 50, distance: 39.4
click at [1311, 30] on span "Close" at bounding box center [1310, 32] width 24 height 13
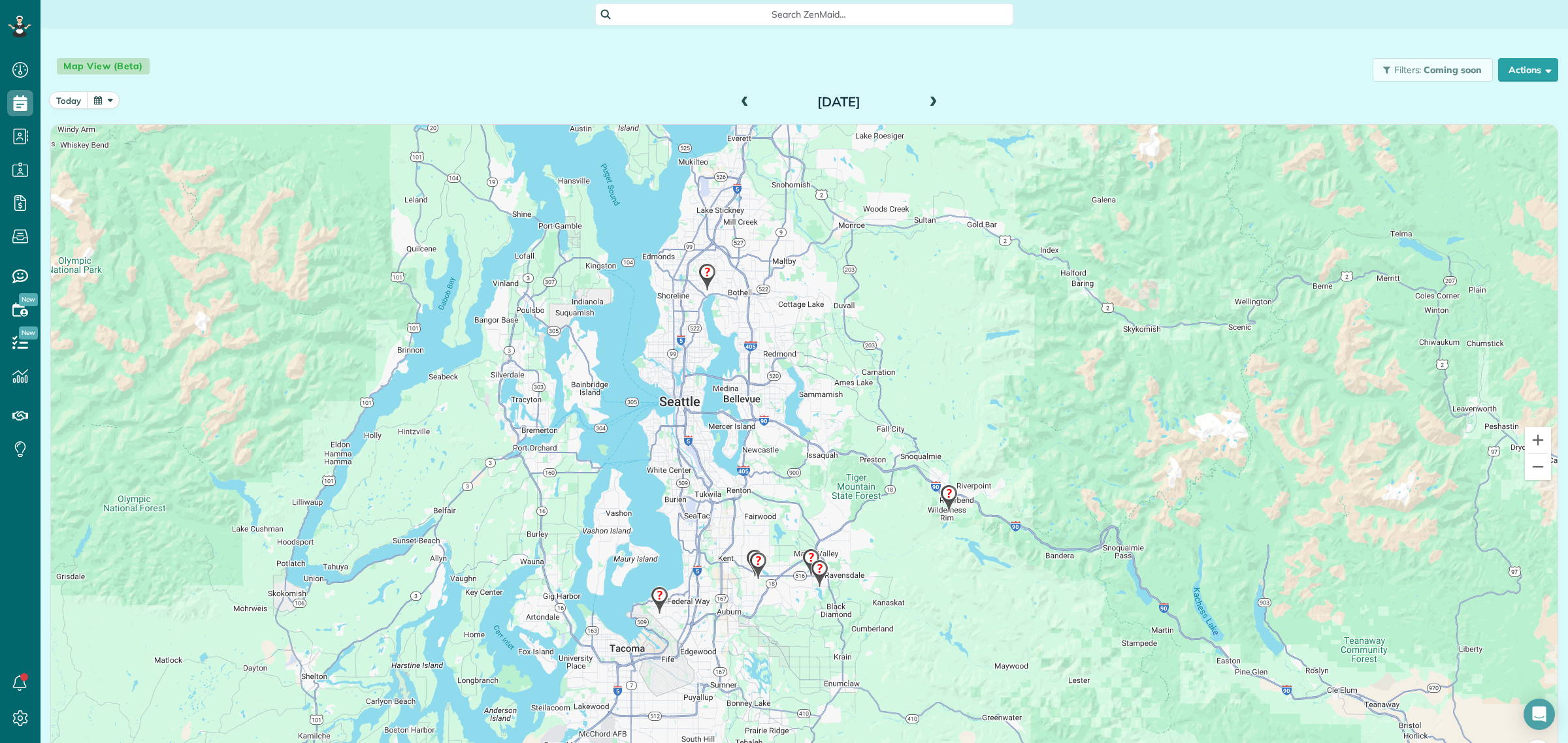
click at [654, 596] on img at bounding box center [660, 600] width 28 height 39
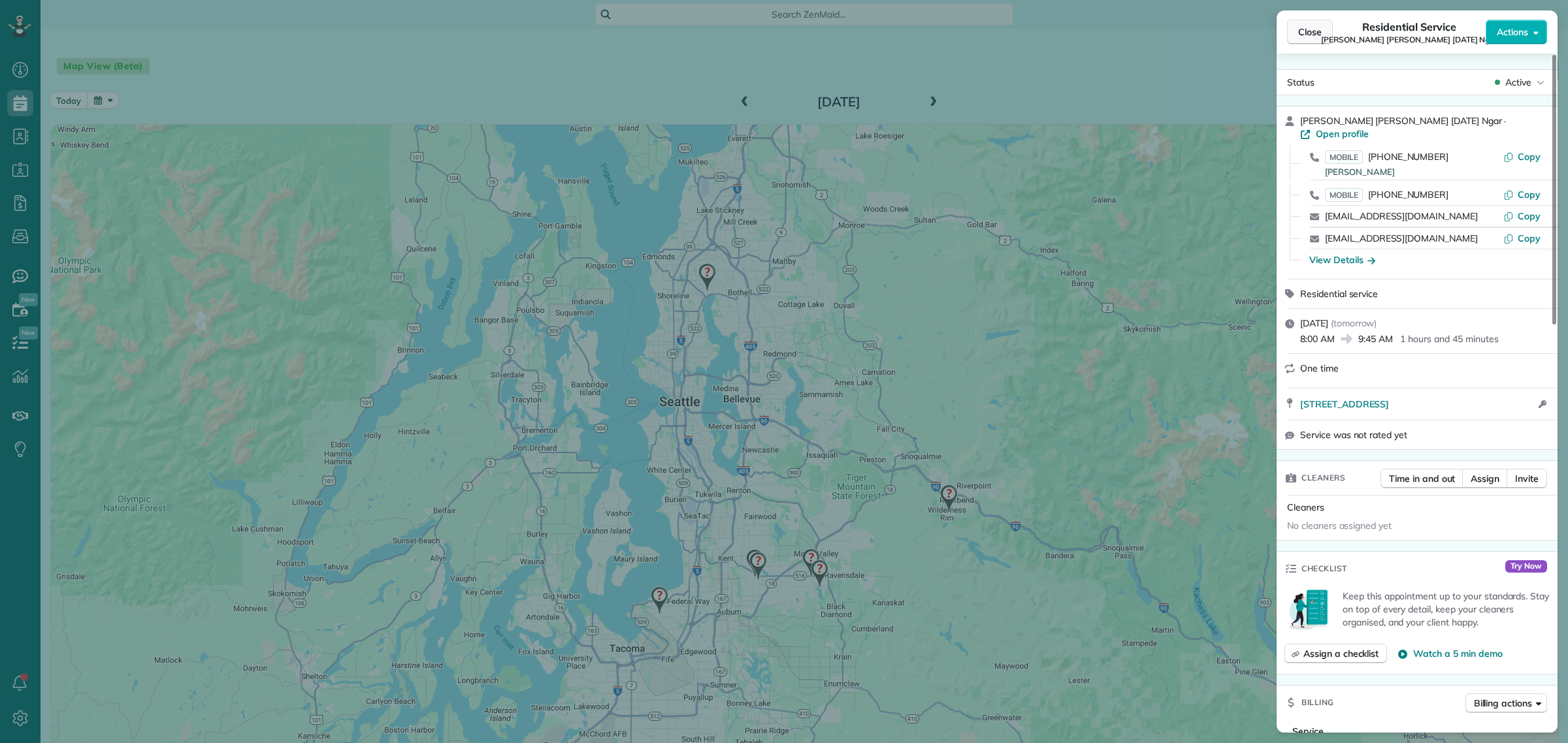
click at [1324, 28] on button "Close" at bounding box center [1309, 32] width 46 height 25
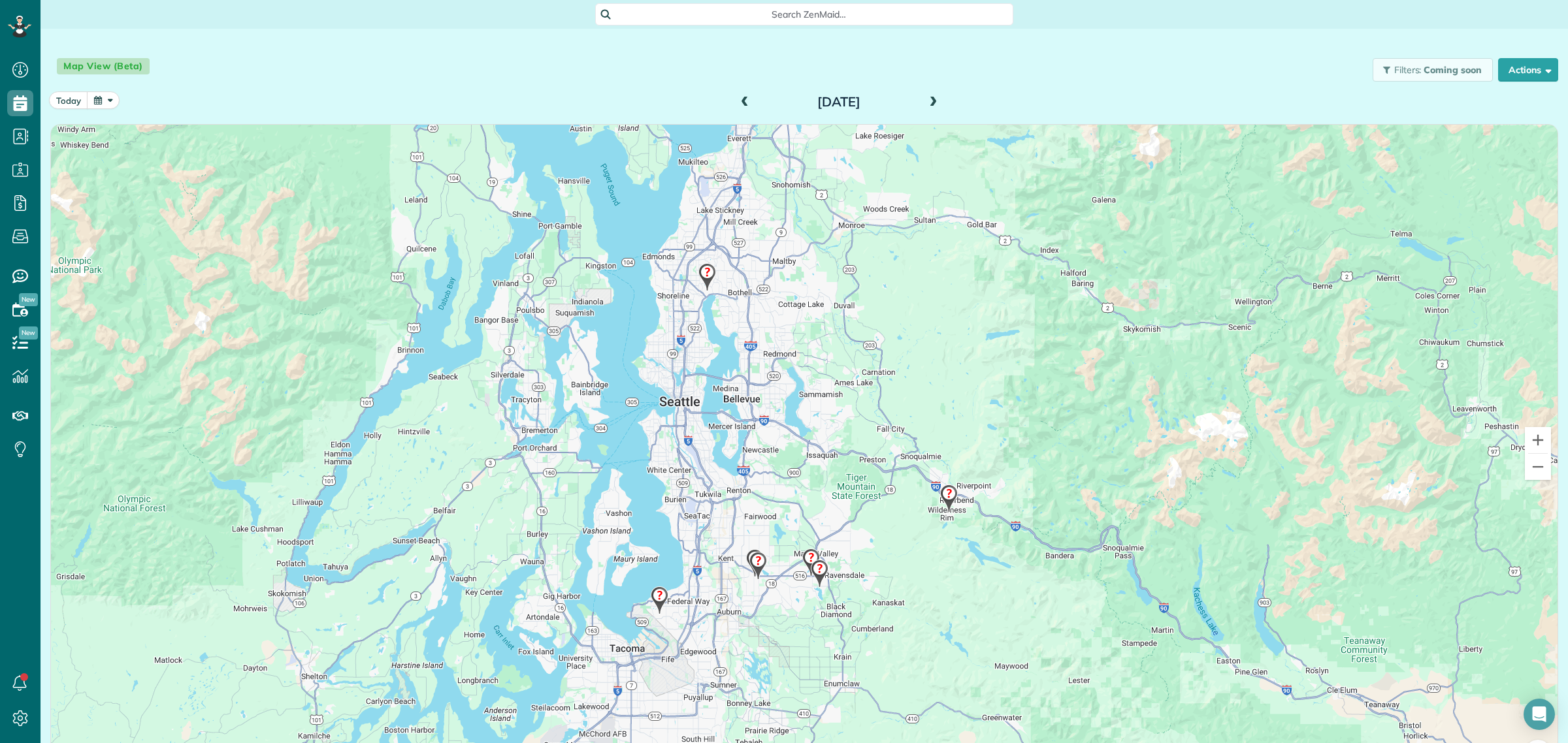
click at [703, 275] on img at bounding box center [707, 277] width 28 height 39
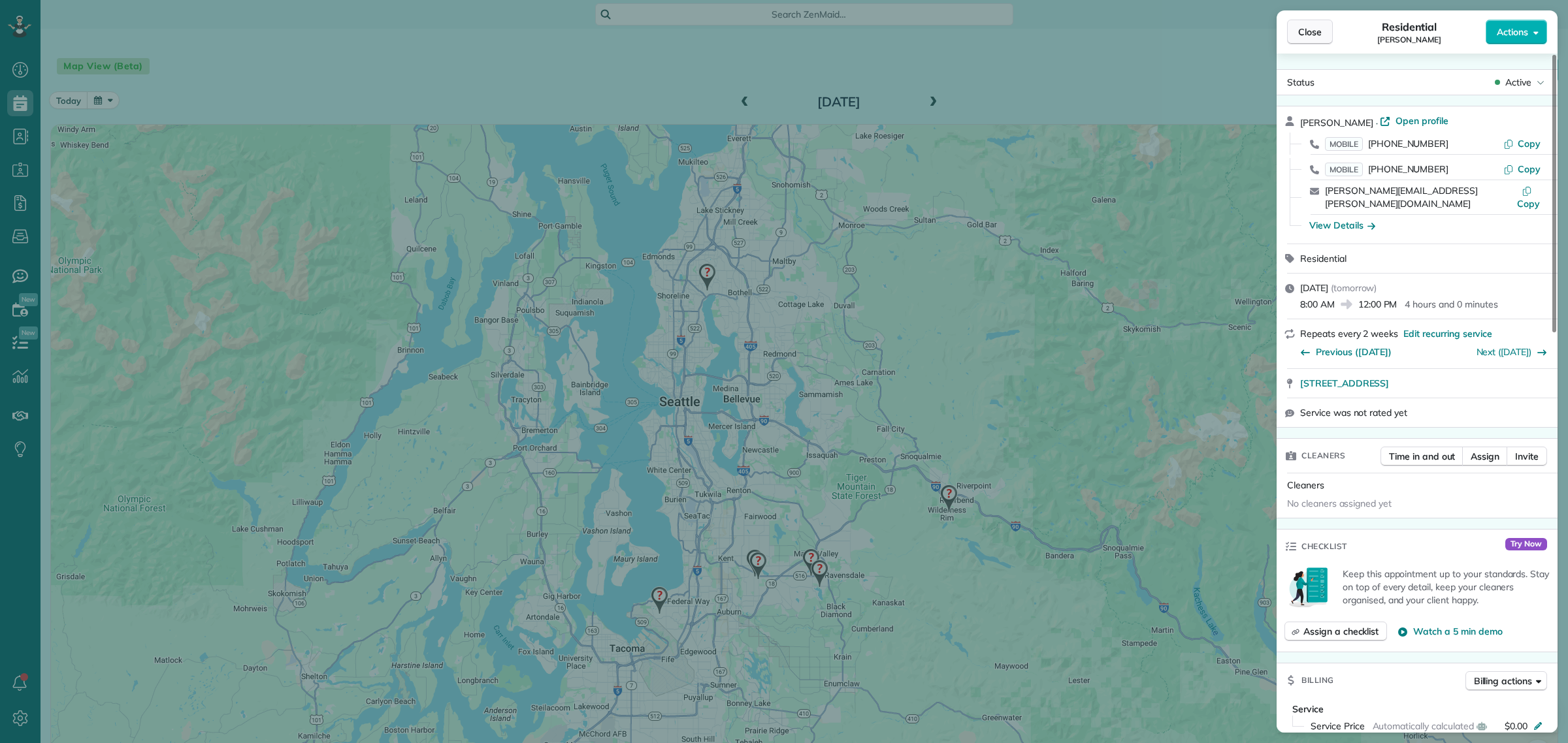
click at [1303, 43] on button "Close" at bounding box center [1309, 32] width 46 height 25
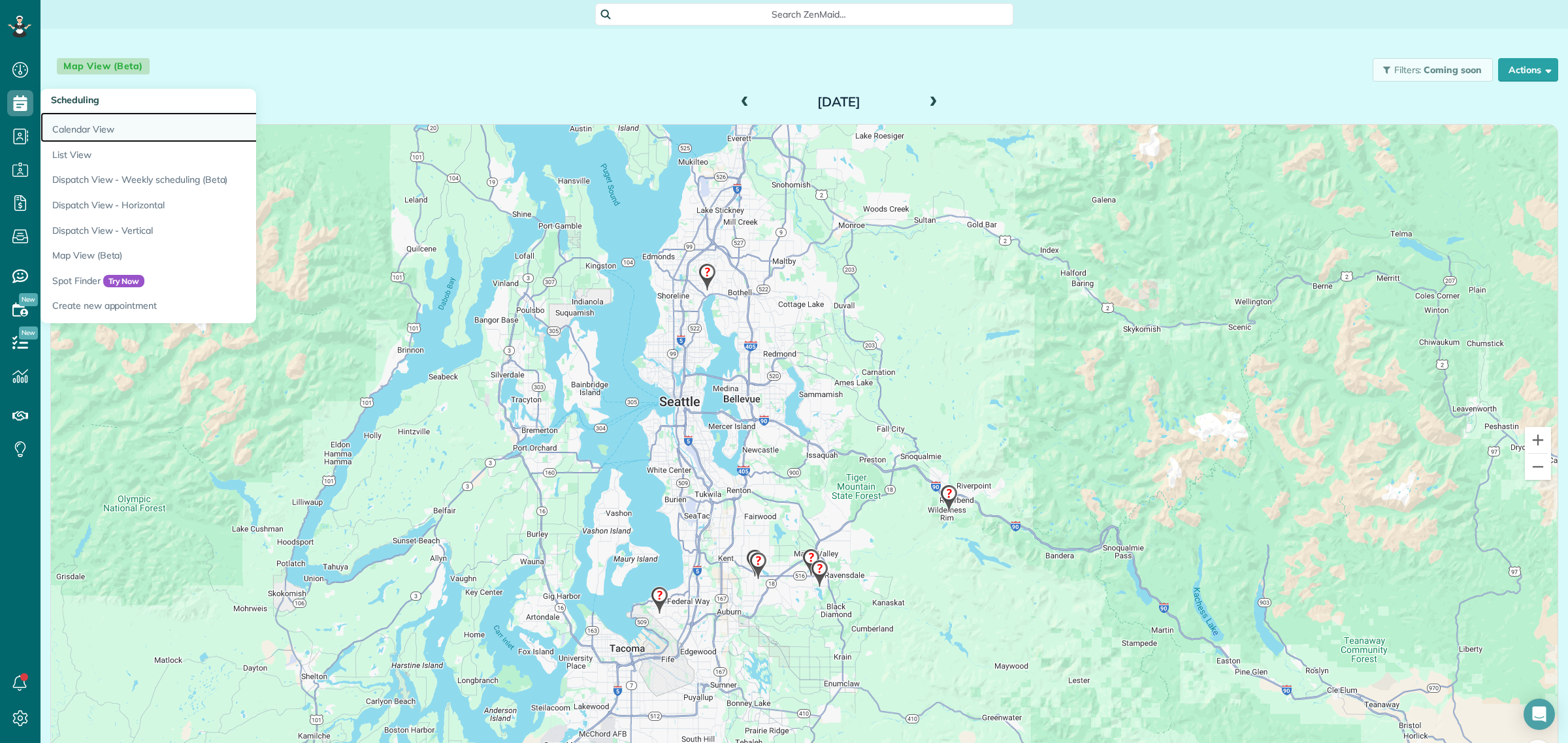
click at [79, 139] on link "Calendar View" at bounding box center [203, 127] width 326 height 30
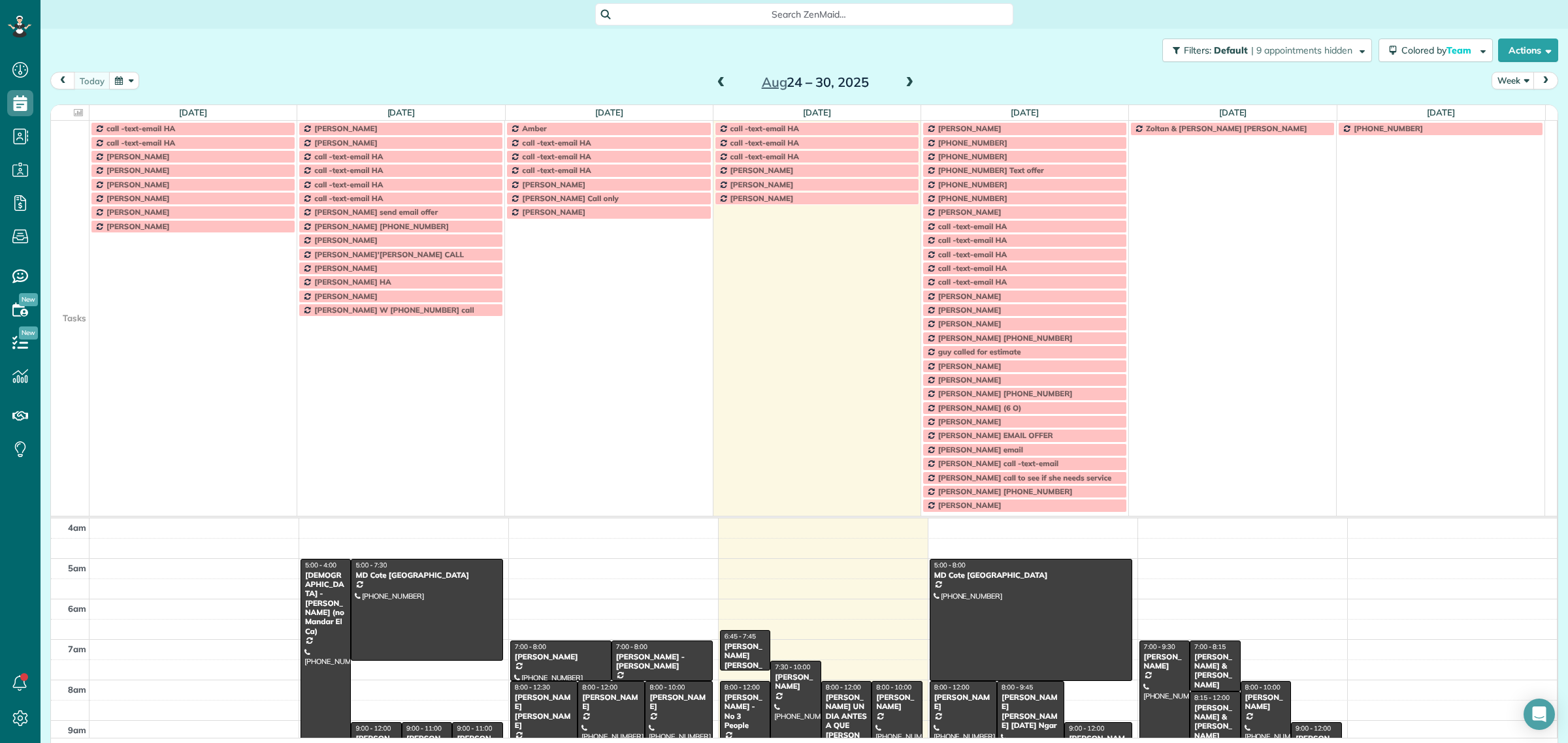
click at [57, 261] on td at bounding box center [69, 255] width 39 height 14
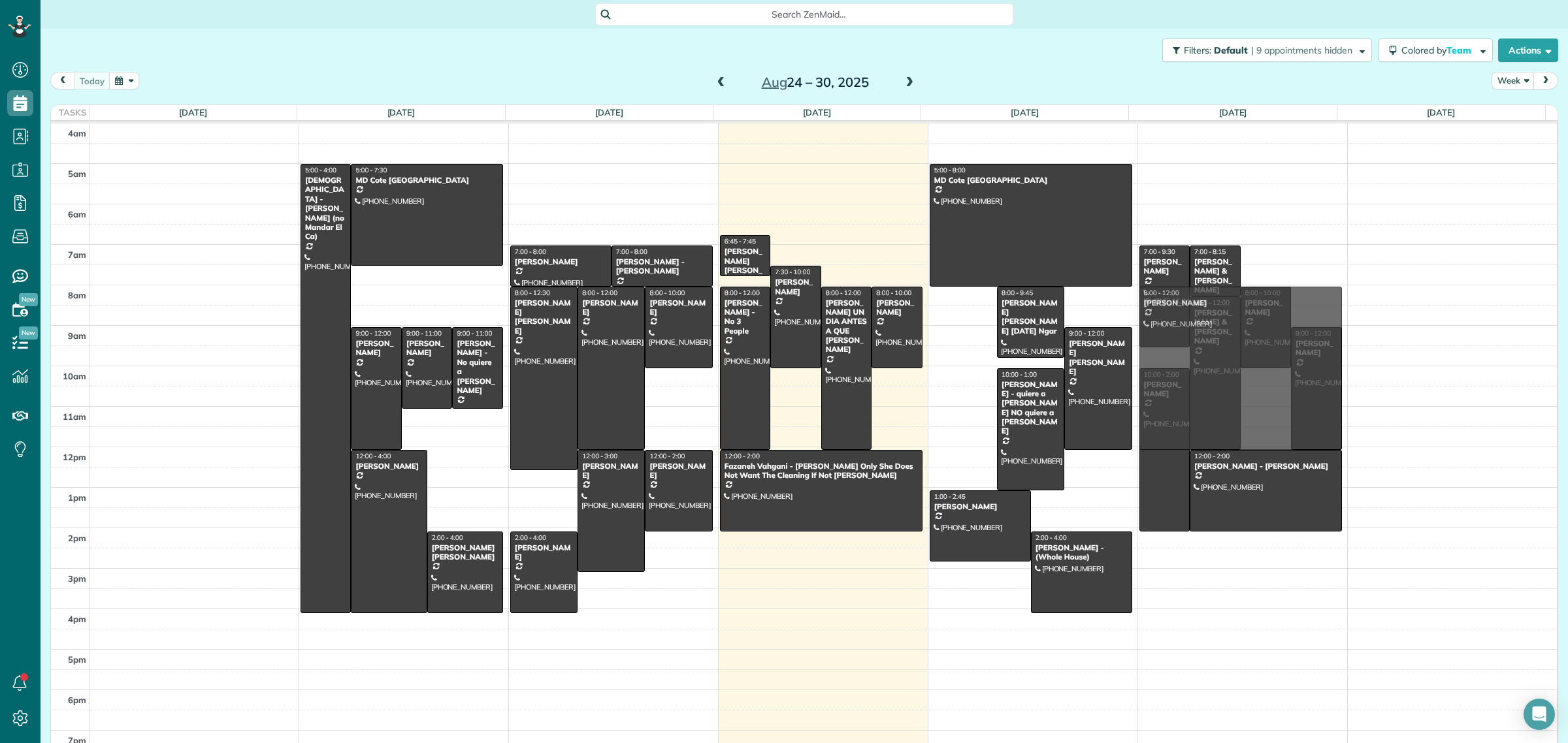
drag, startPoint x: 938, startPoint y: 321, endPoint x: 1231, endPoint y: 323, distance: 293.0
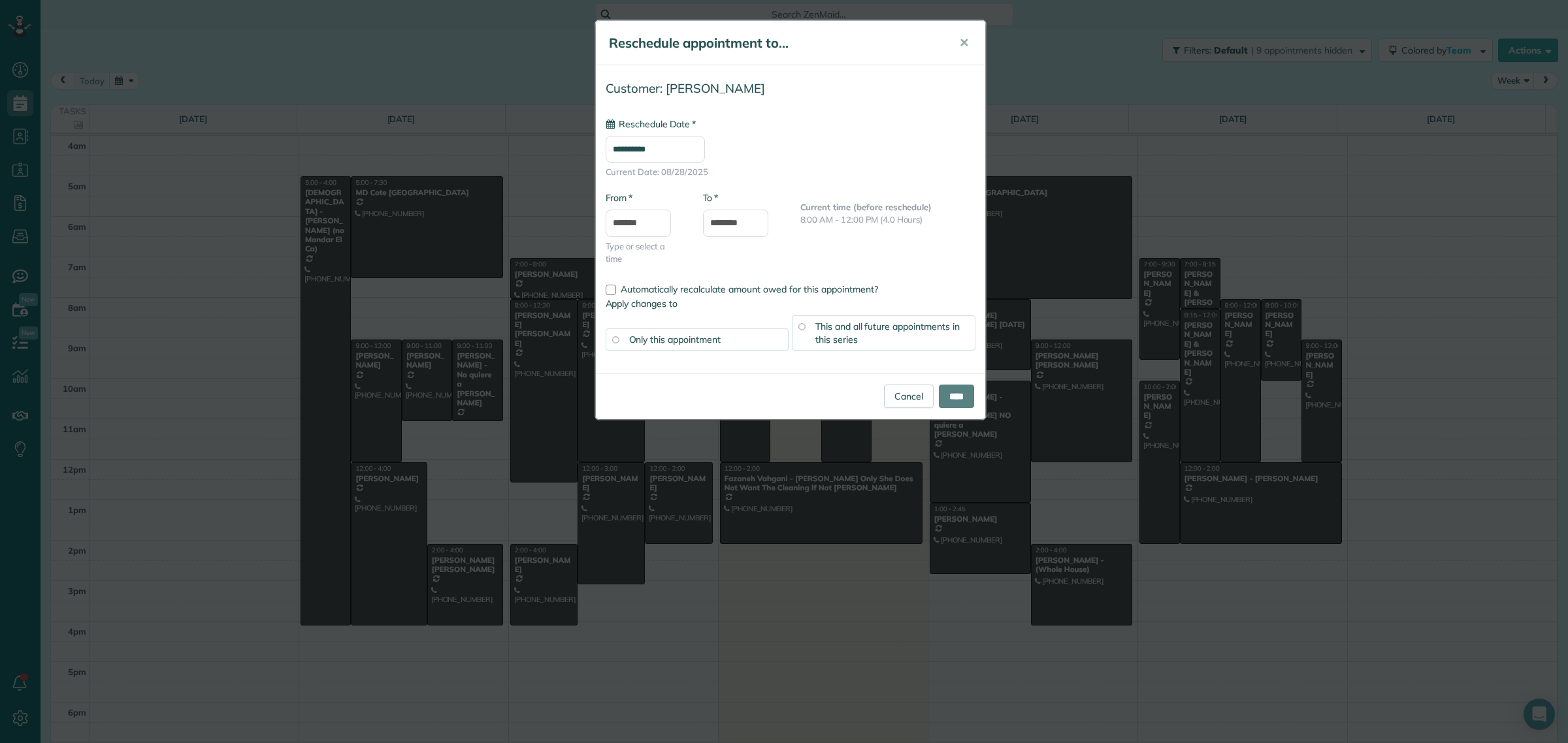
type input "**********"
click at [945, 396] on input "****" at bounding box center [956, 397] width 36 height 24
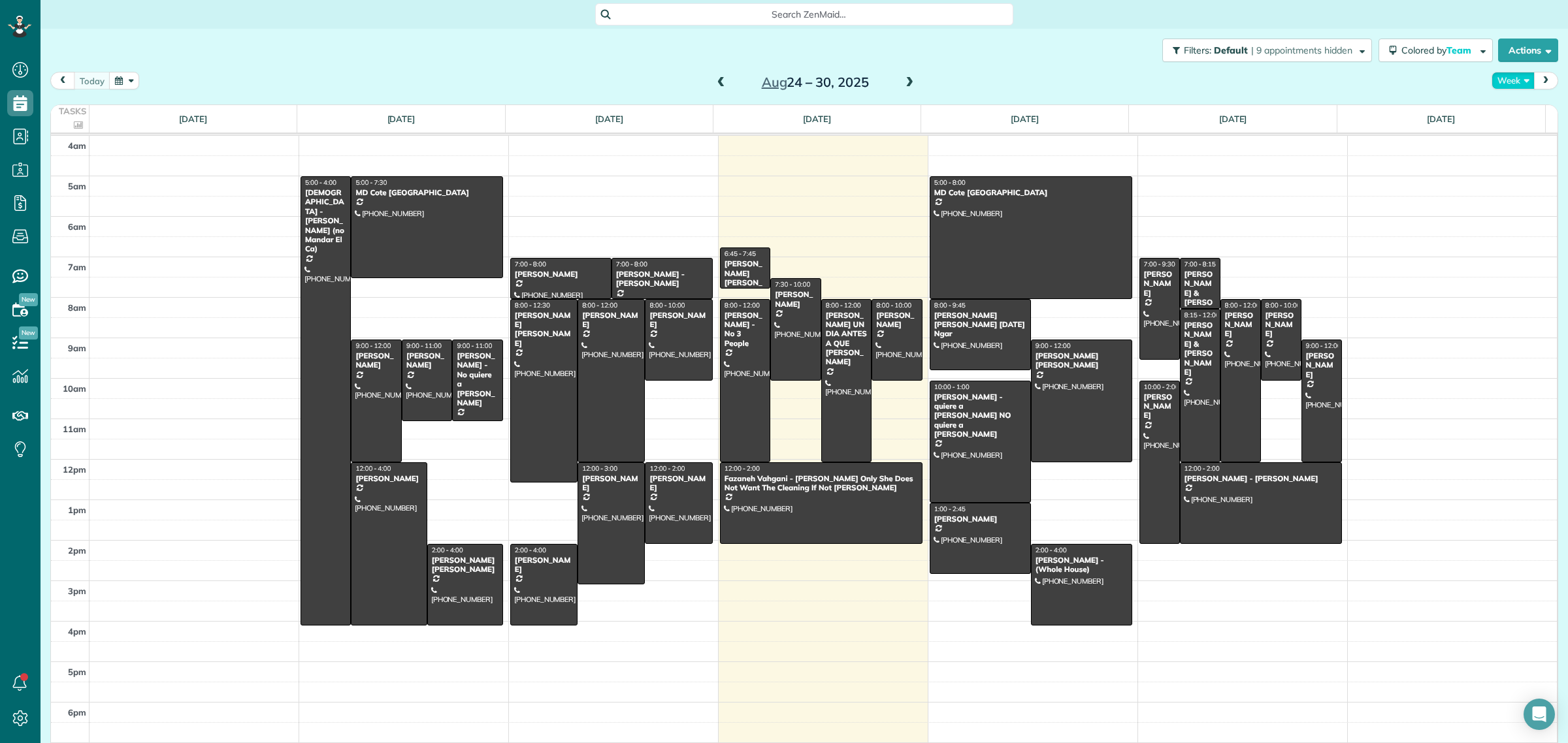
click at [1500, 75] on button "Week" at bounding box center [1511, 80] width 43 height 18
click at [1506, 105] on link "Day" at bounding box center [1543, 111] width 103 height 26
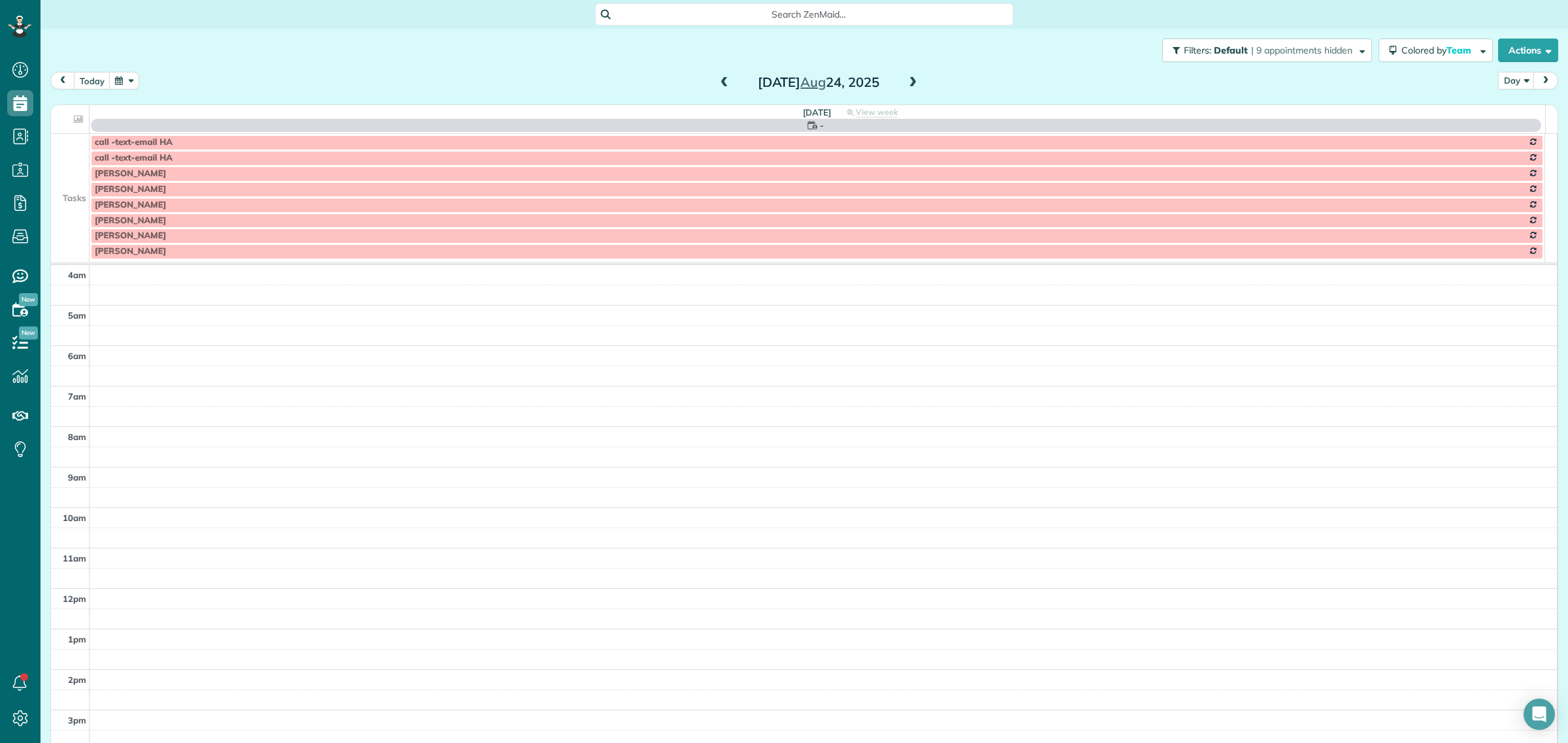
scroll to position [122, 0]
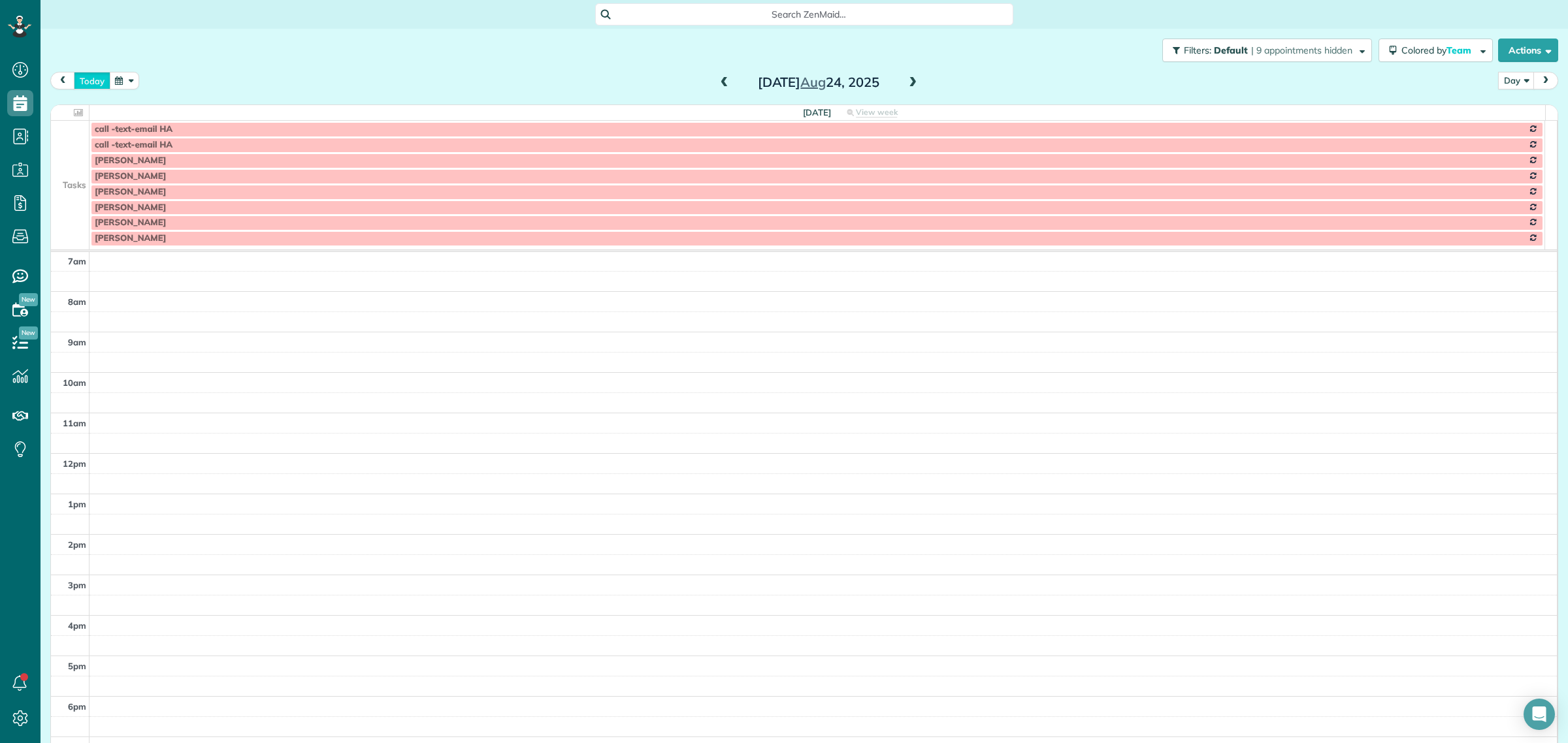
click at [86, 85] on button "today" at bounding box center [91, 80] width 37 height 18
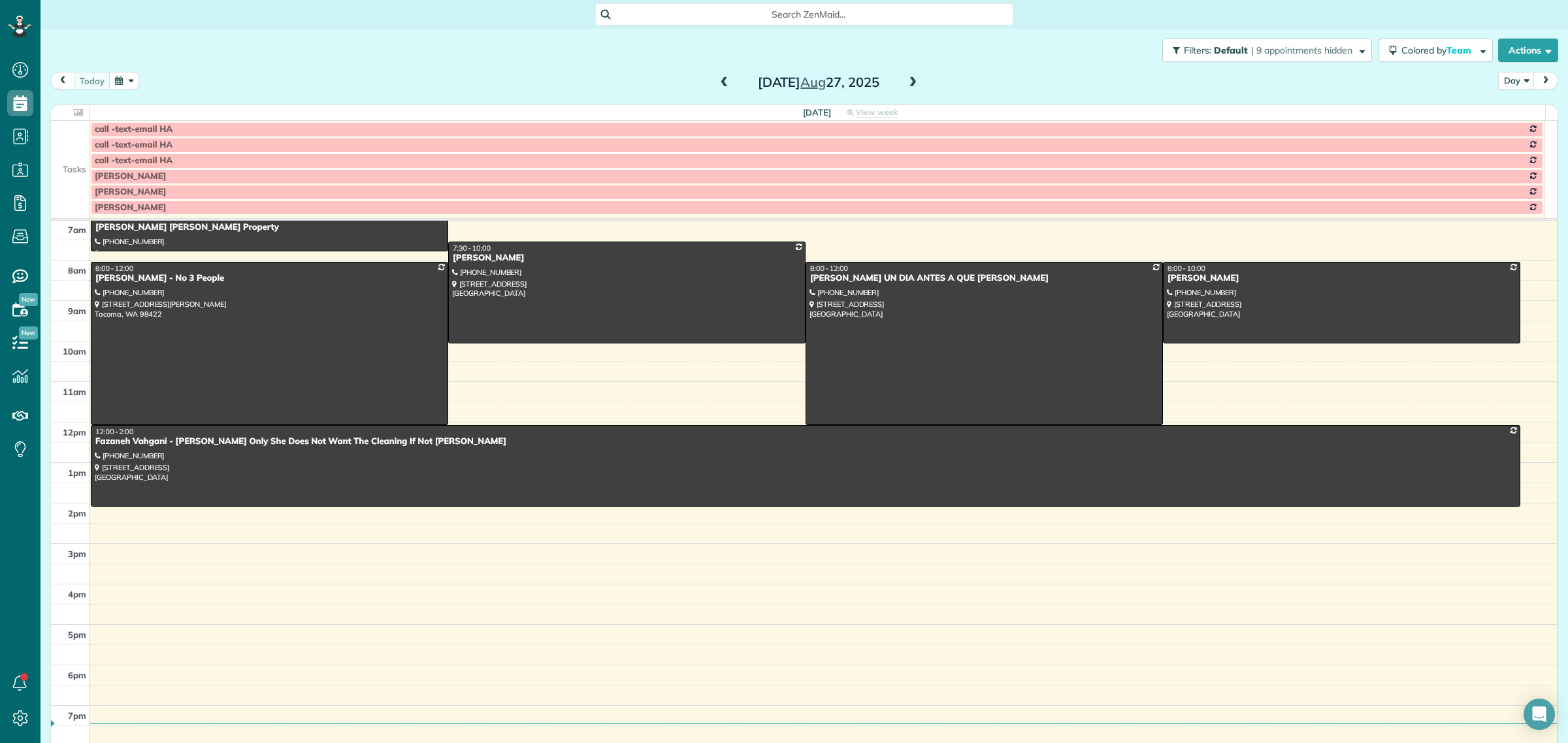
click at [912, 85] on span at bounding box center [912, 83] width 14 height 12
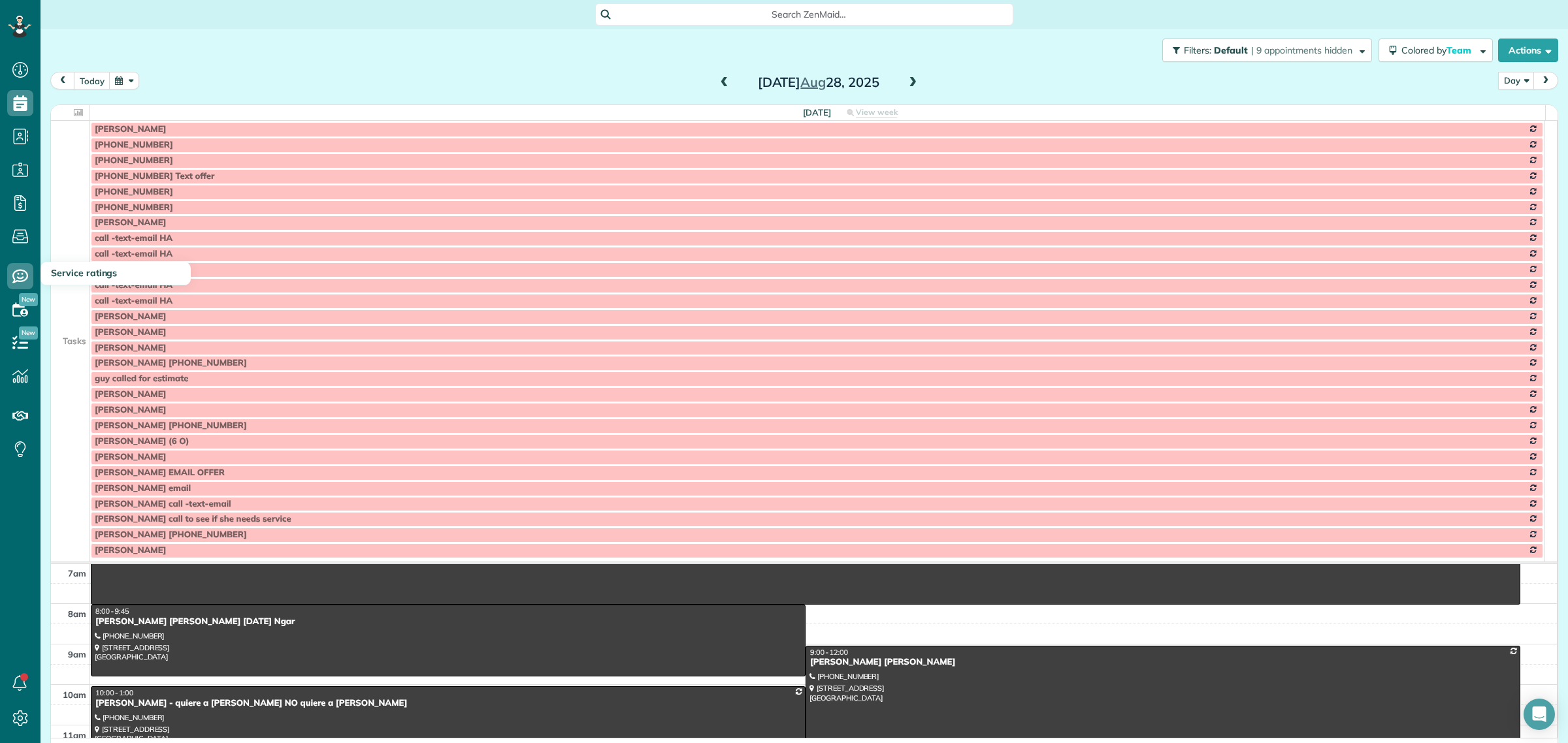
click at [75, 235] on td at bounding box center [69, 238] width 39 height 16
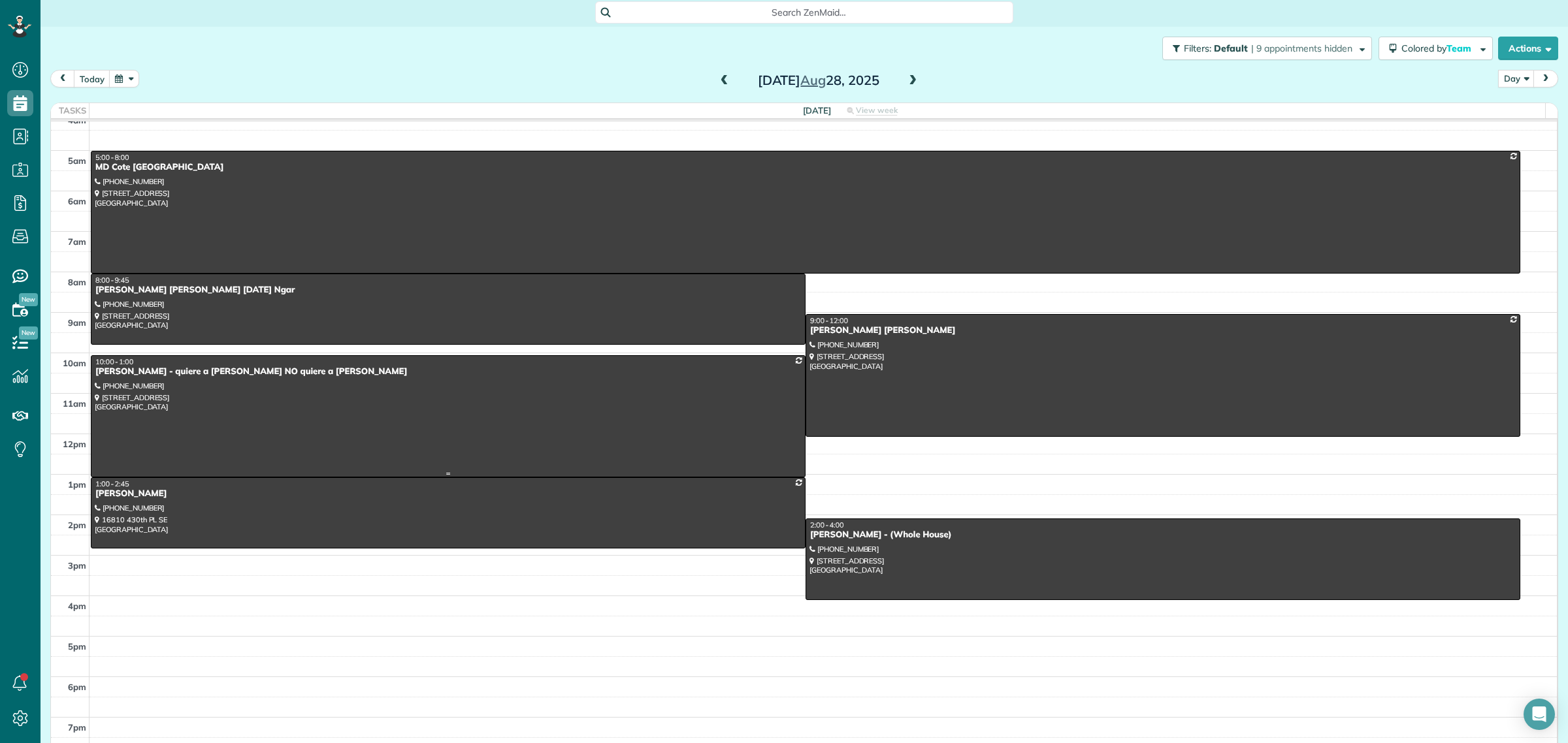
scroll to position [0, 0]
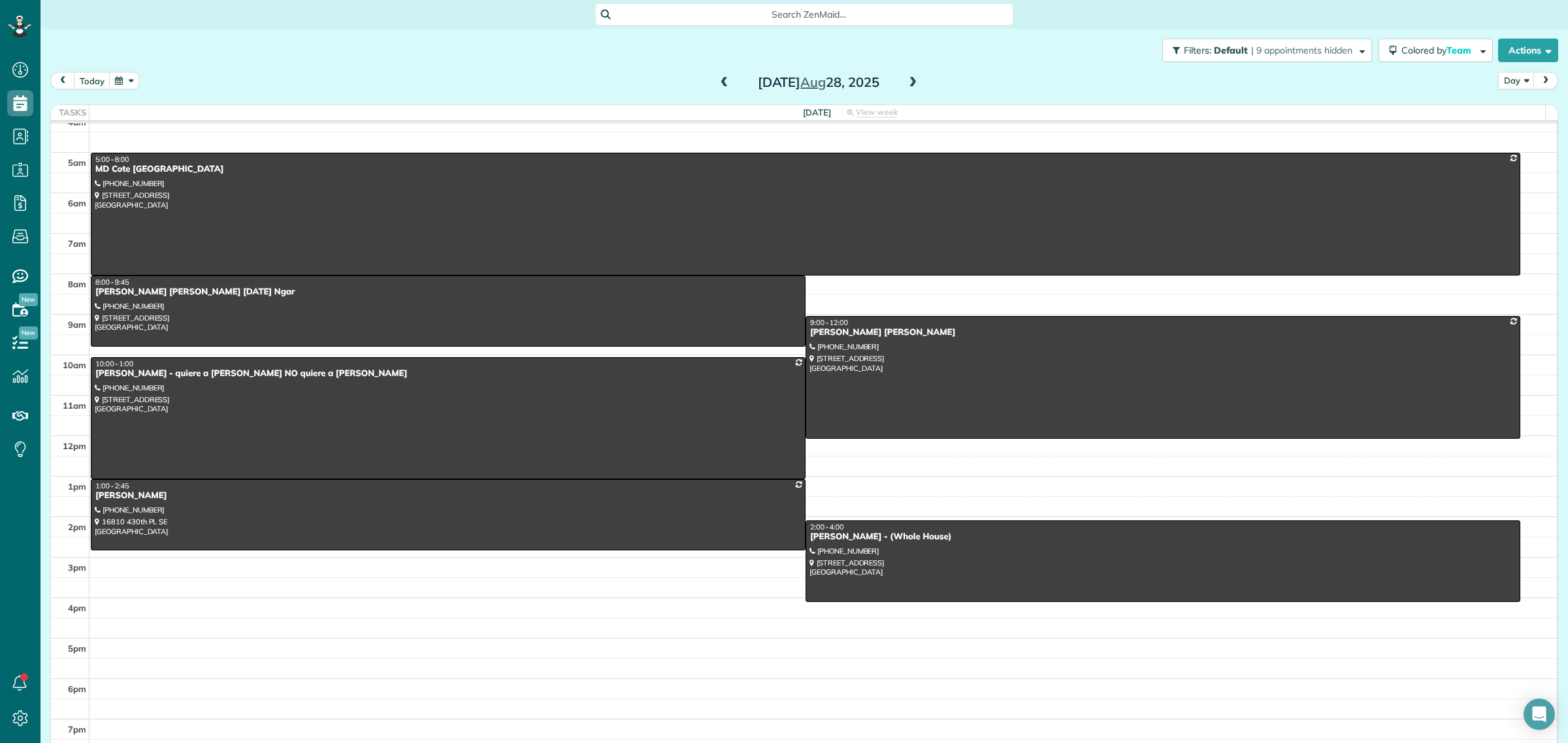
click at [905, 80] on span at bounding box center [912, 83] width 14 height 12
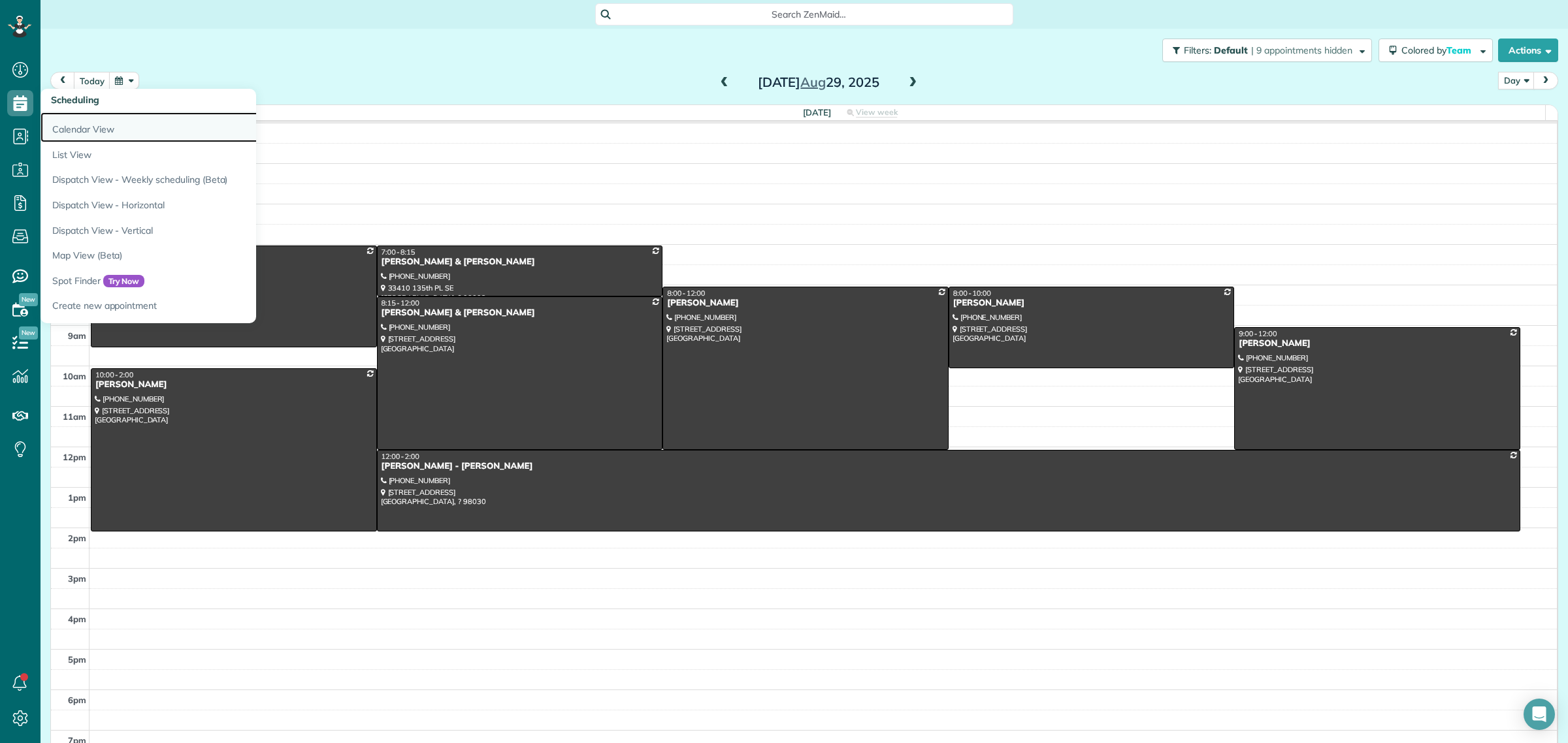
click at [102, 132] on link "Calendar View" at bounding box center [203, 127] width 326 height 30
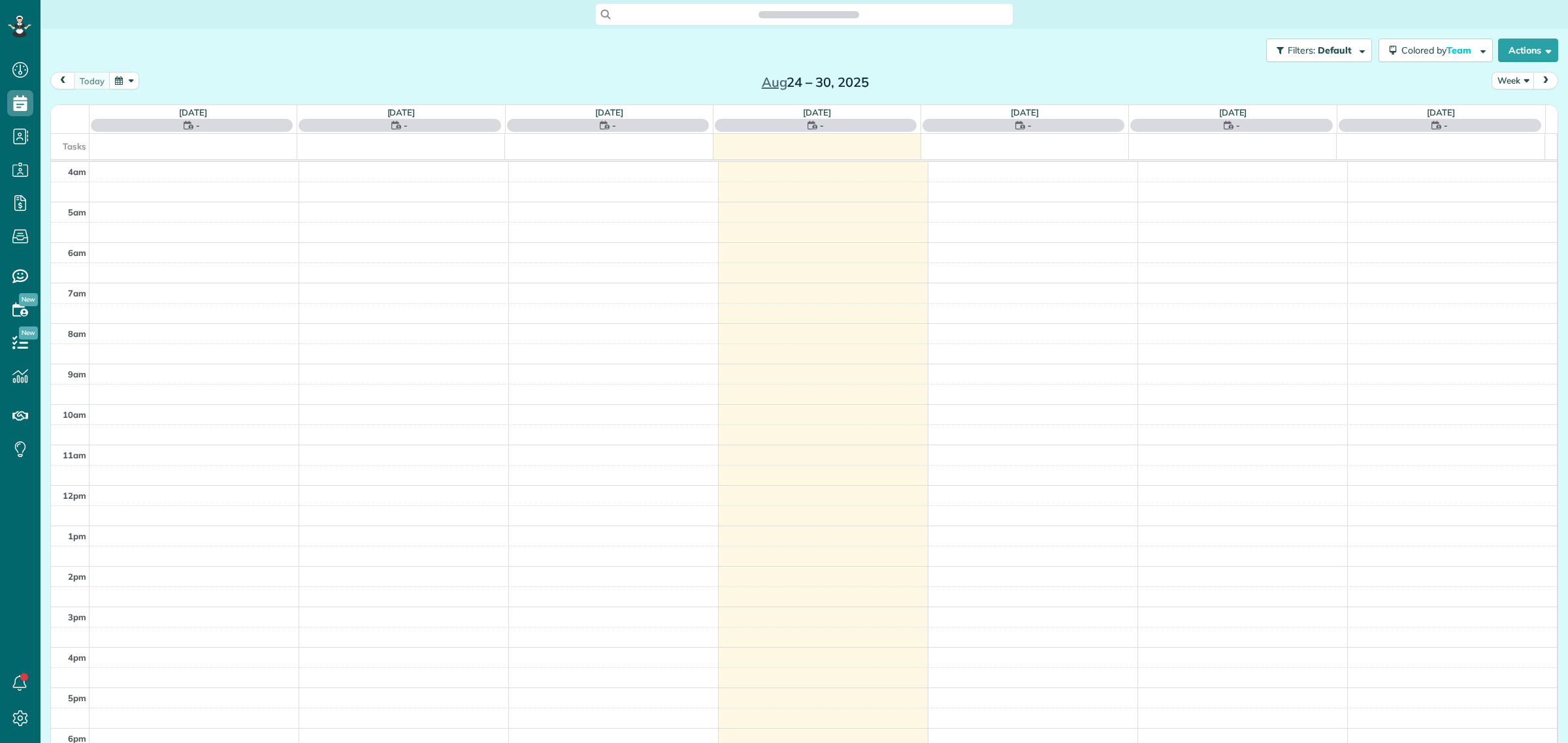
scroll to position [55, 0]
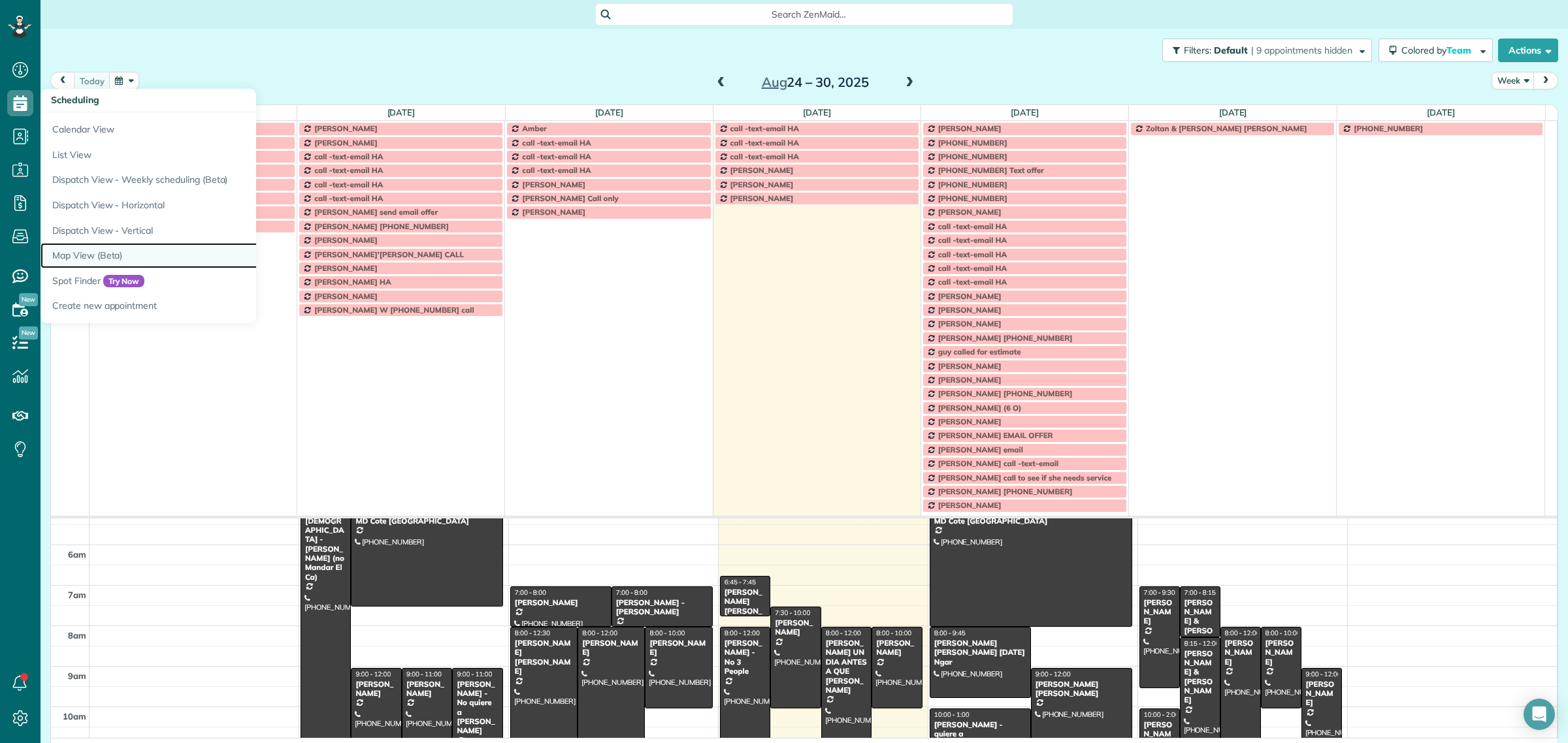
click at [109, 261] on link "Map View (Beta)" at bounding box center [203, 256] width 326 height 26
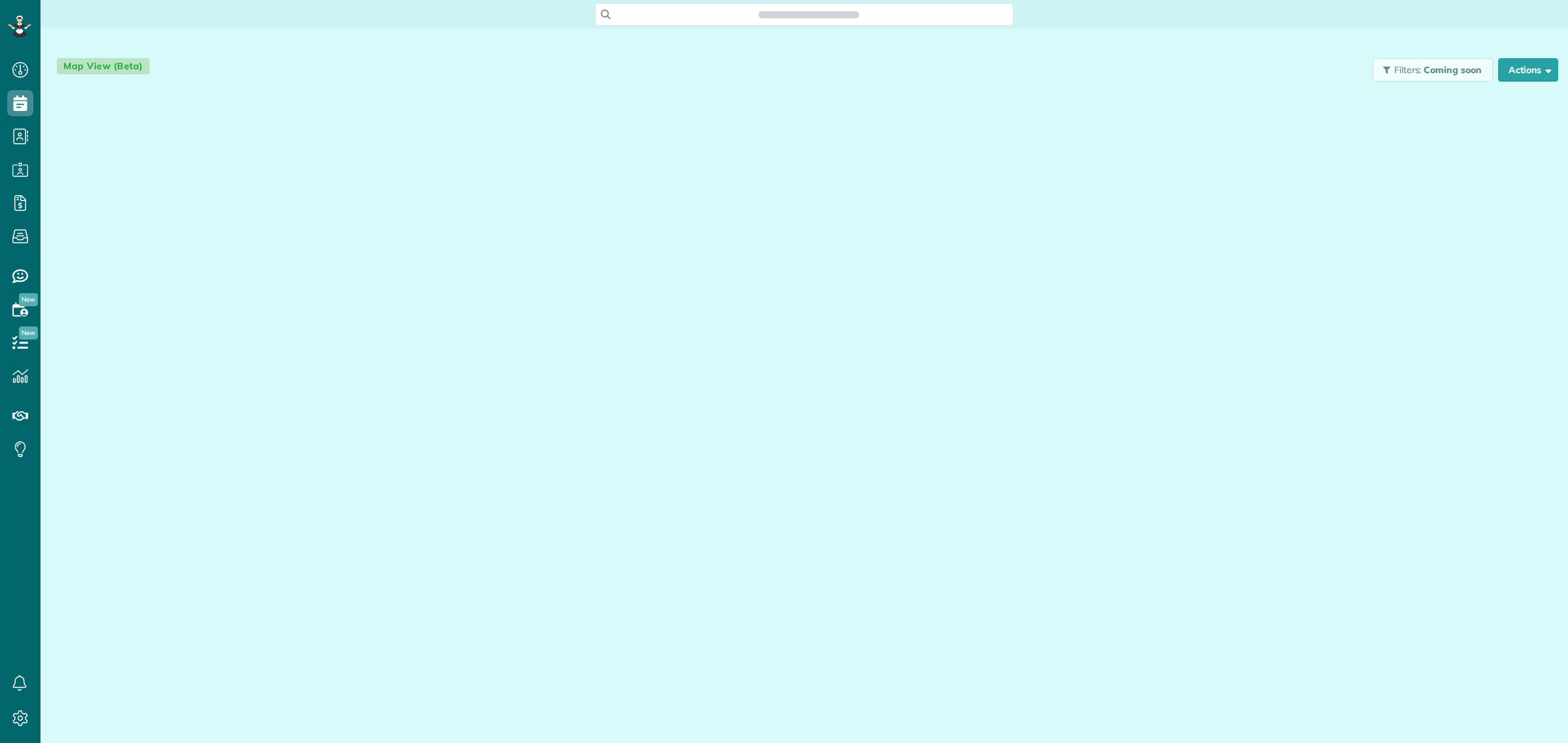
scroll to position [5, 5]
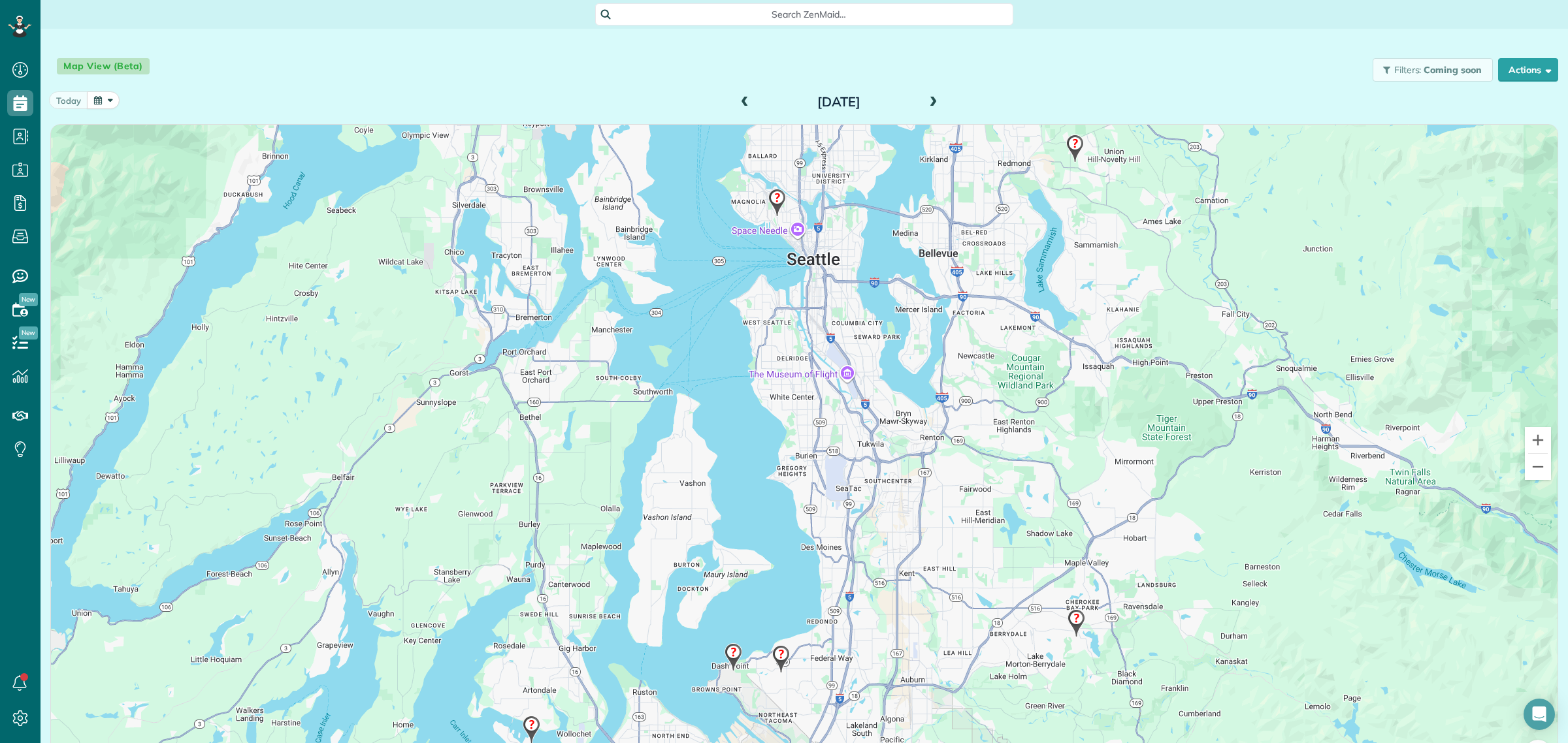
click at [925, 105] on span at bounding box center [932, 102] width 14 height 12
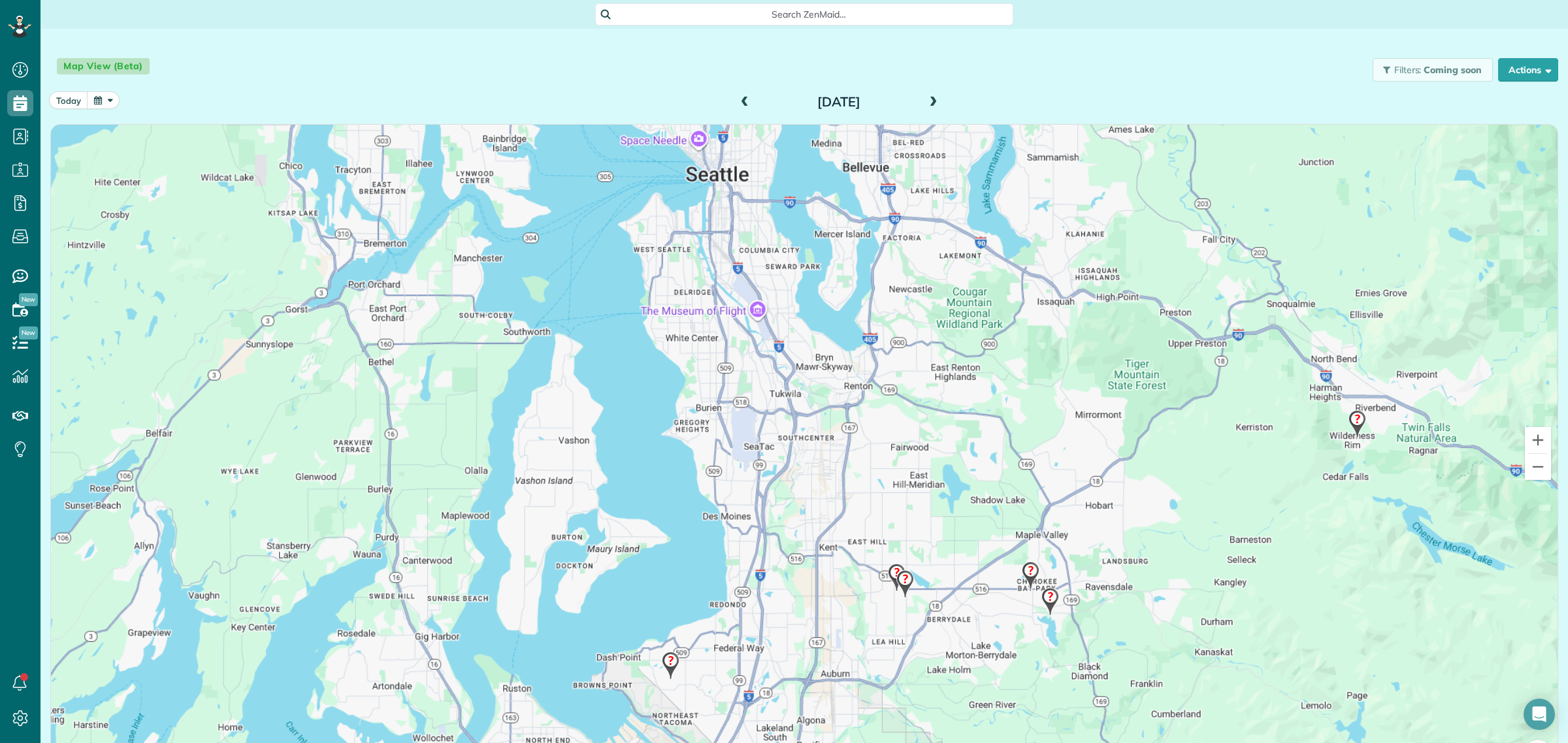
click at [925, 105] on span at bounding box center [932, 102] width 14 height 12
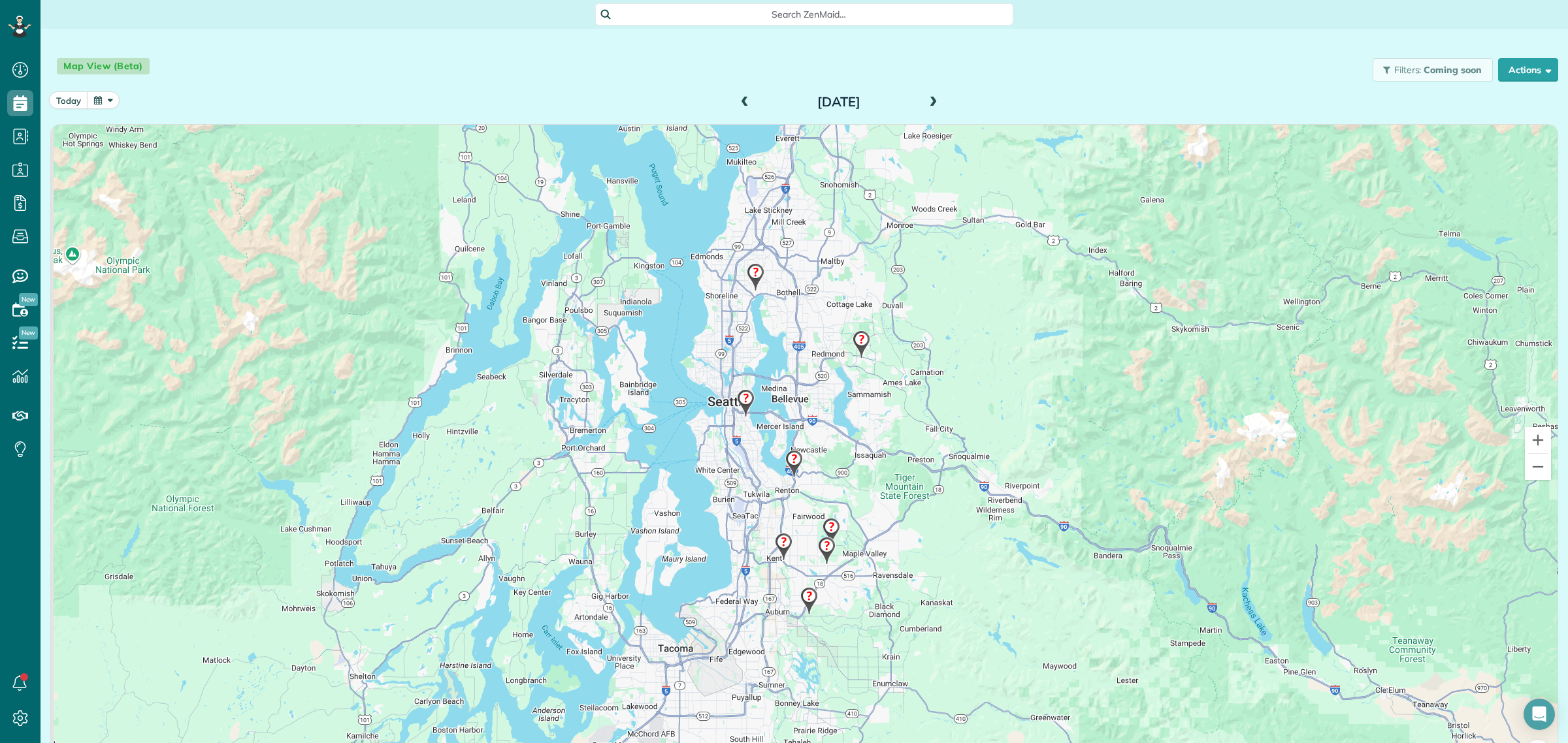
click at [856, 343] on img at bounding box center [861, 344] width 28 height 39
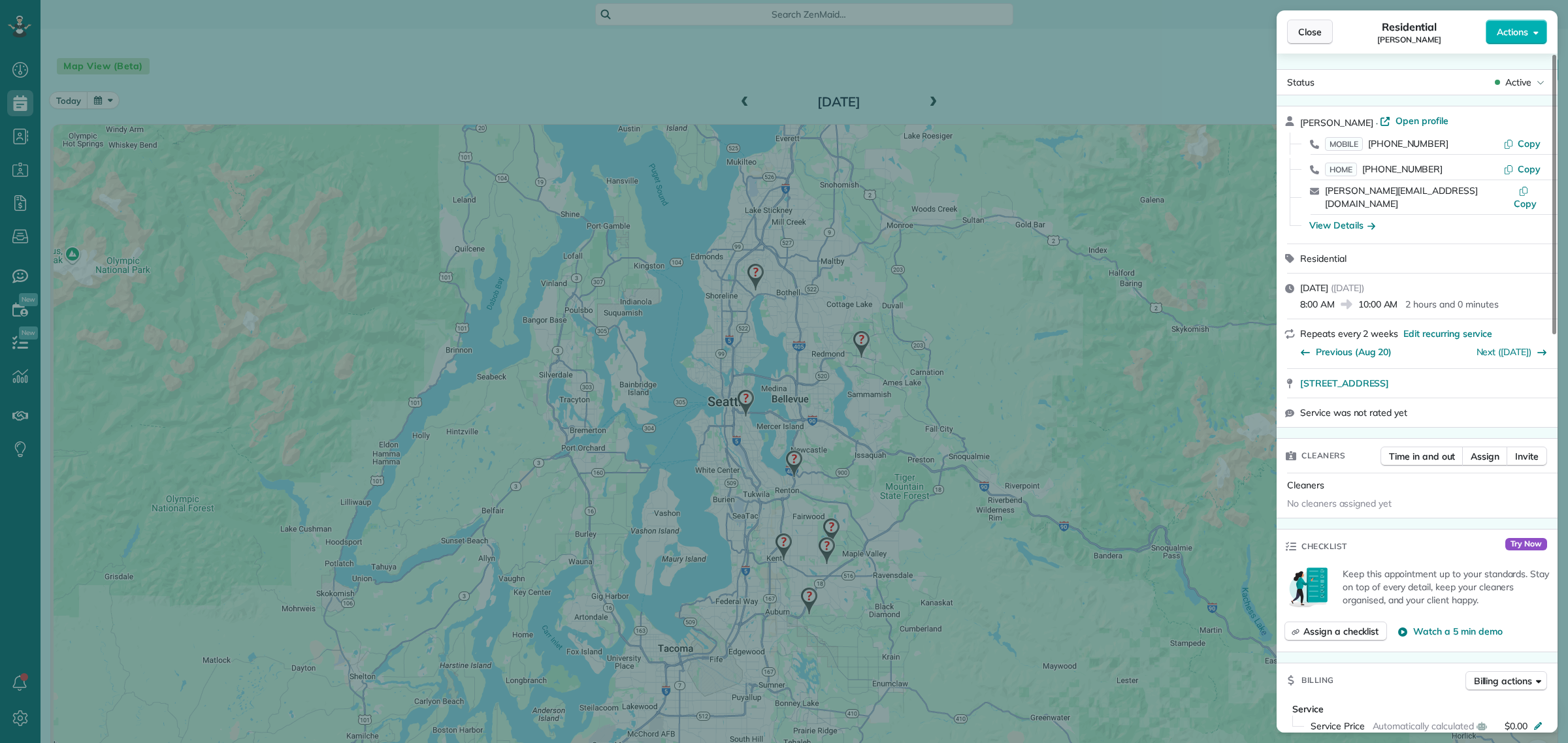
click at [1301, 30] on span "Close" at bounding box center [1310, 32] width 24 height 13
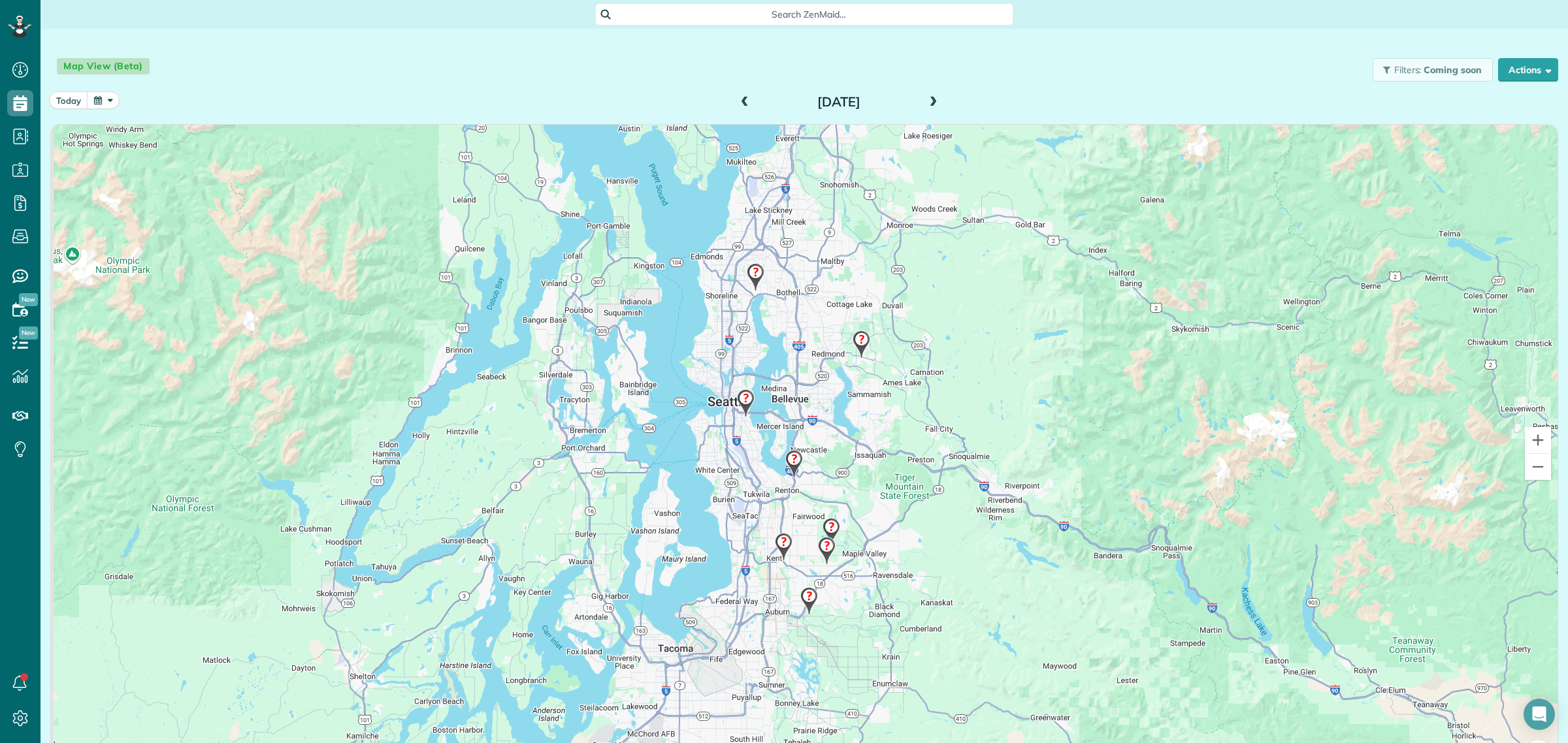
click at [738, 403] on img at bounding box center [746, 403] width 28 height 39
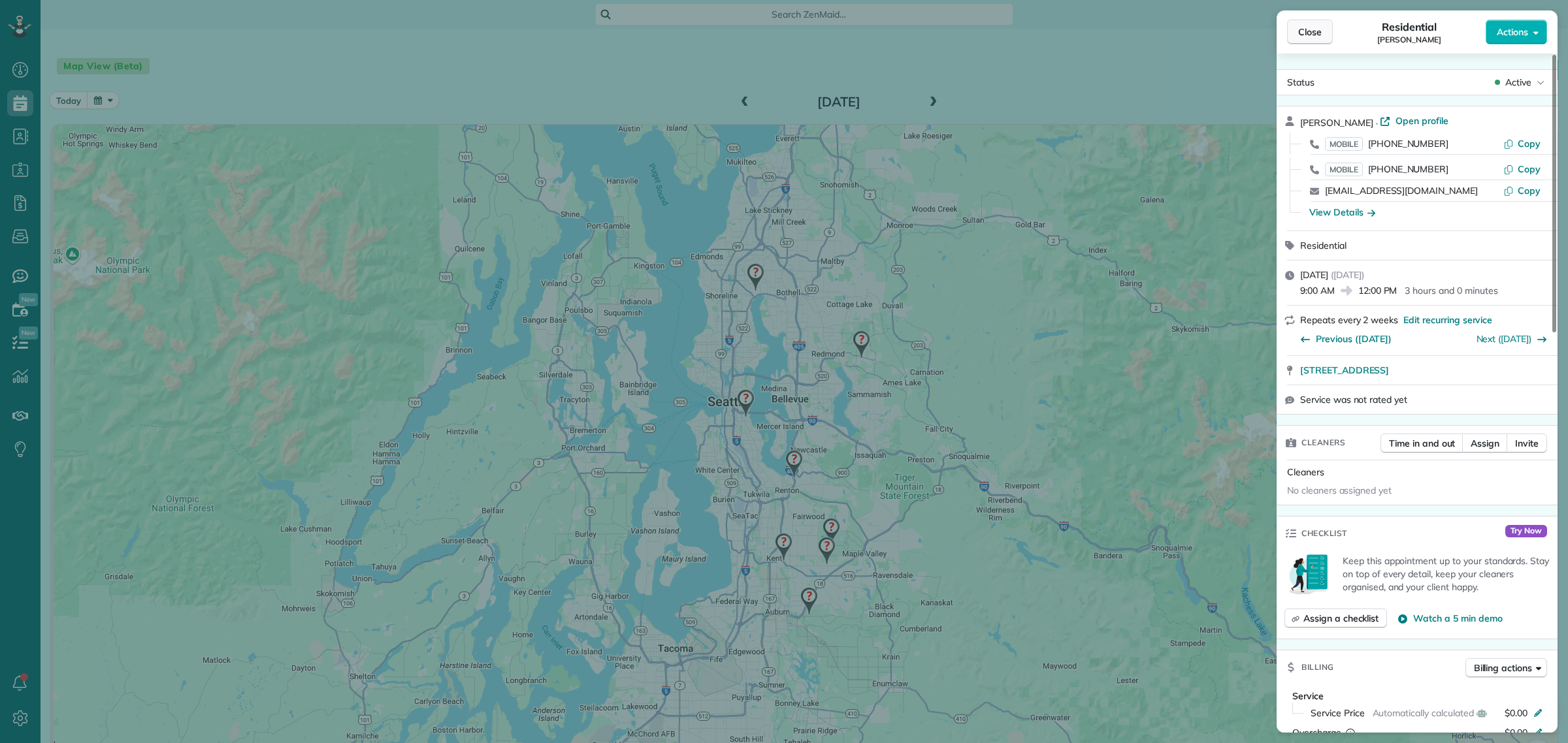
click at [1307, 34] on span "Close" at bounding box center [1310, 32] width 24 height 13
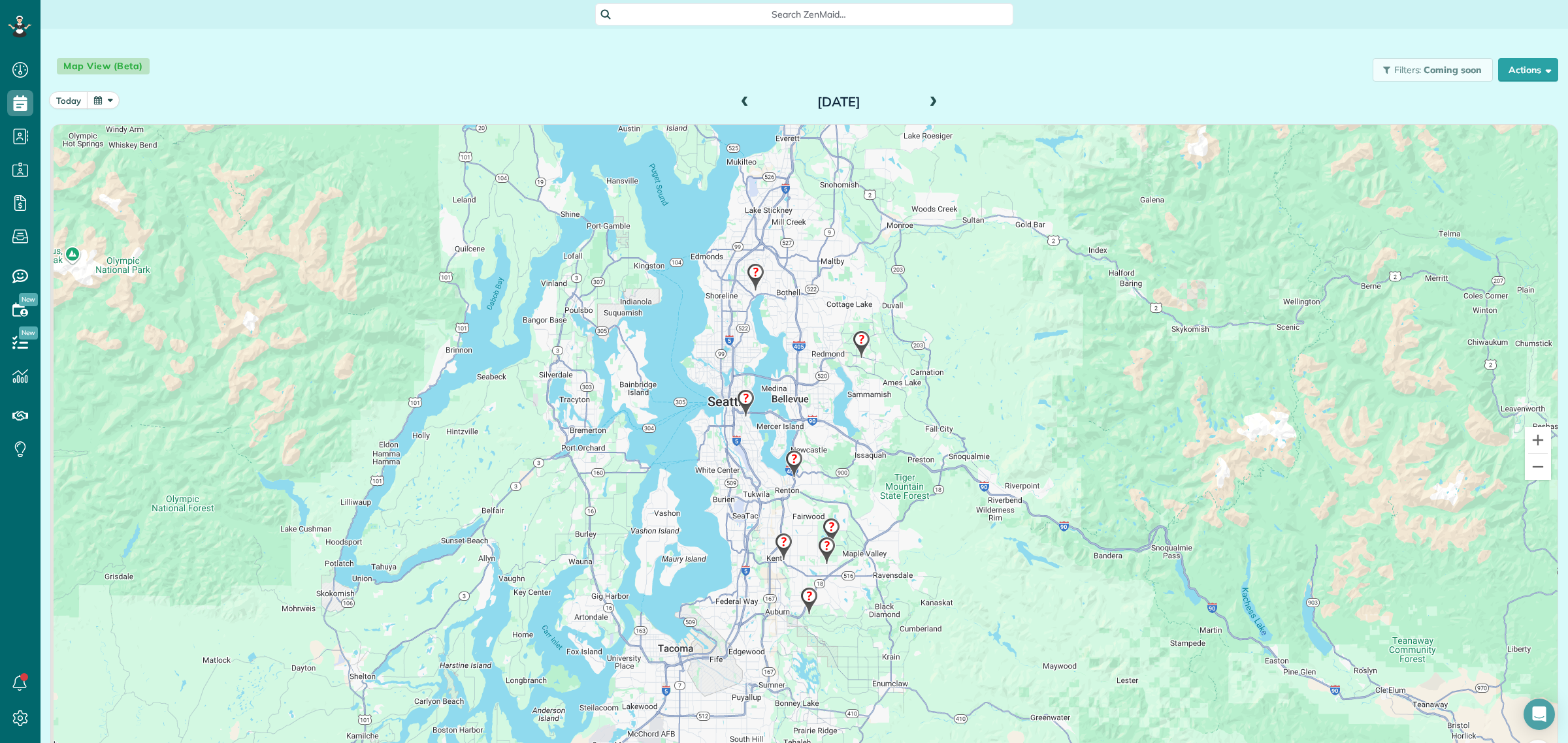
click at [776, 546] on img at bounding box center [784, 547] width 28 height 39
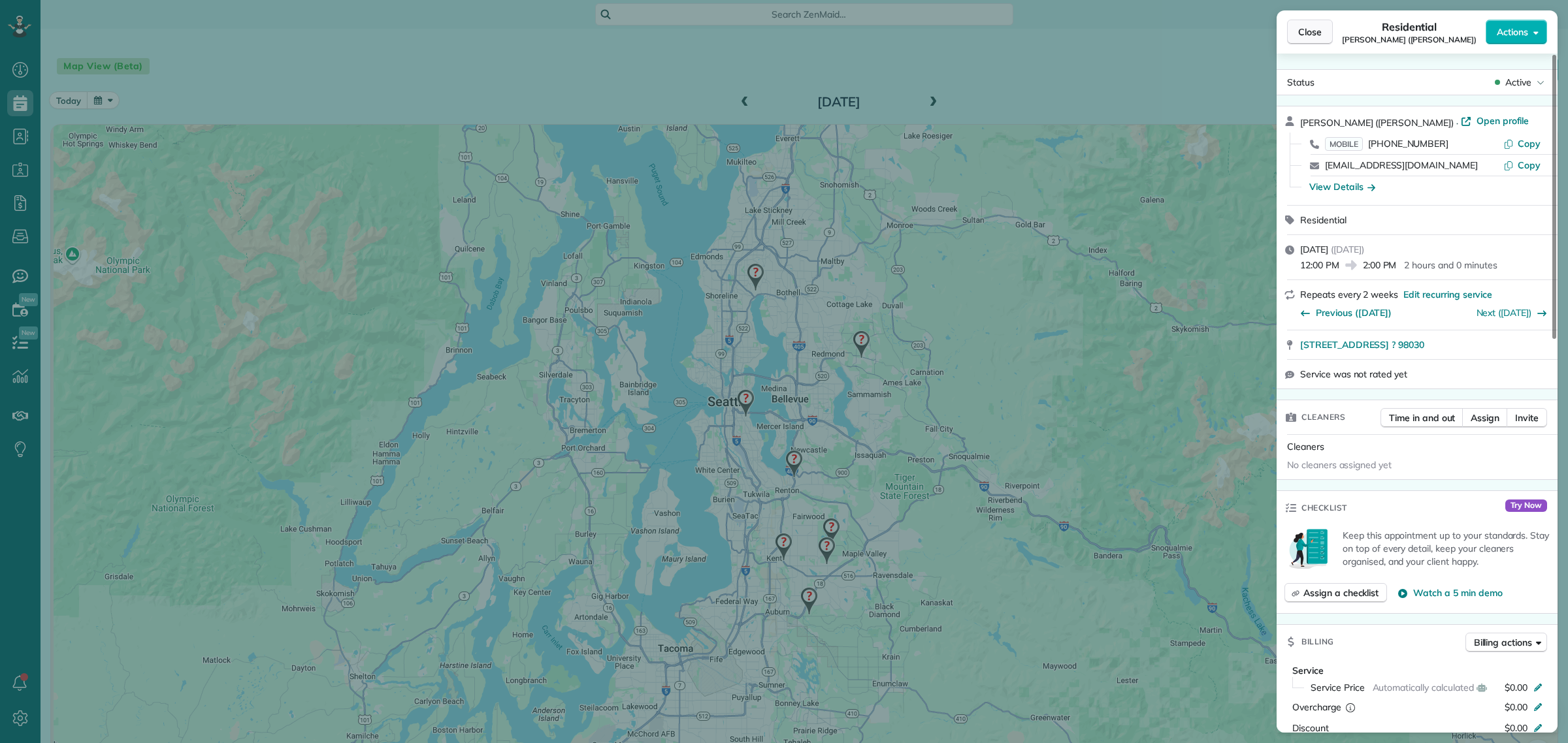
click at [1313, 28] on span "Close" at bounding box center [1310, 32] width 24 height 13
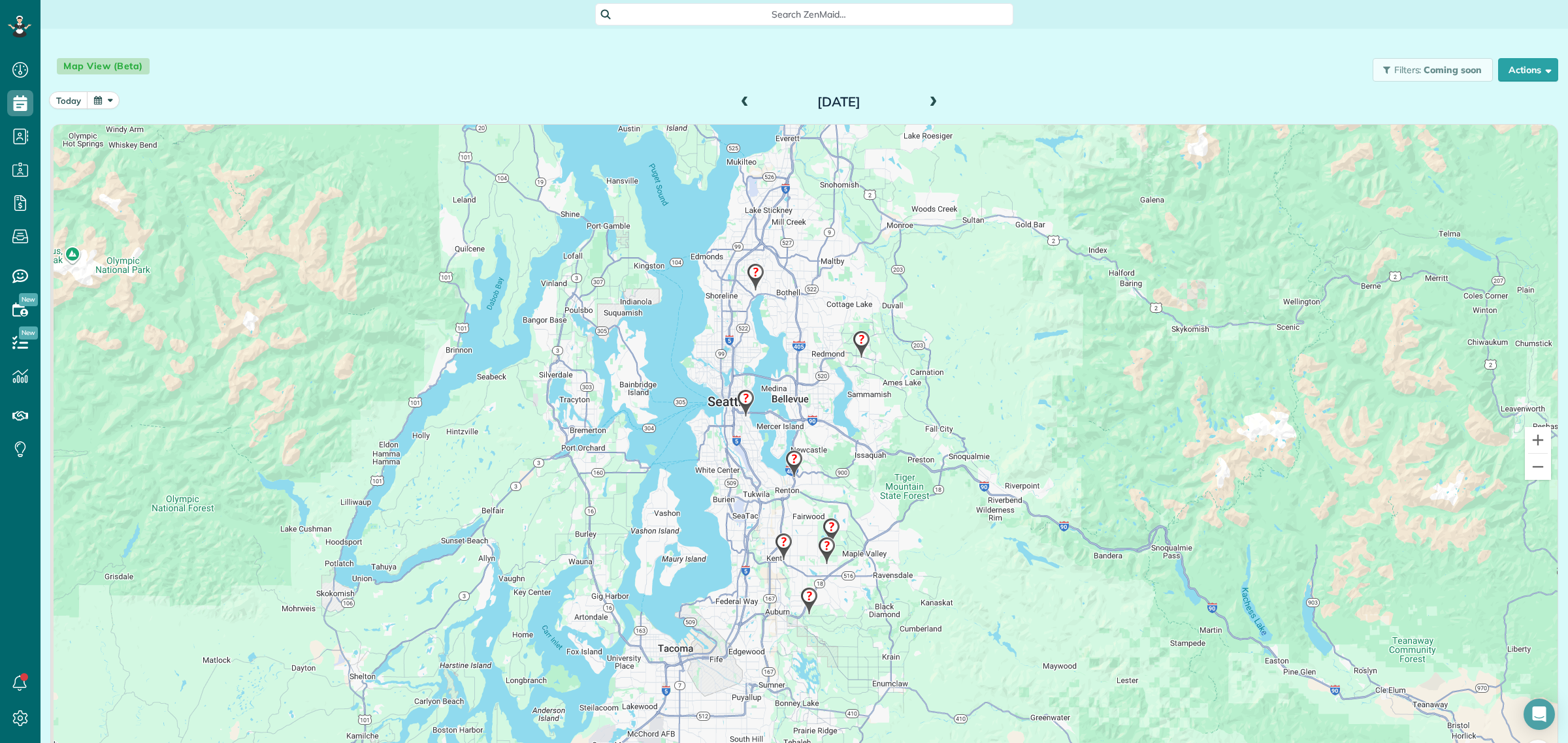
click at [739, 102] on span at bounding box center [745, 102] width 14 height 12
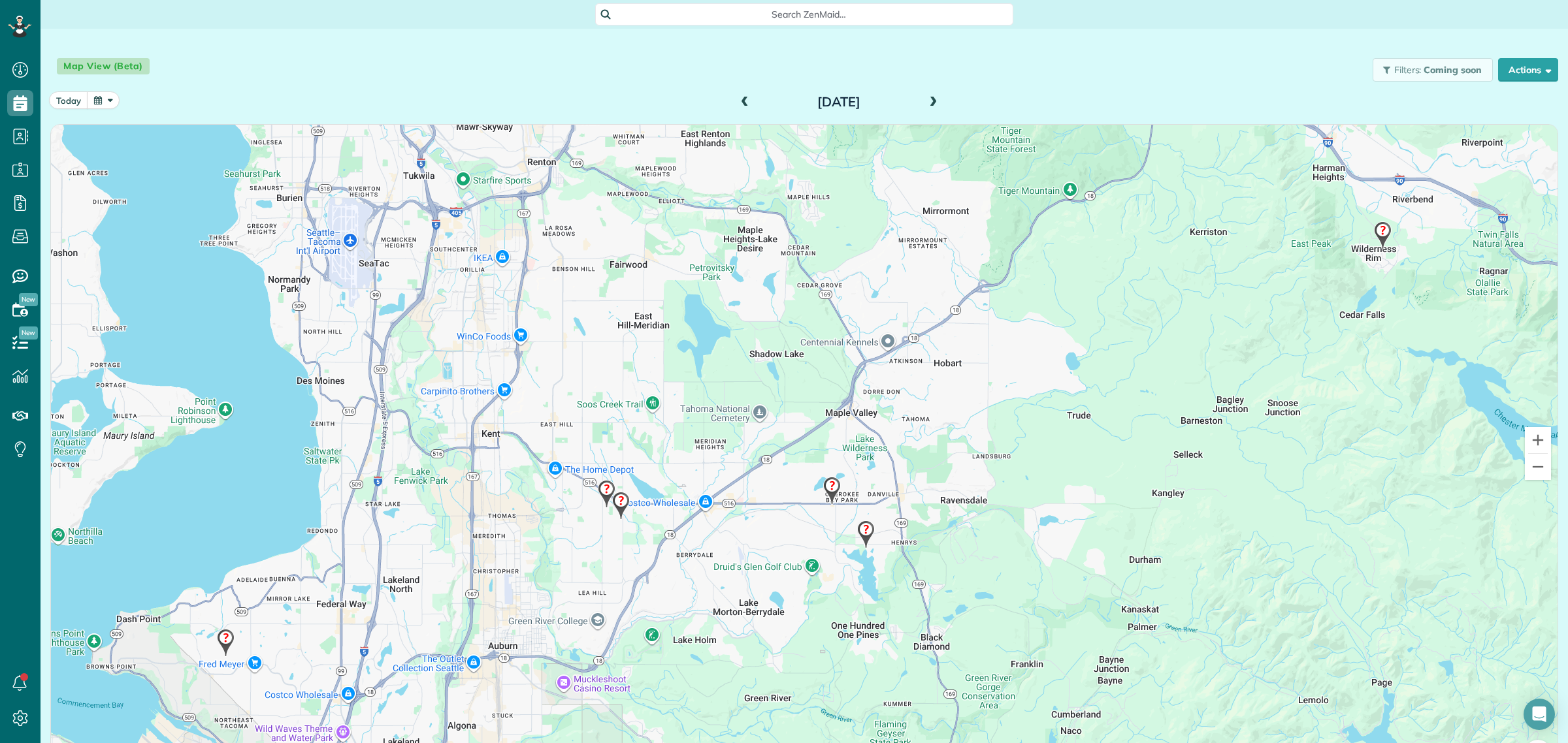
click at [221, 644] on img at bounding box center [225, 643] width 28 height 39
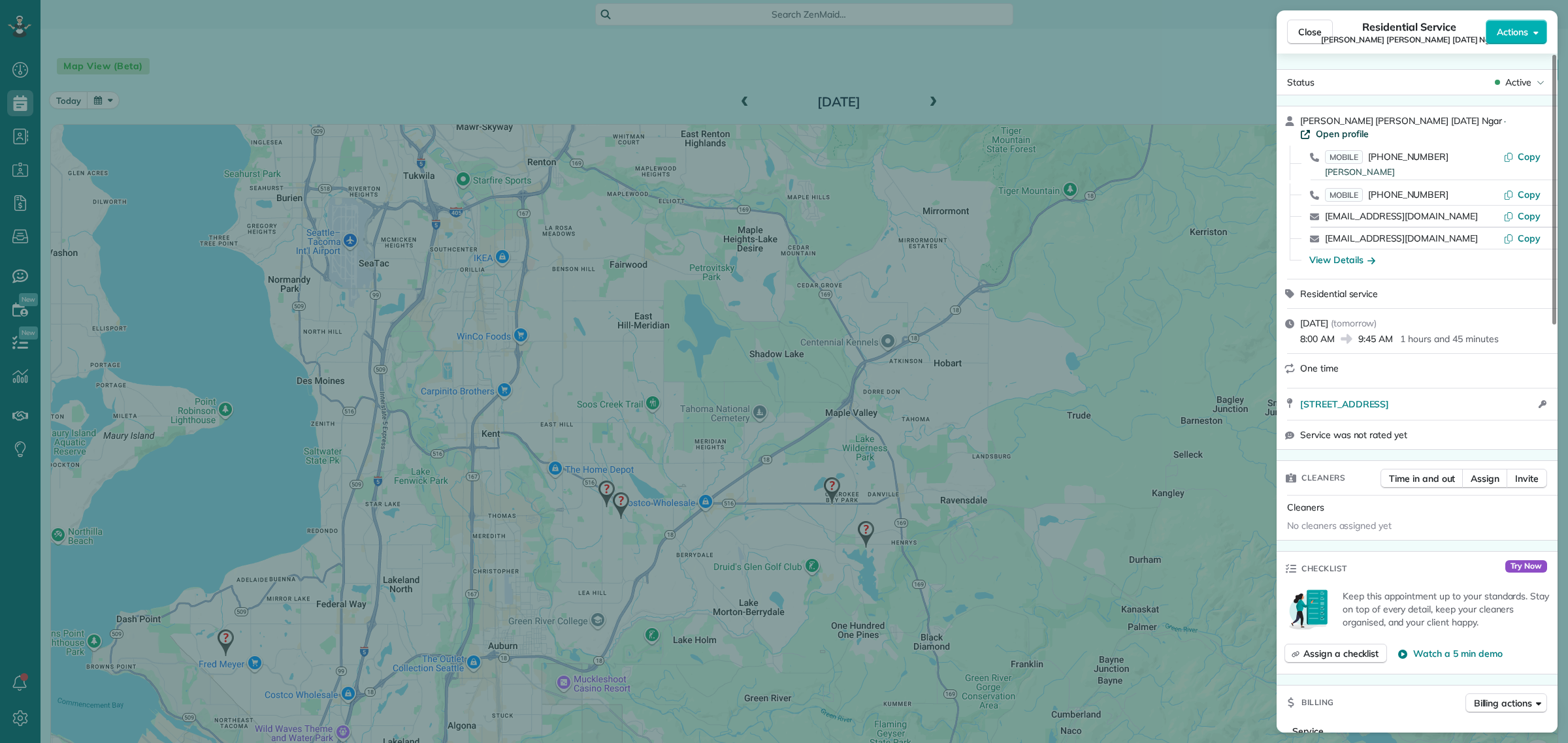
click at [1360, 135] on span "Open profile" at bounding box center [1341, 133] width 53 height 13
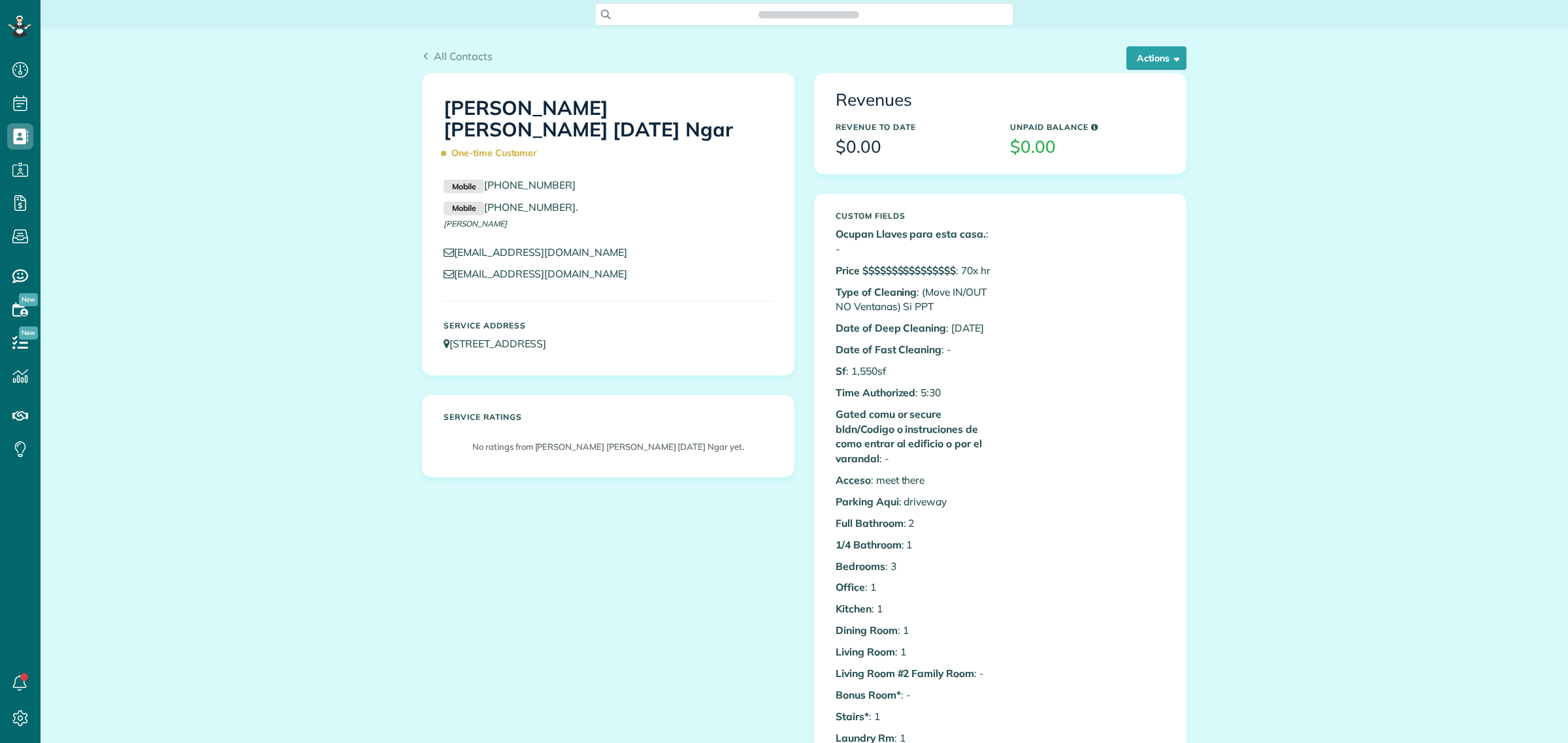
scroll to position [5, 5]
